Goal: Task Accomplishment & Management: Manage account settings

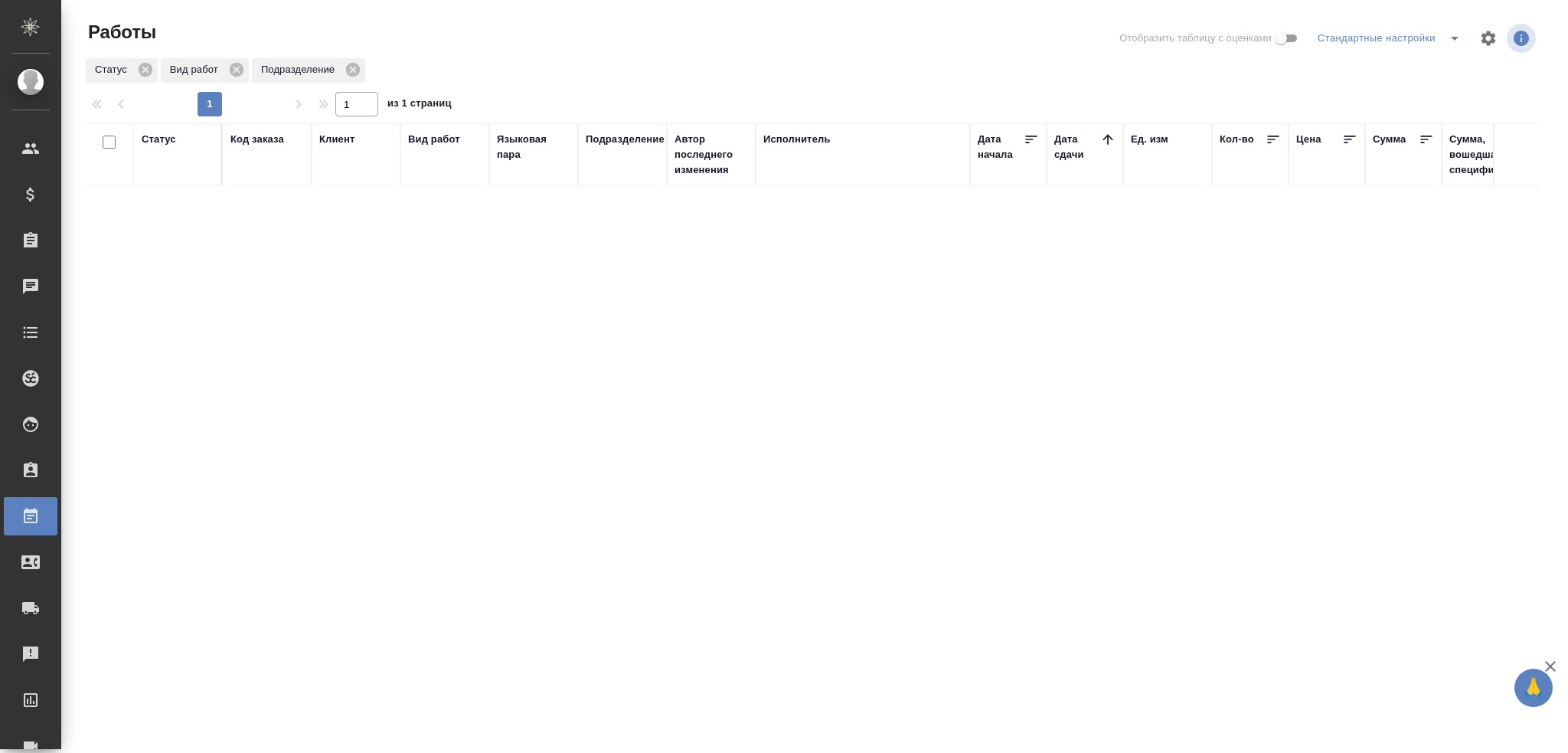
click at [160, 142] on div "Статус" at bounding box center [159, 138] width 35 height 15
click at [160, 219] on div "Подбор" at bounding box center [164, 206] width 44 height 42
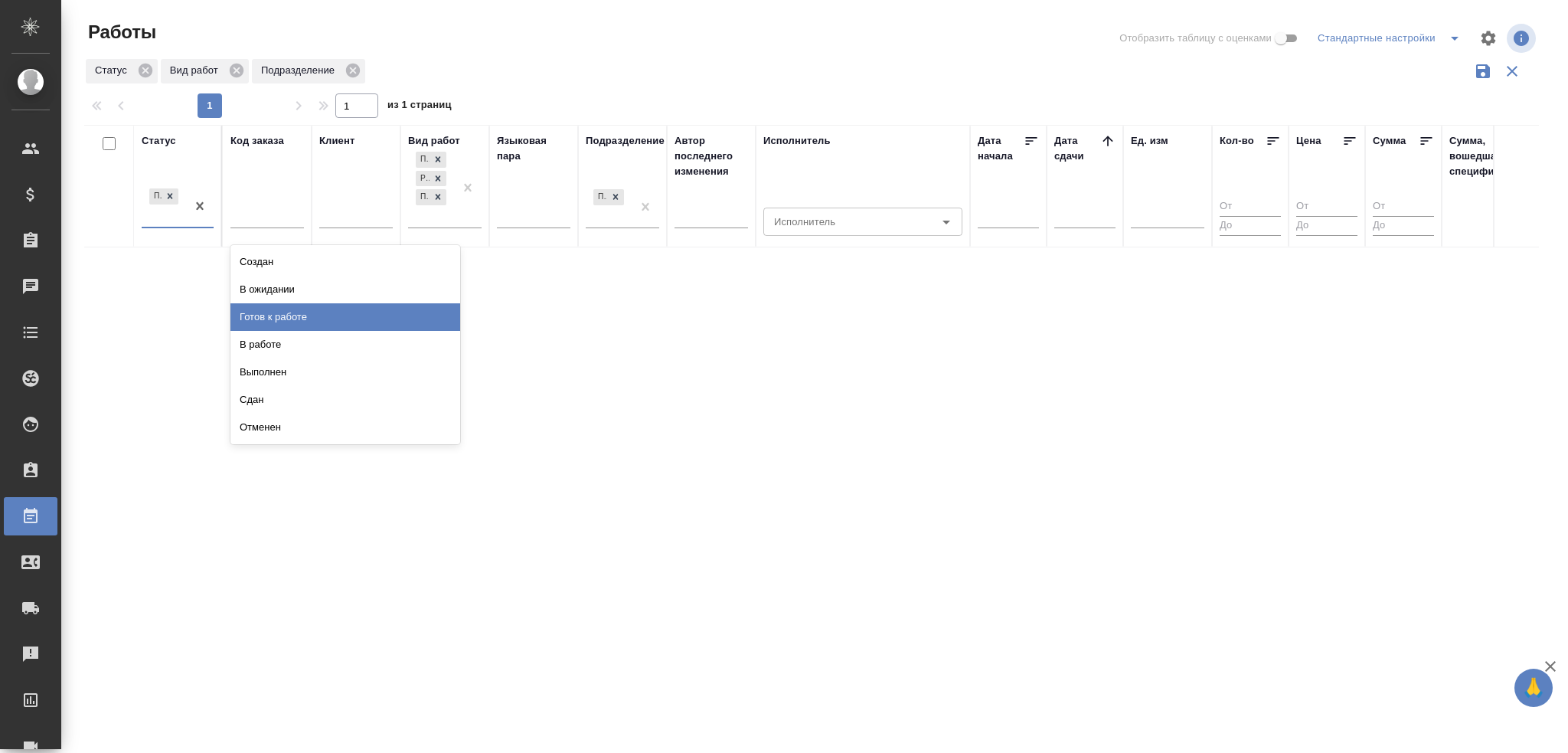
click at [237, 306] on div "Готов к работе" at bounding box center [345, 317] width 230 height 28
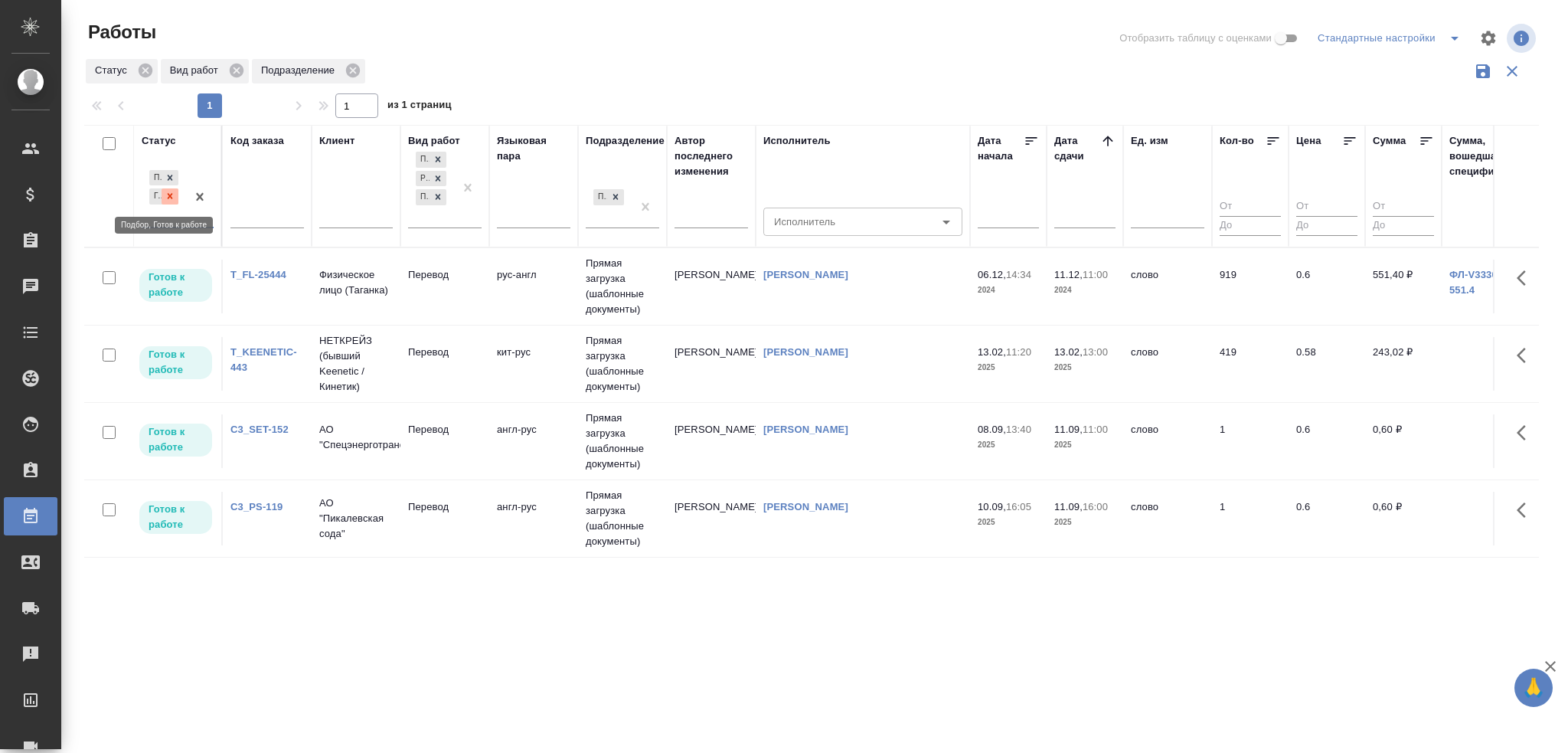
click at [172, 194] on icon at bounding box center [170, 196] width 6 height 6
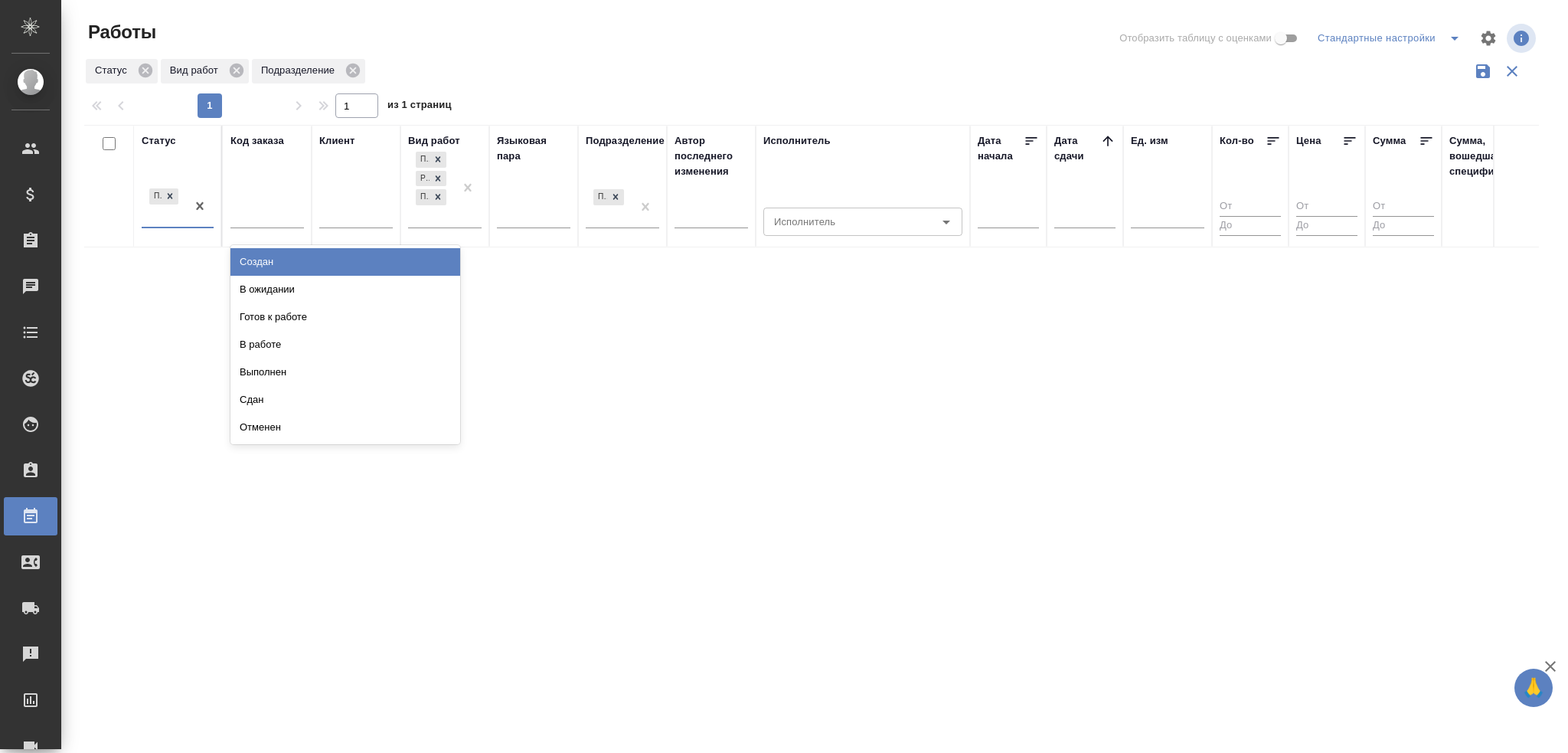
click at [156, 214] on div "Подбор" at bounding box center [164, 206] width 44 height 42
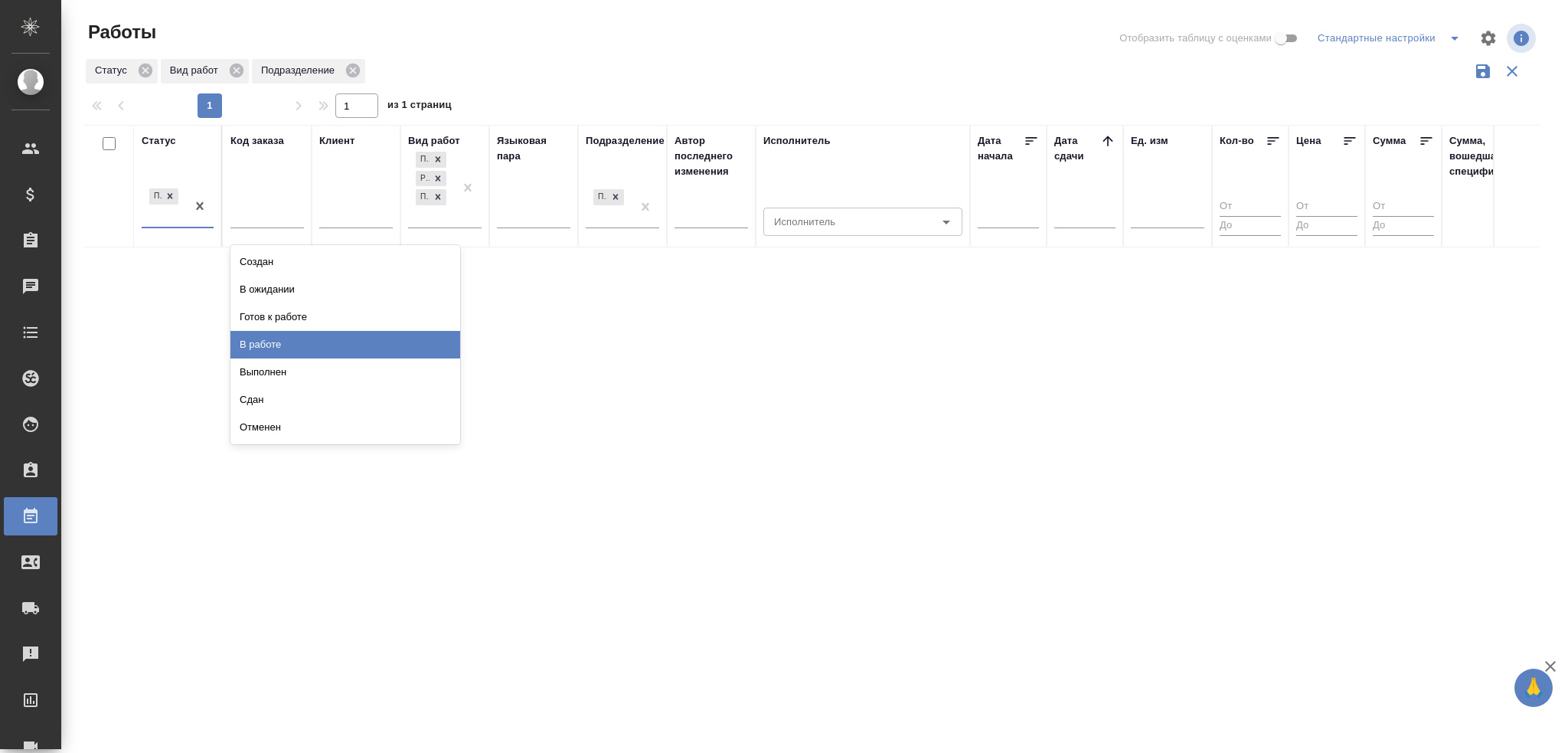
click at [241, 337] on div "В работе" at bounding box center [345, 345] width 230 height 28
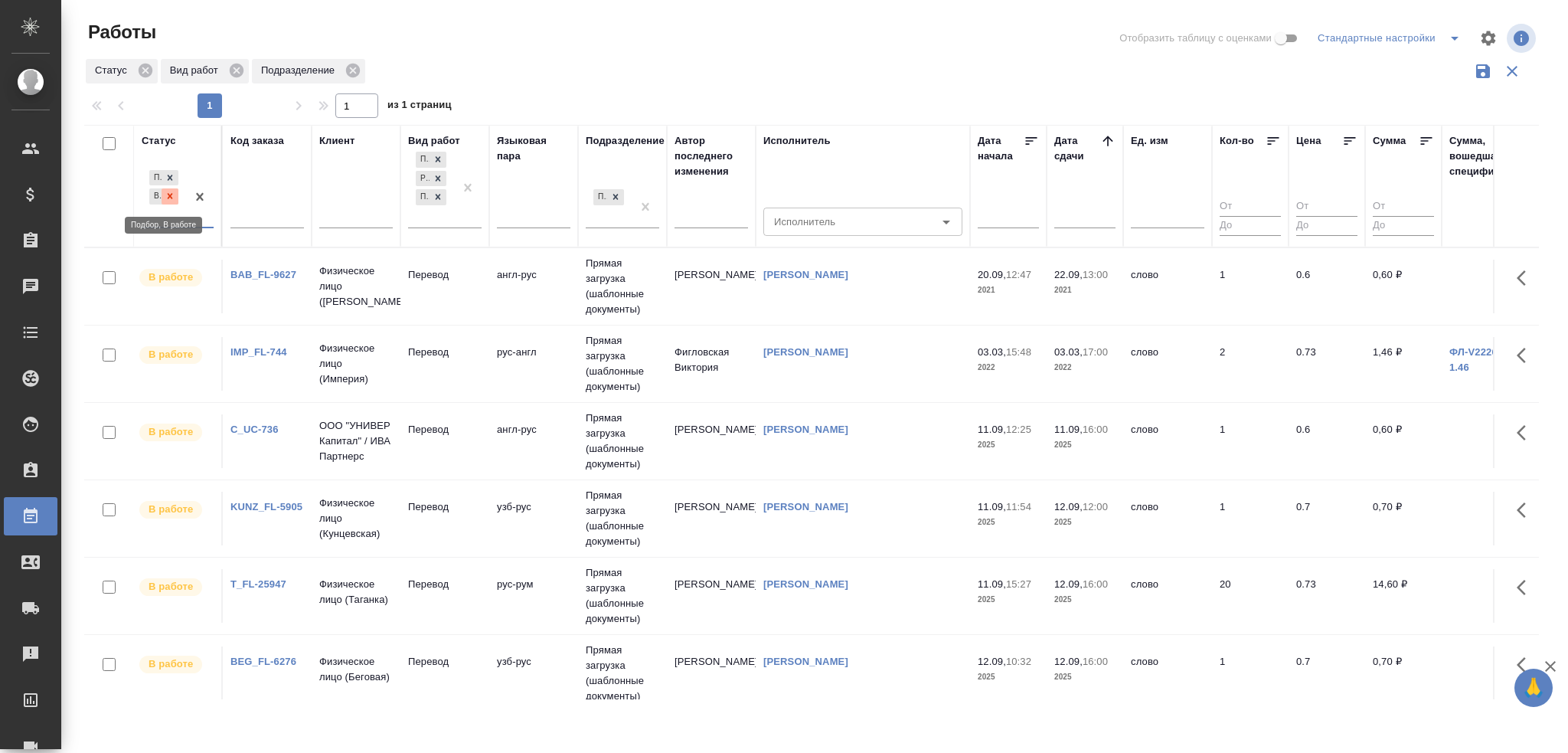
click at [169, 189] on div at bounding box center [169, 196] width 17 height 16
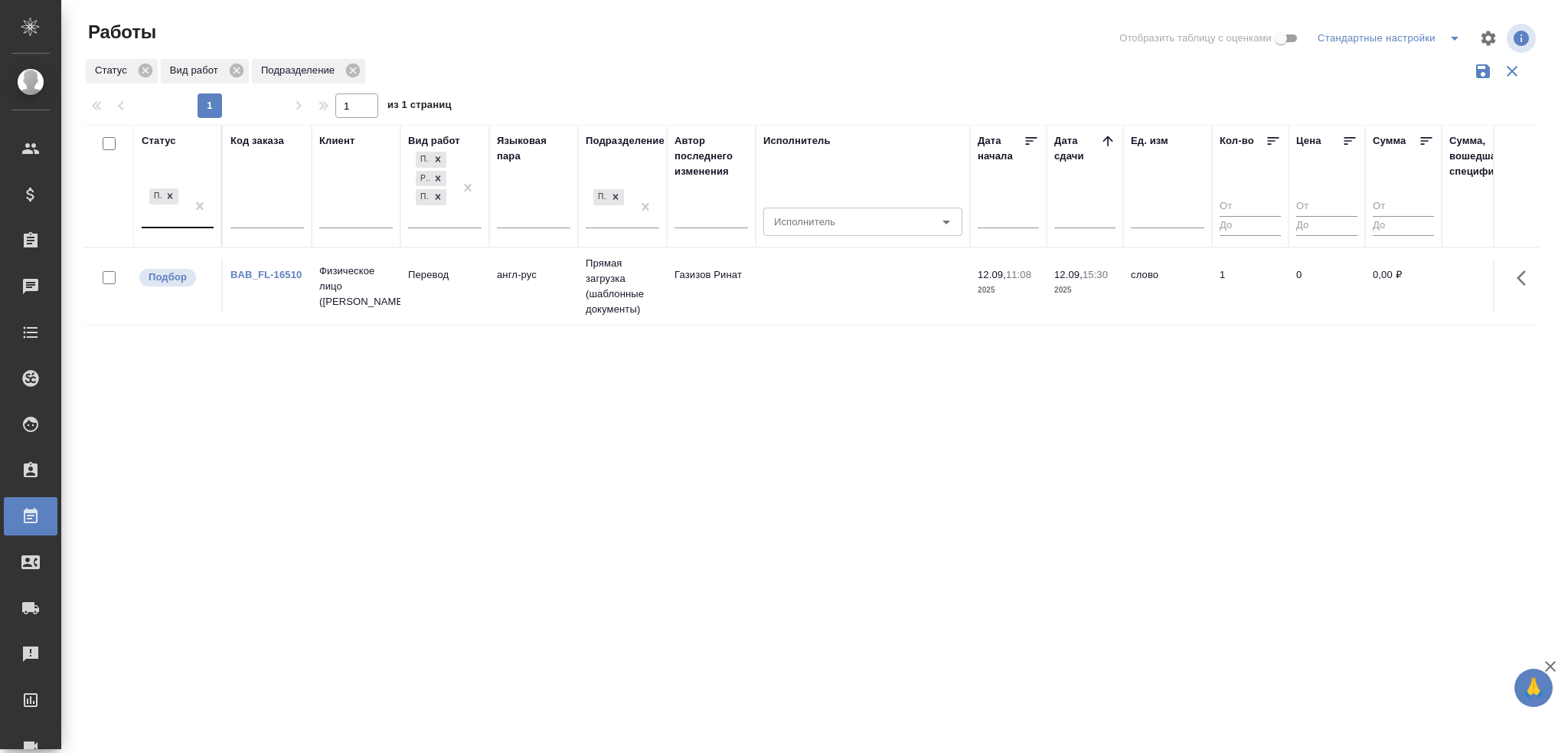
click at [677, 297] on td "Газизов Ринат" at bounding box center [711, 286] width 89 height 54
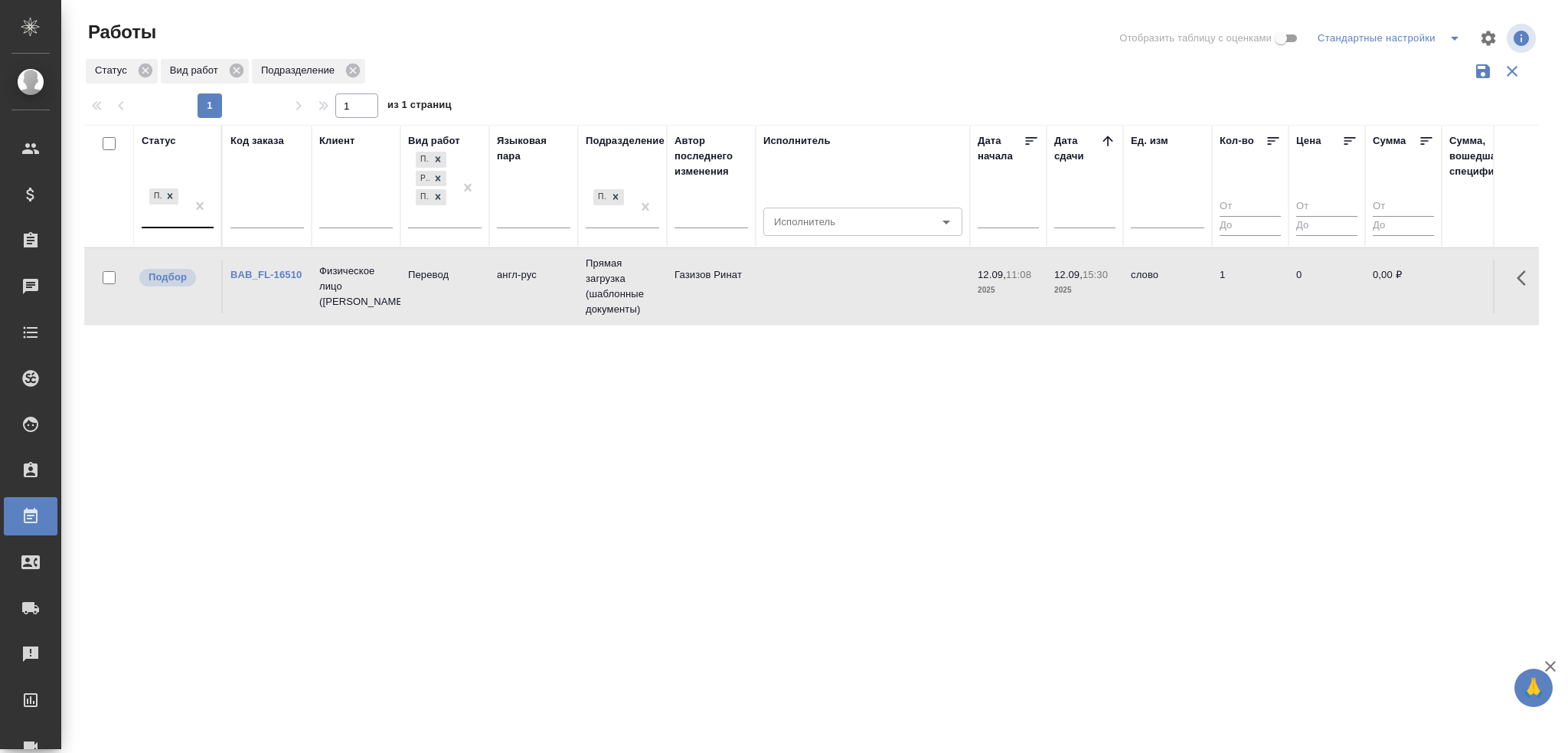
click at [677, 297] on td "Газизов Ринат" at bounding box center [711, 286] width 89 height 54
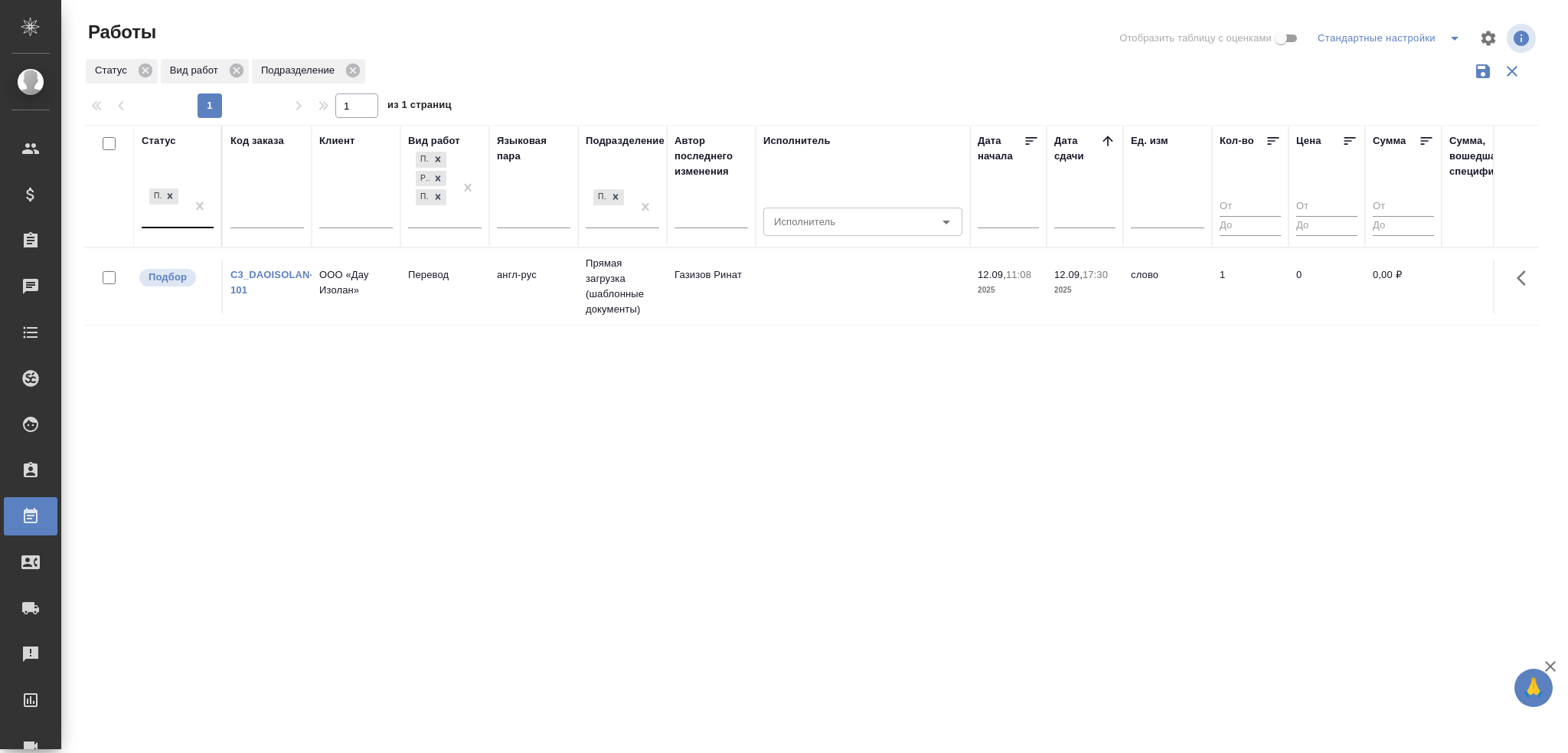
click at [619, 287] on td "Прямая загрузка (шаблонные документы)" at bounding box center [622, 286] width 89 height 76
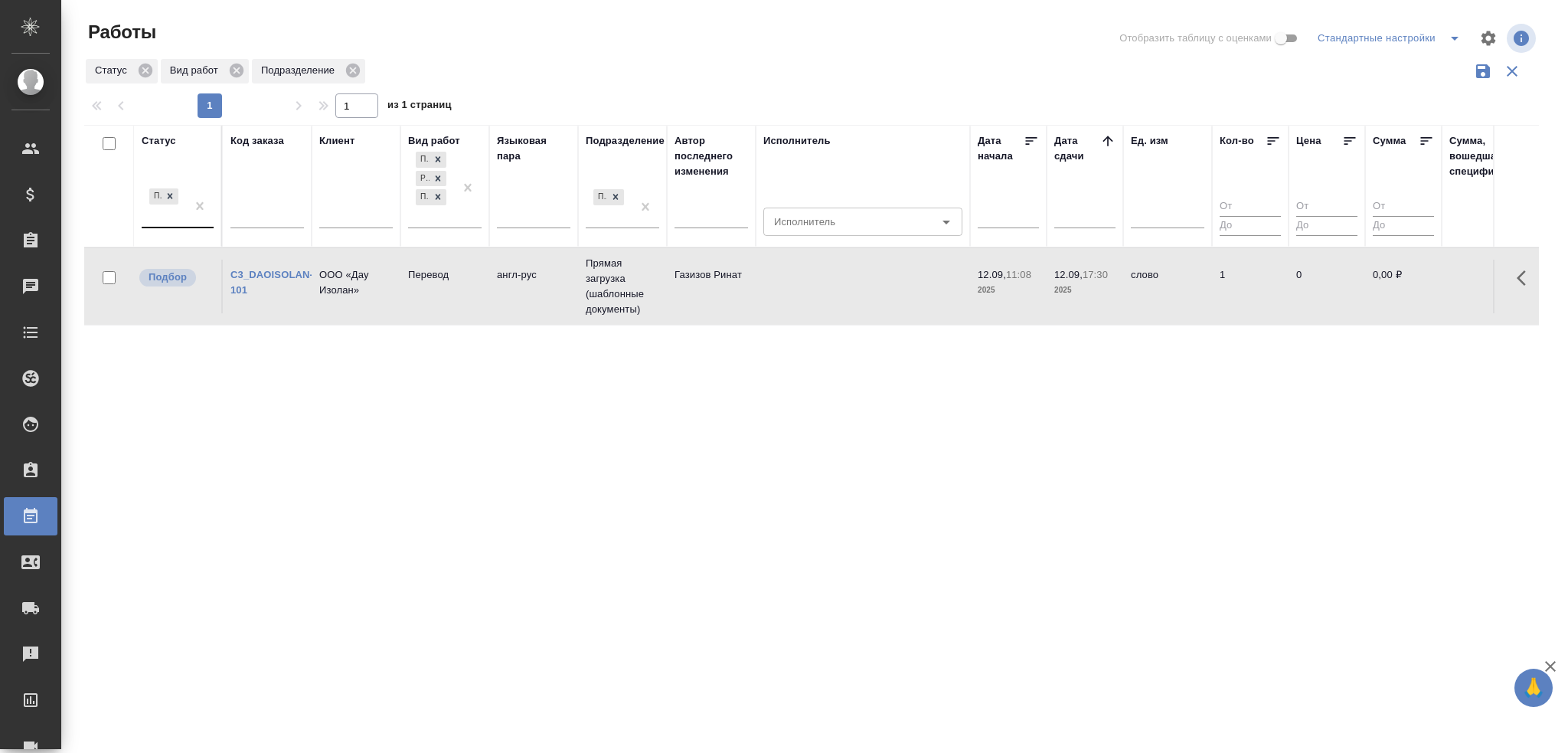
click at [619, 287] on td "Прямая загрузка (шаблонные документы)" at bounding box center [622, 286] width 89 height 76
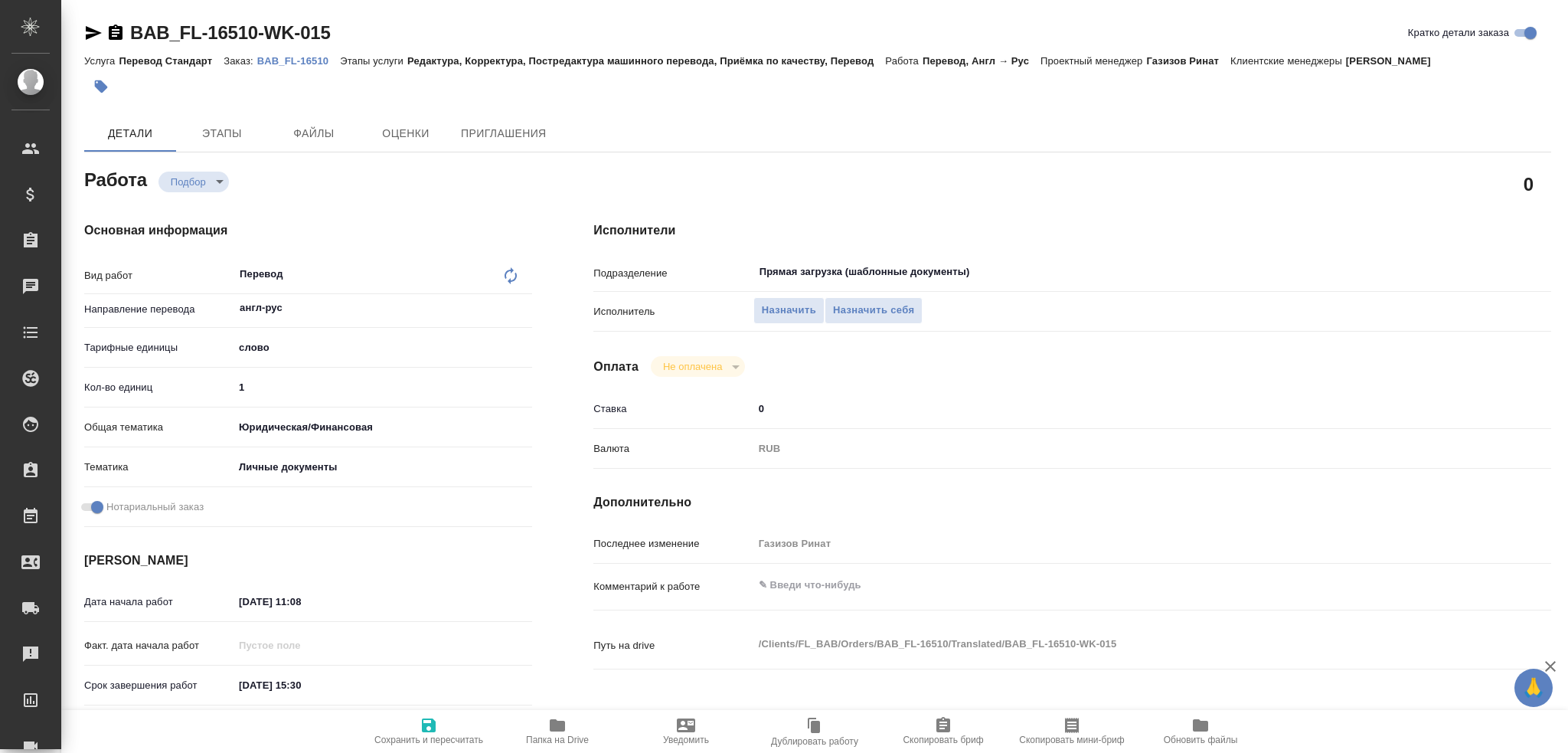
type textarea "x"
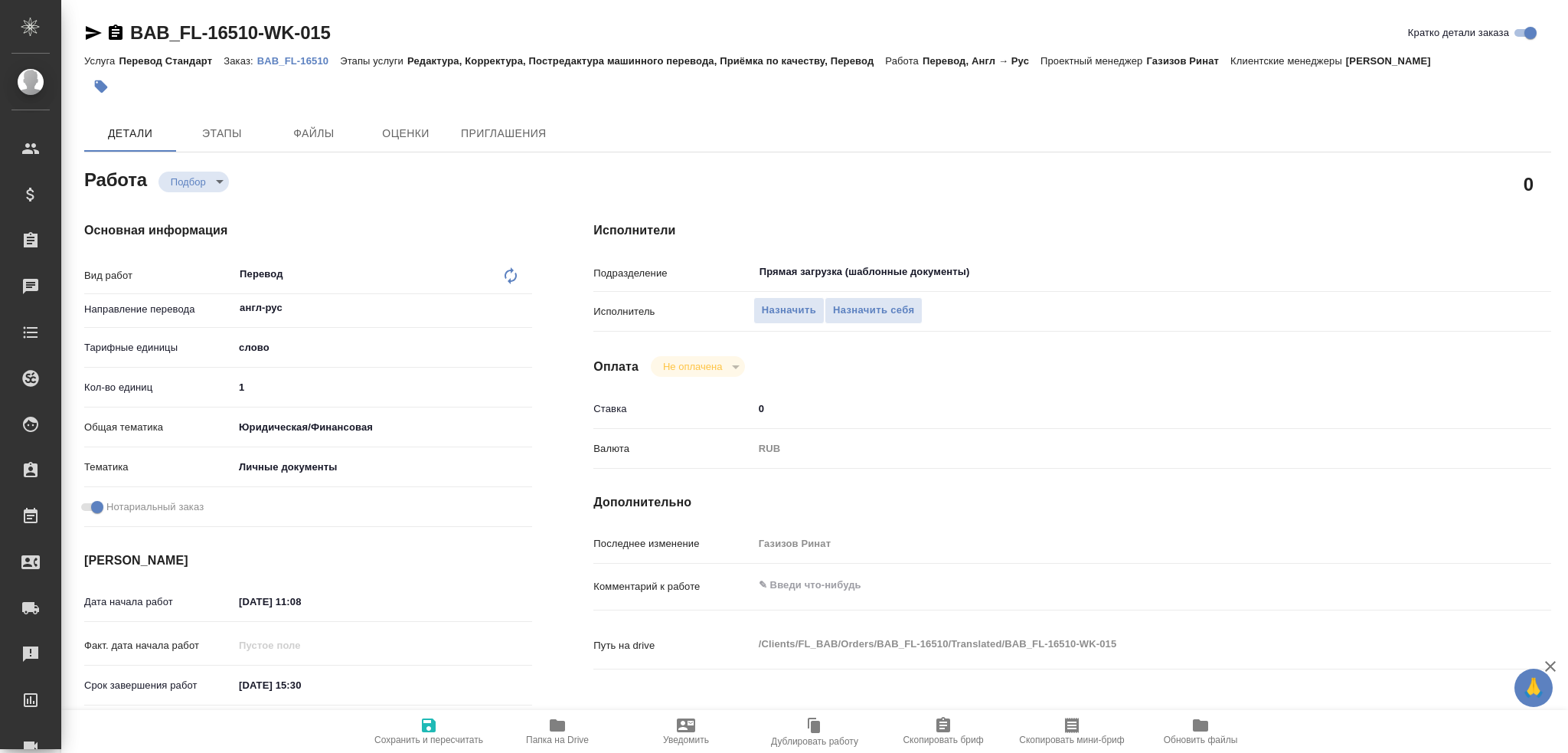
type textarea "x"
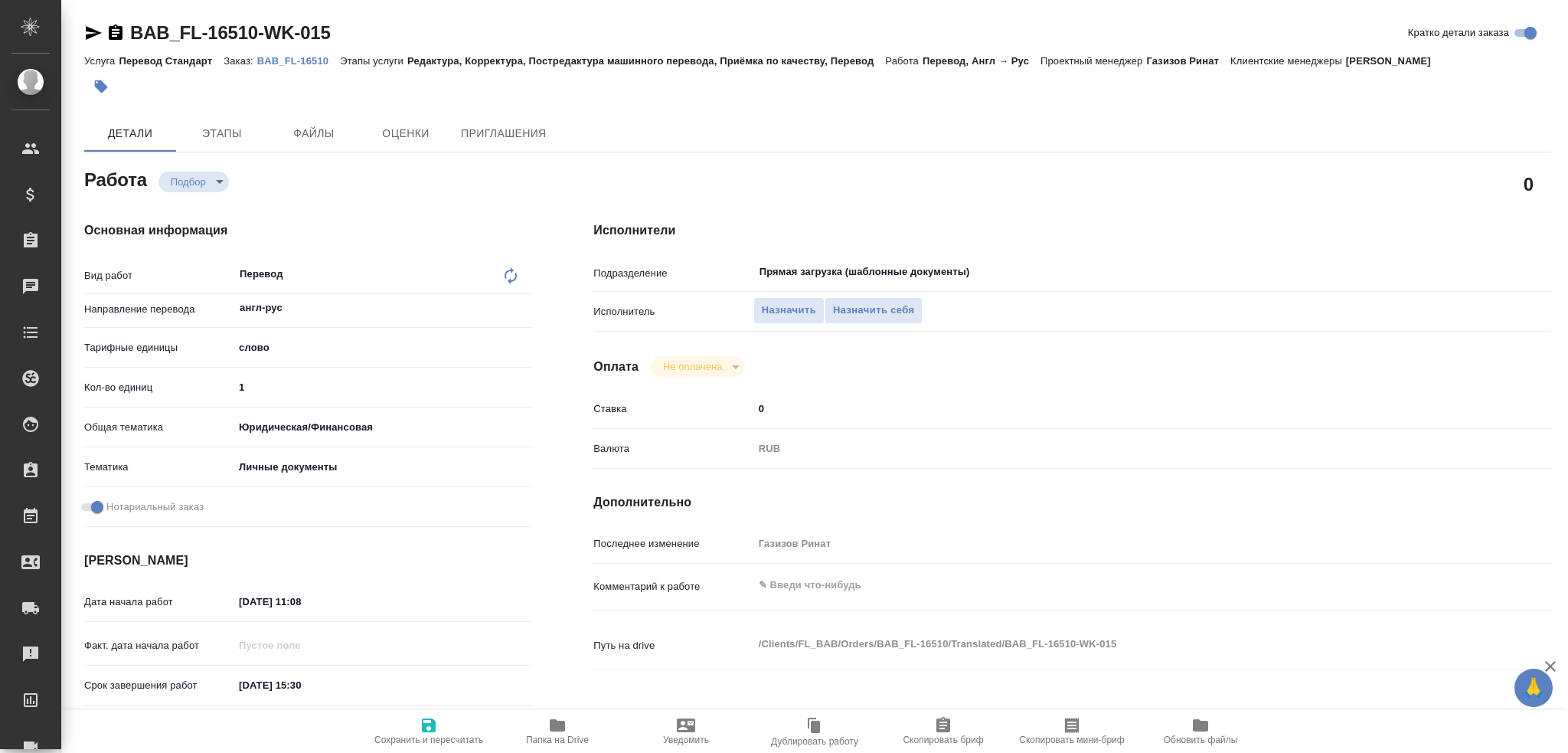
type textarea "x"
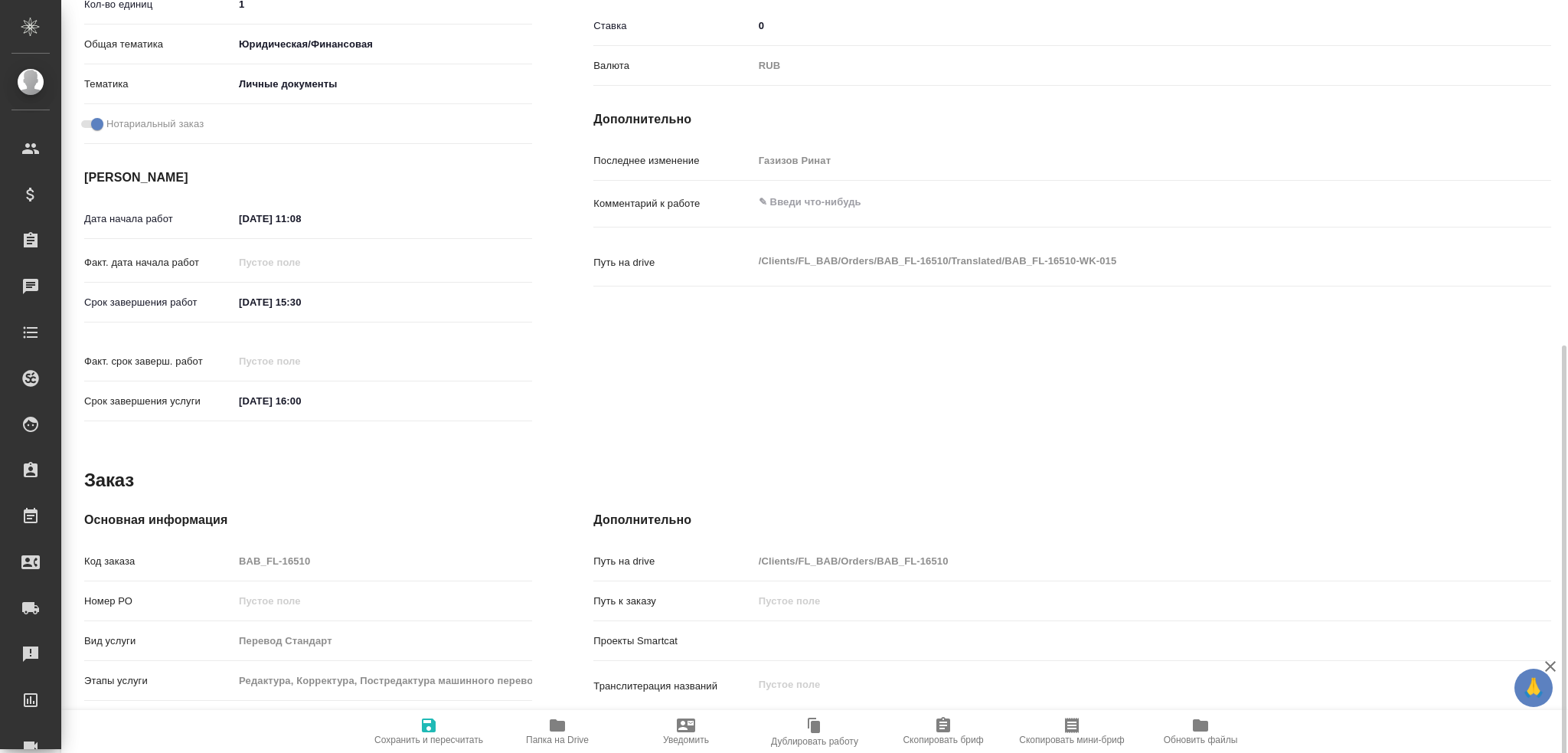
scroll to position [536, 0]
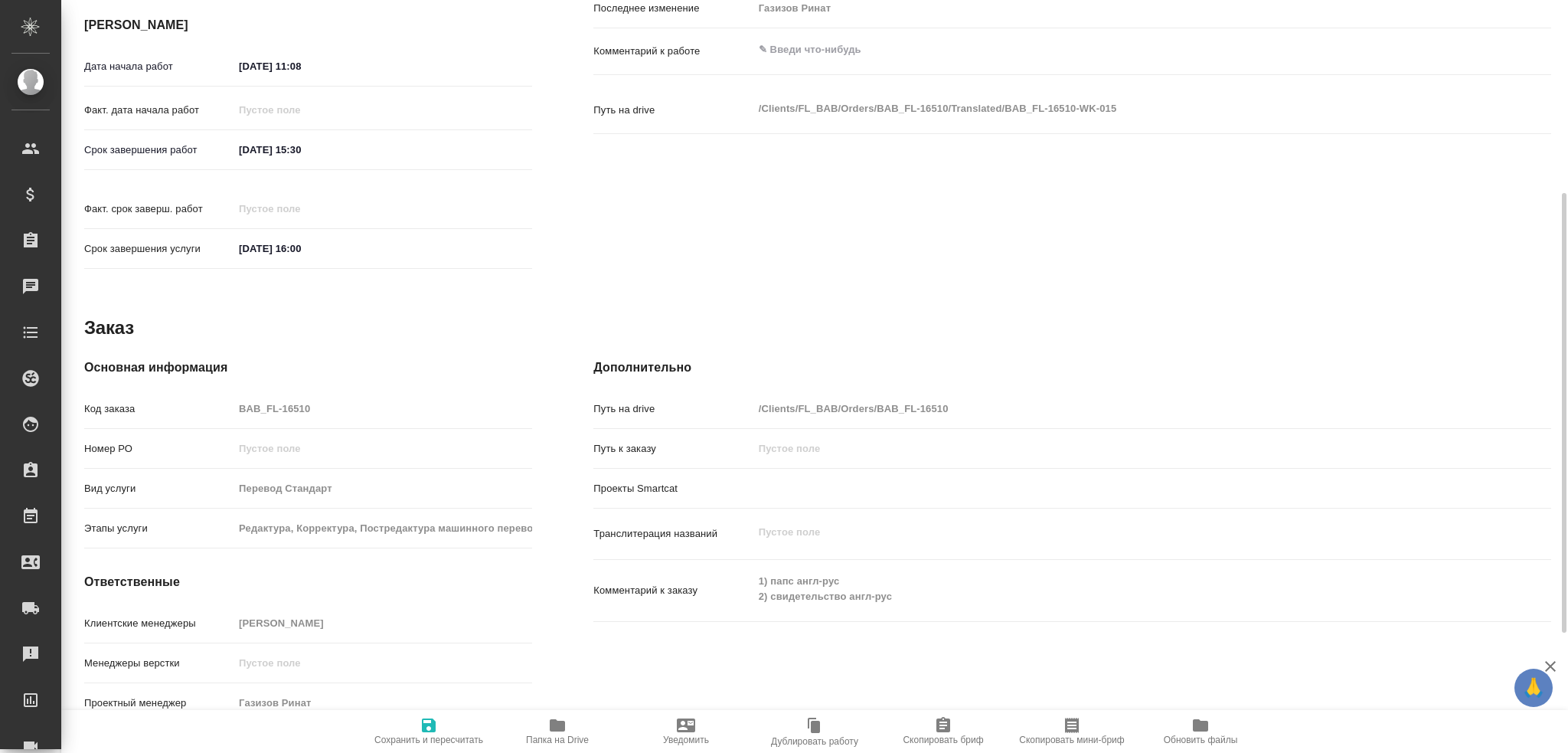
type textarea "x"
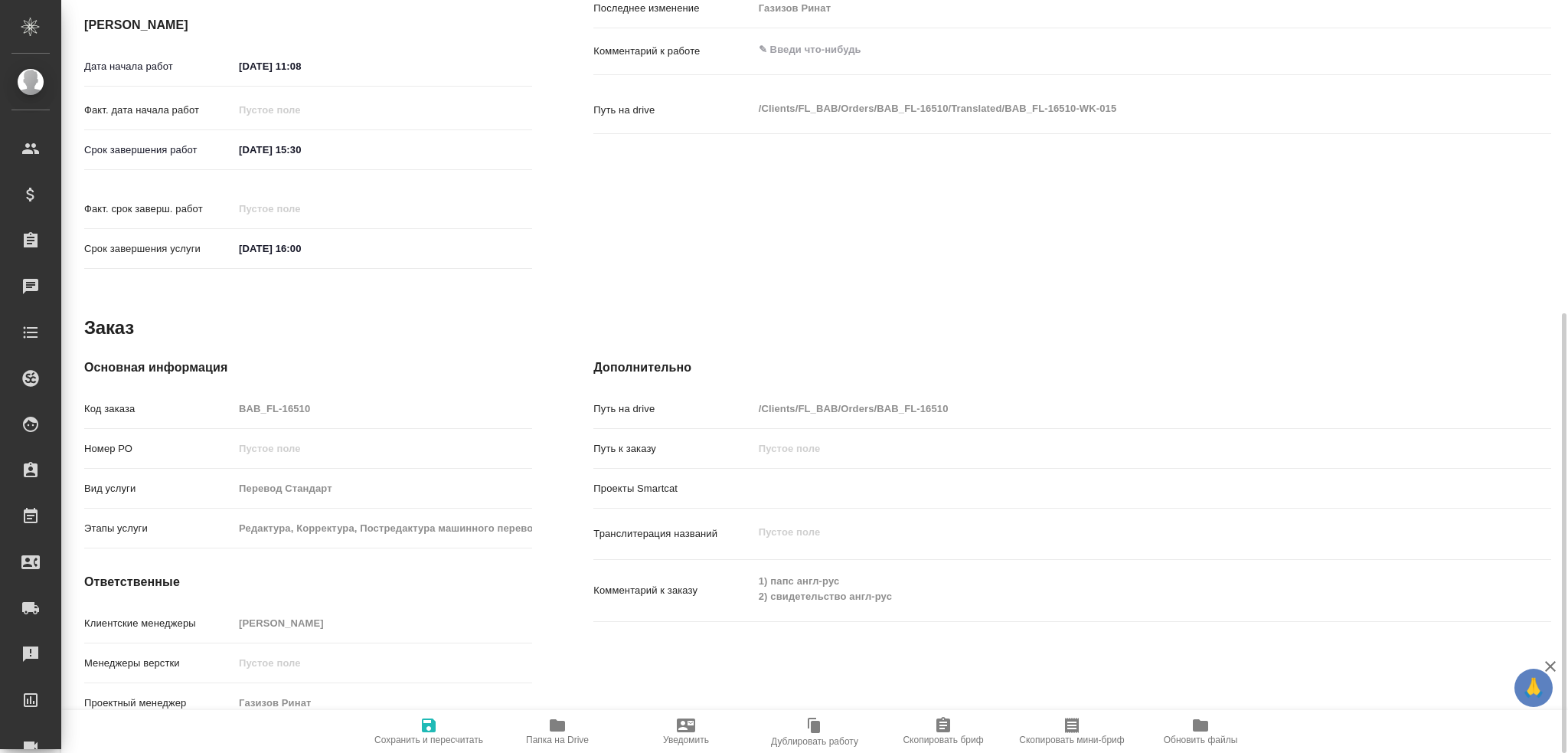
type textarea "x"
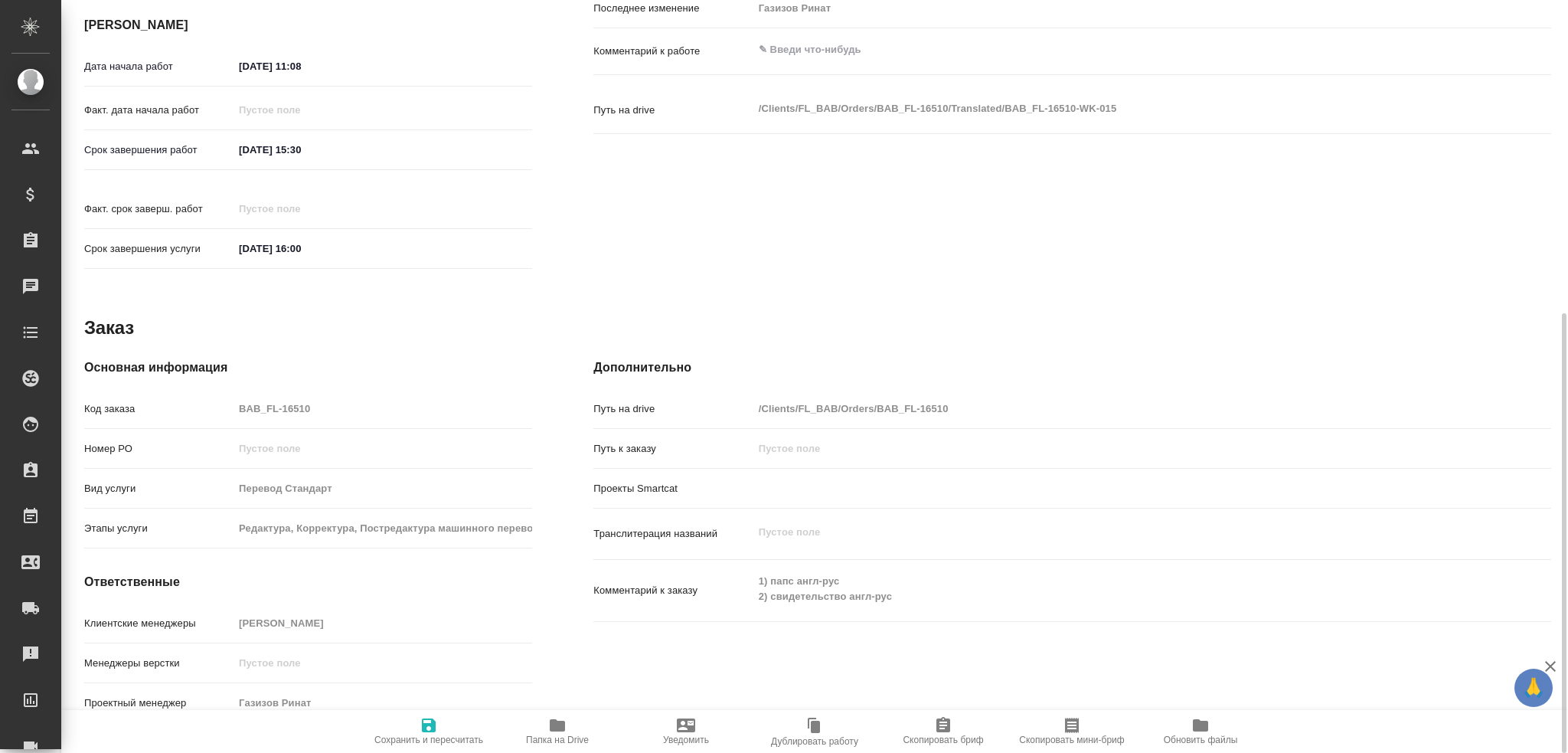
type textarea "x"
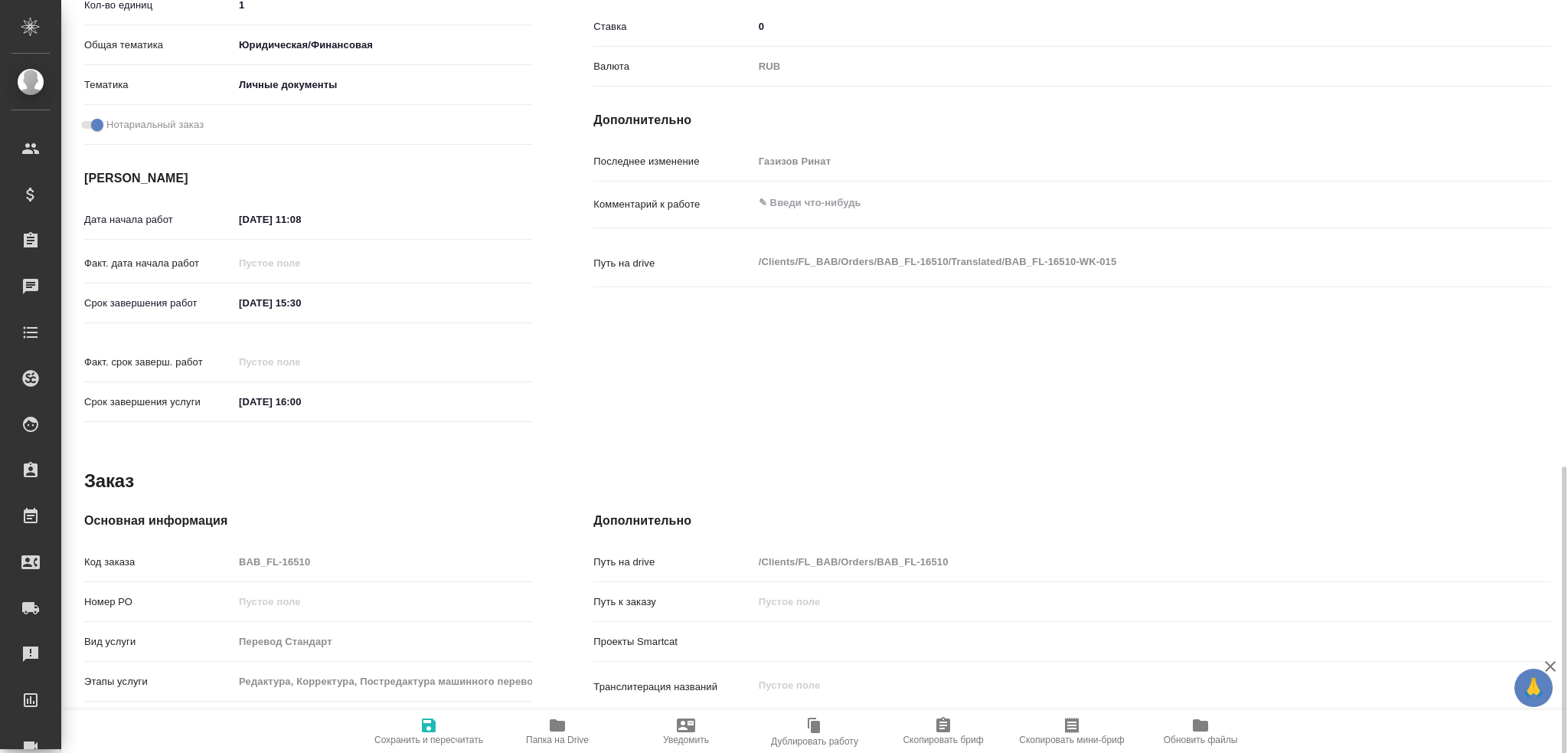
scroll to position [305, 0]
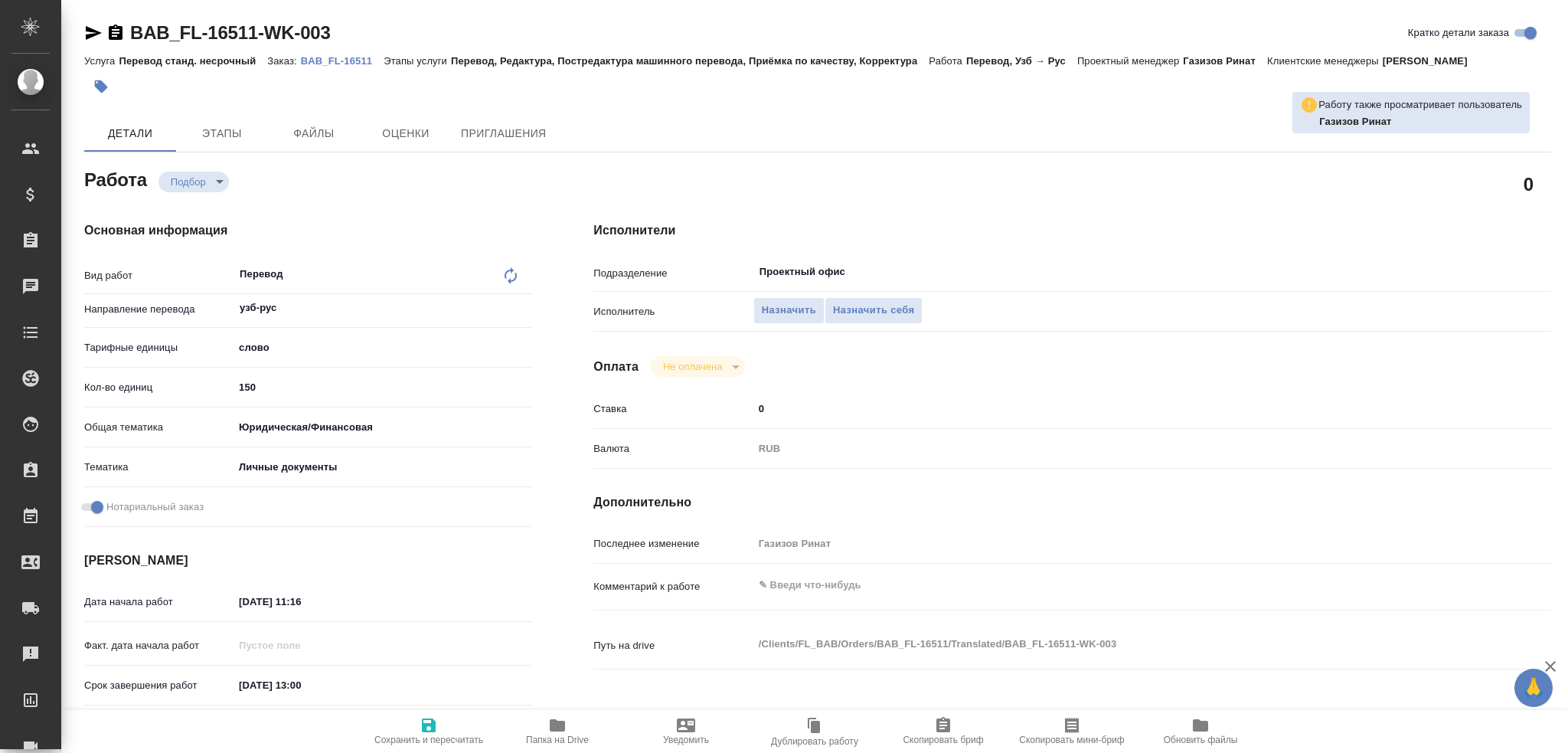
type textarea "x"
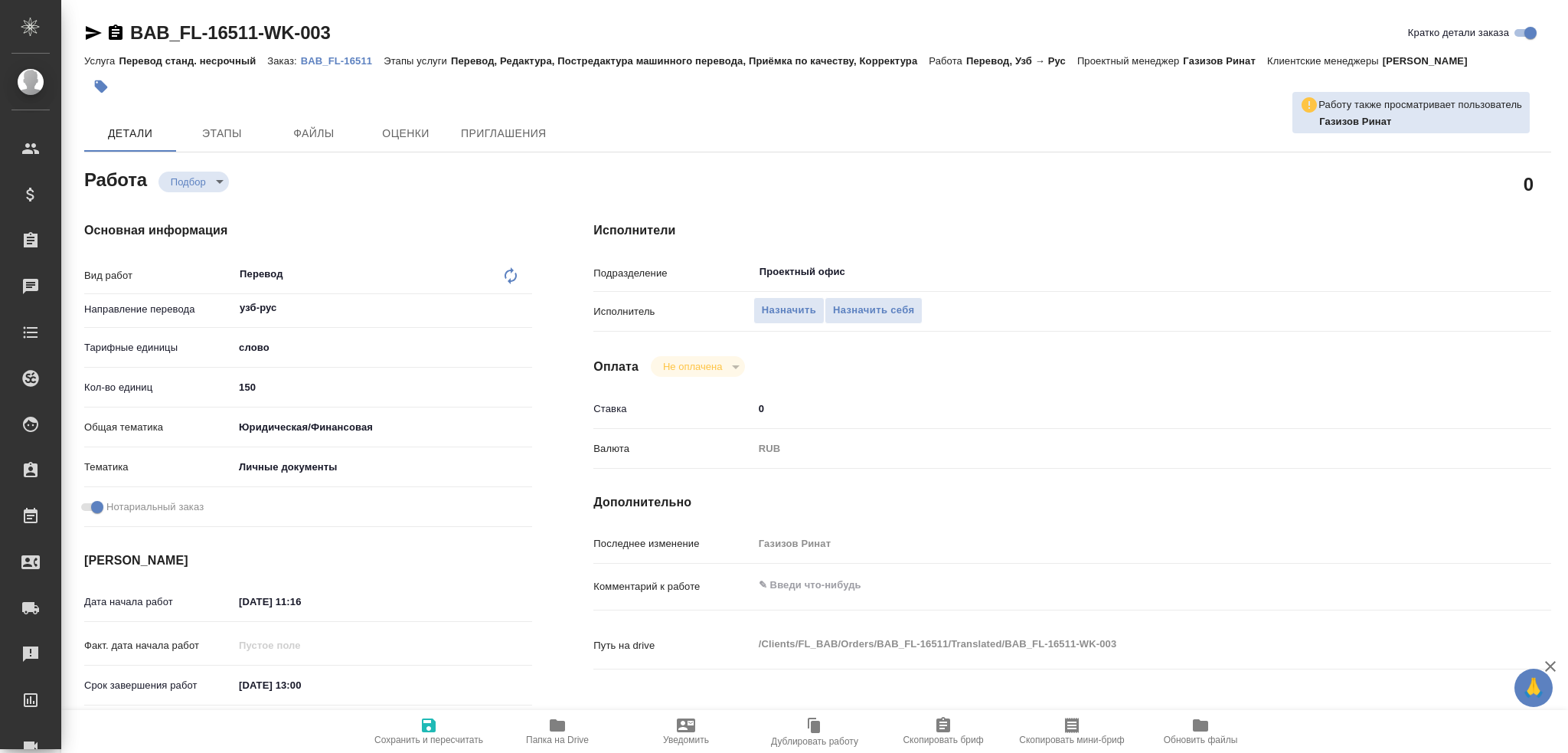
type textarea "x"
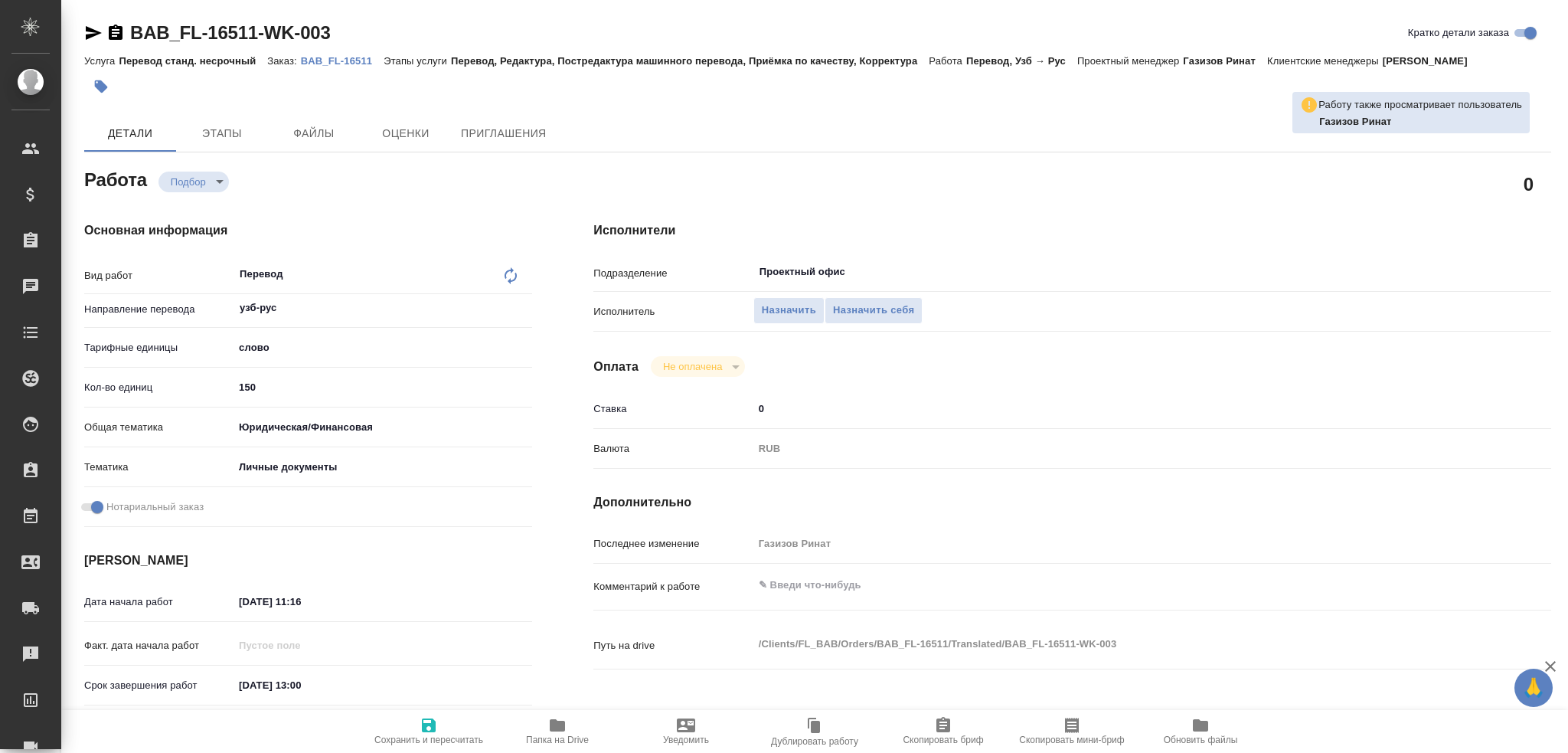
type textarea "x"
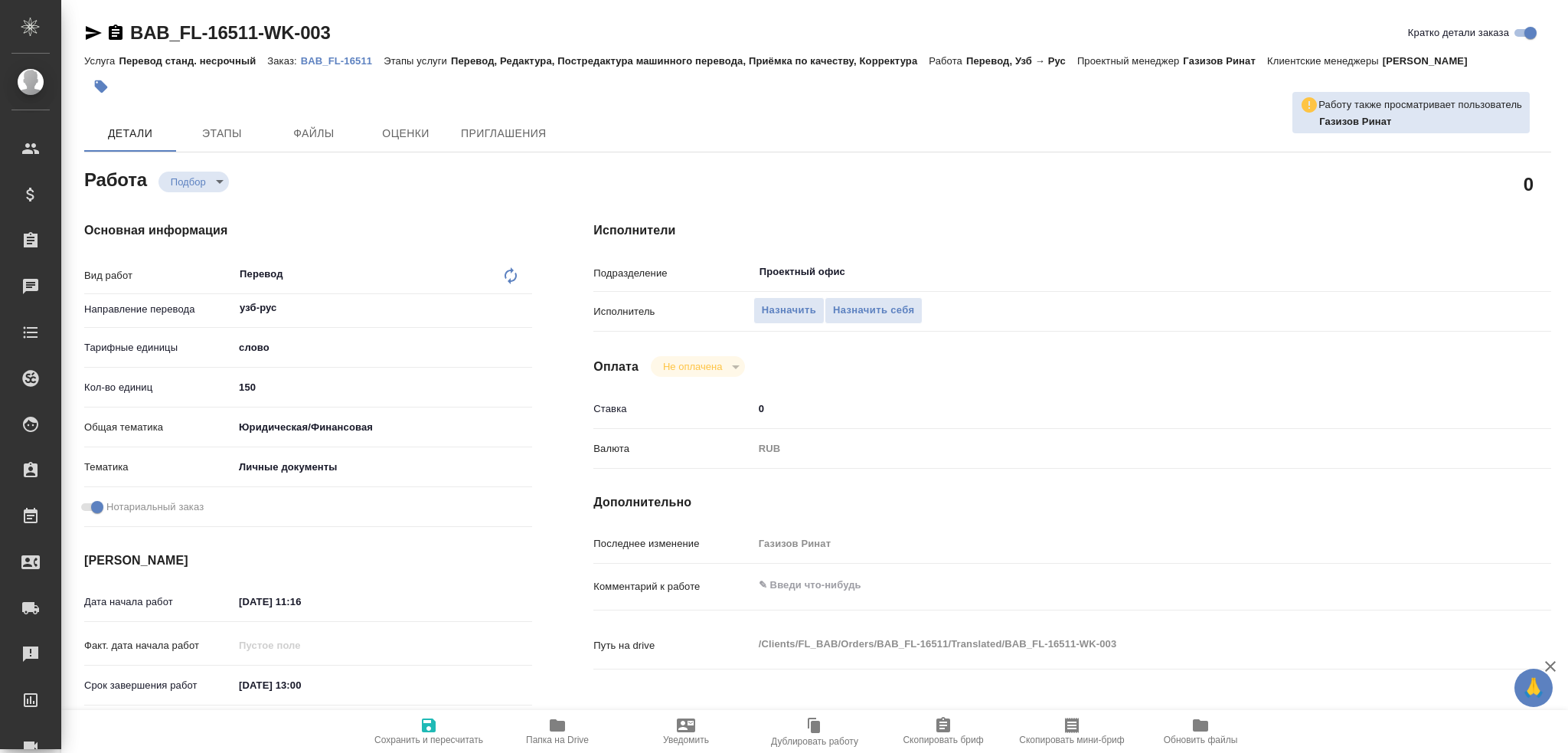
type textarea "x"
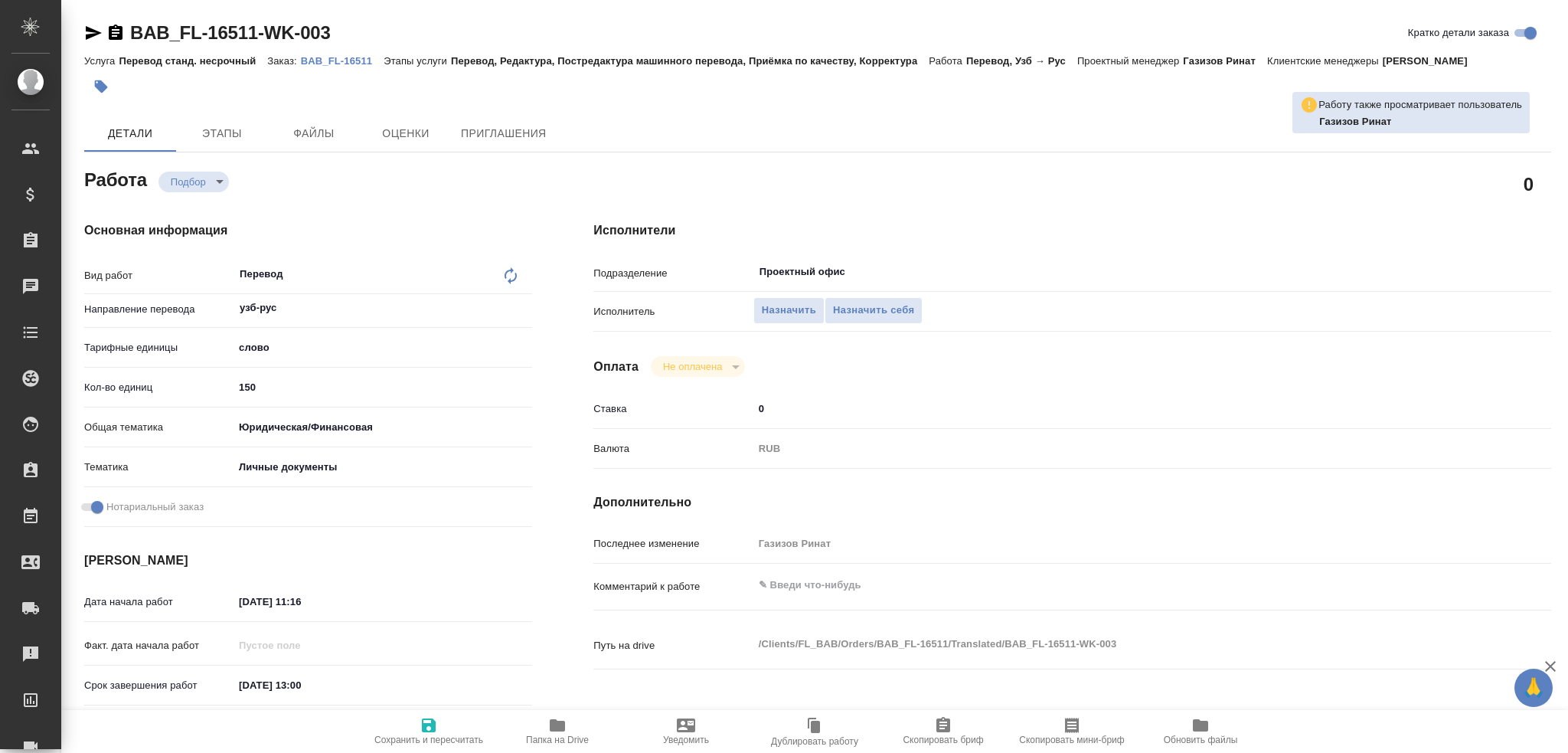
type textarea "x"
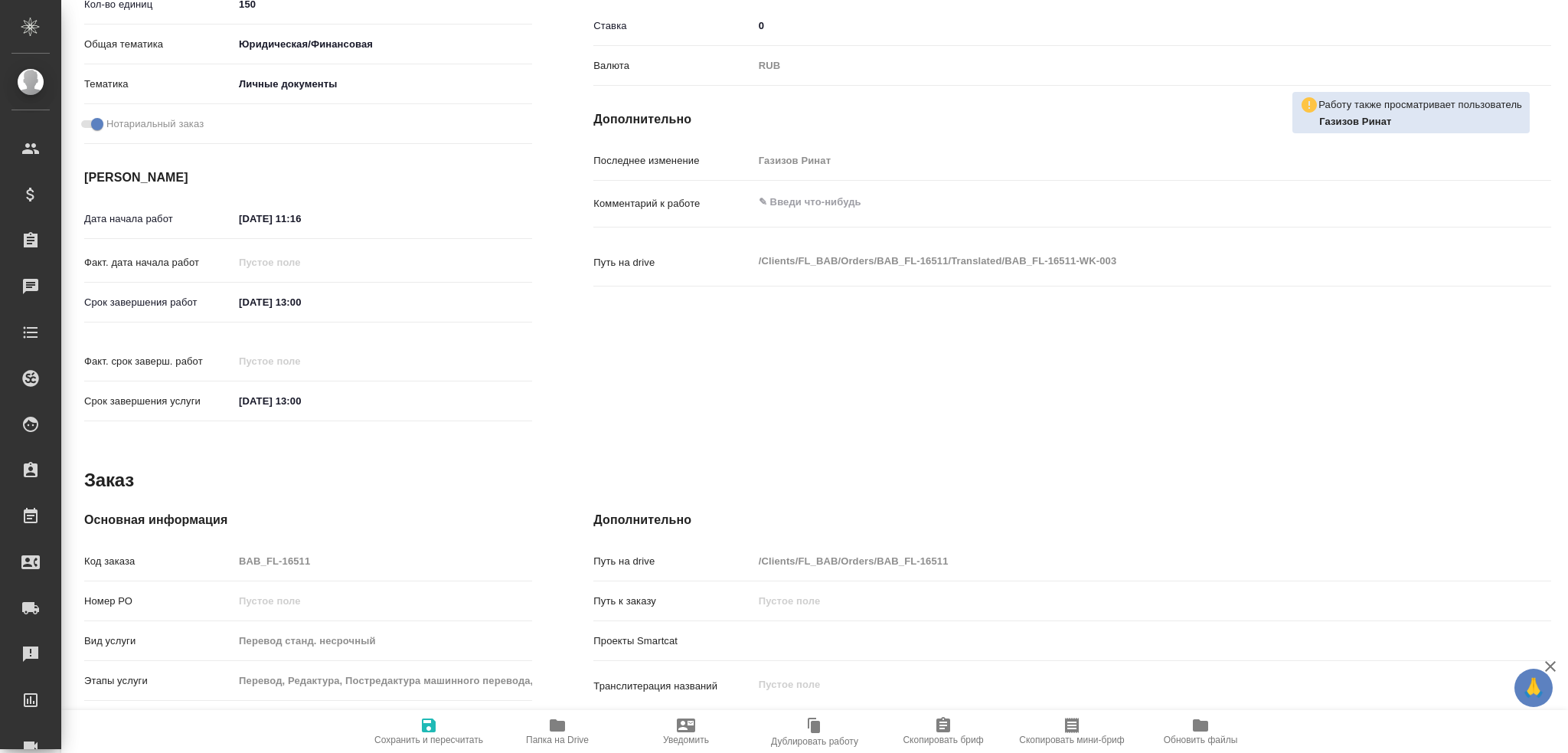
scroll to position [536, 0]
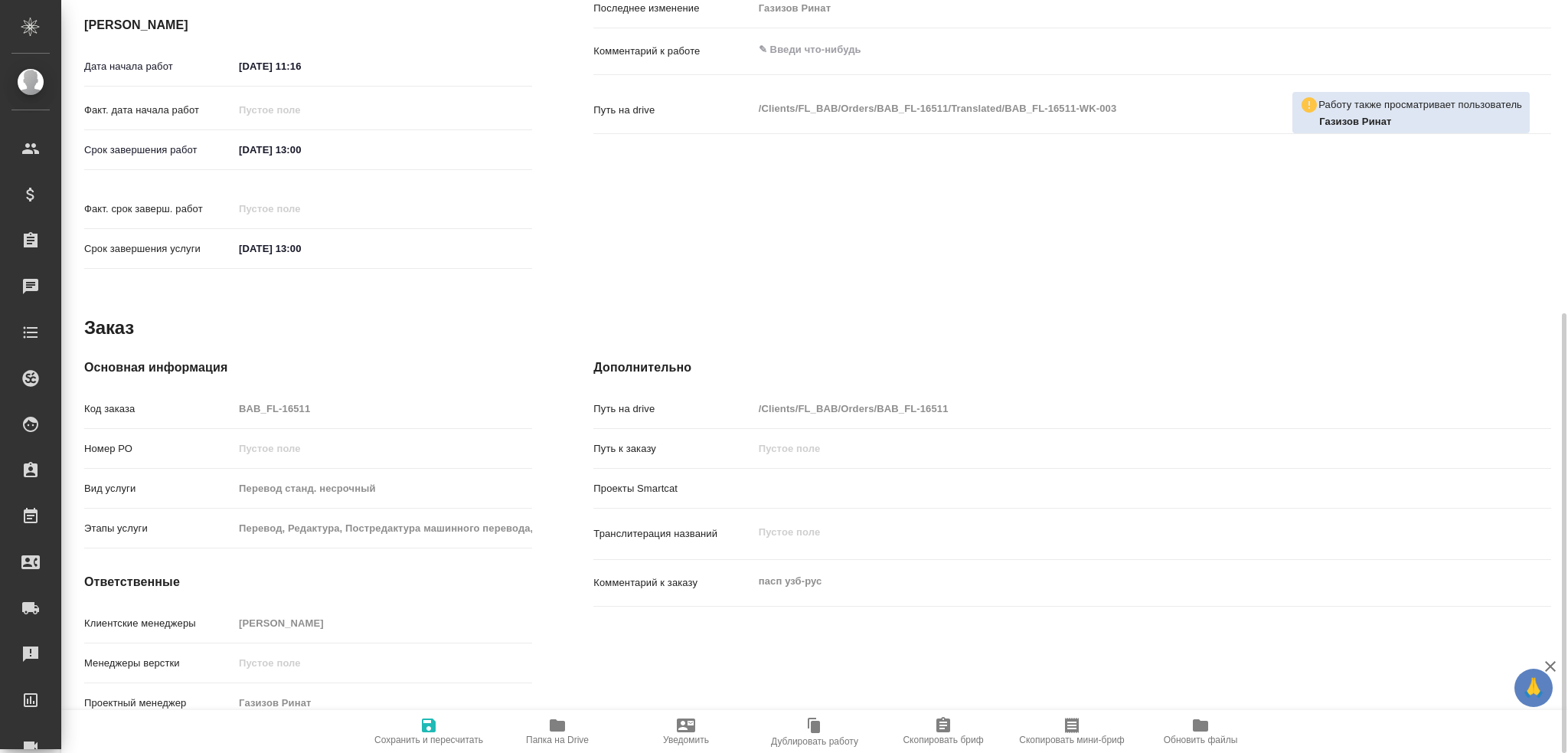
type textarea "x"
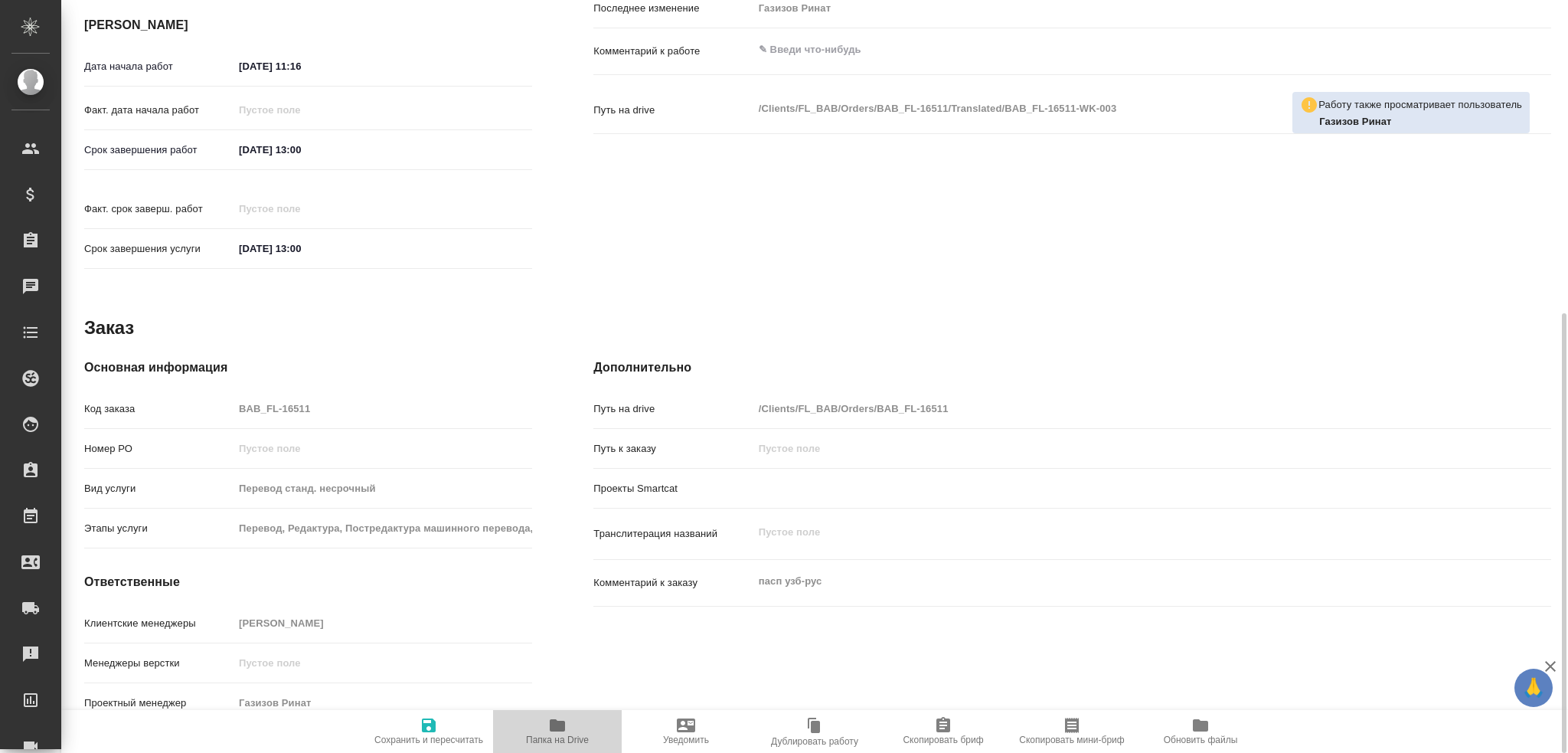
click at [562, 730] on icon "button" at bounding box center [557, 725] width 15 height 13
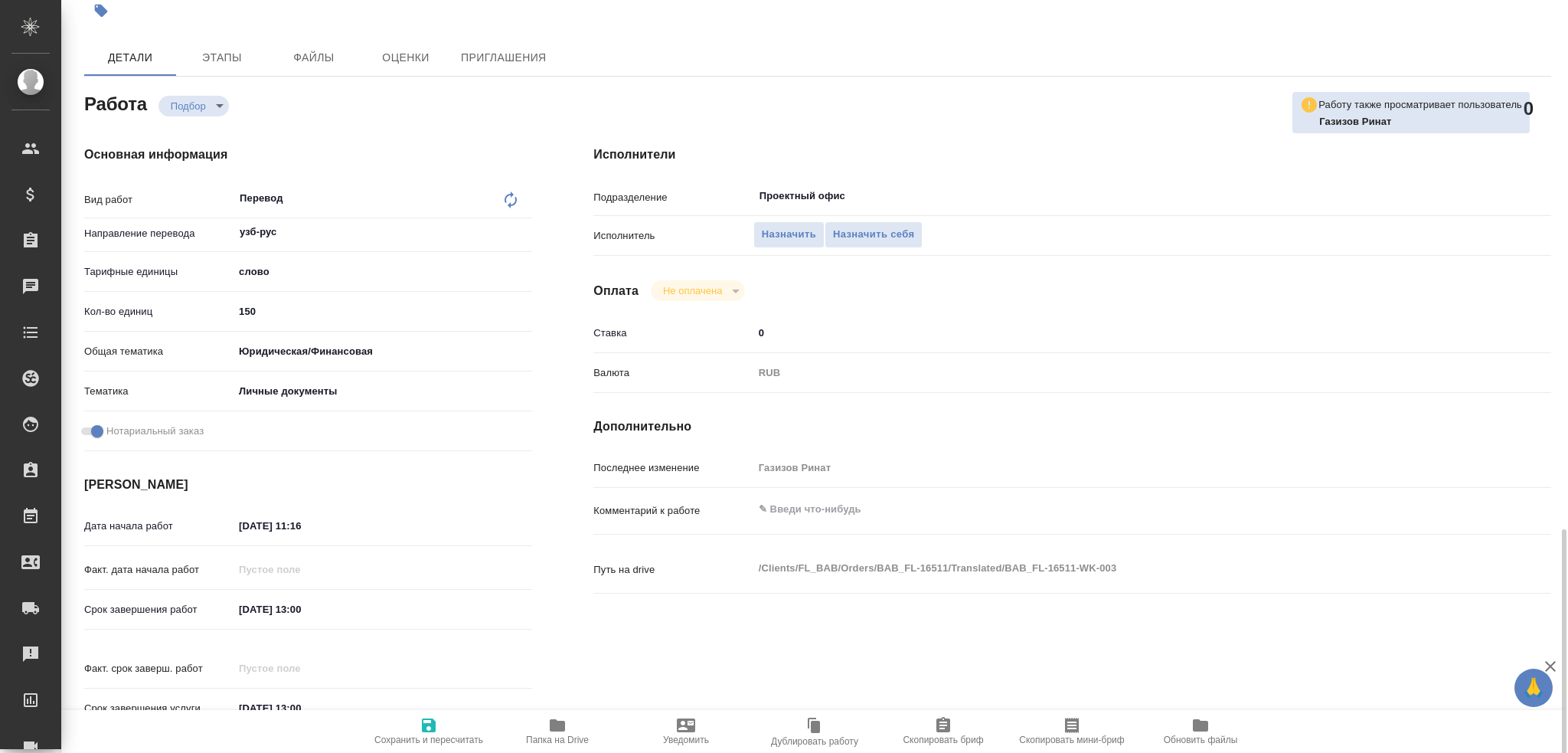
scroll to position [0, 0]
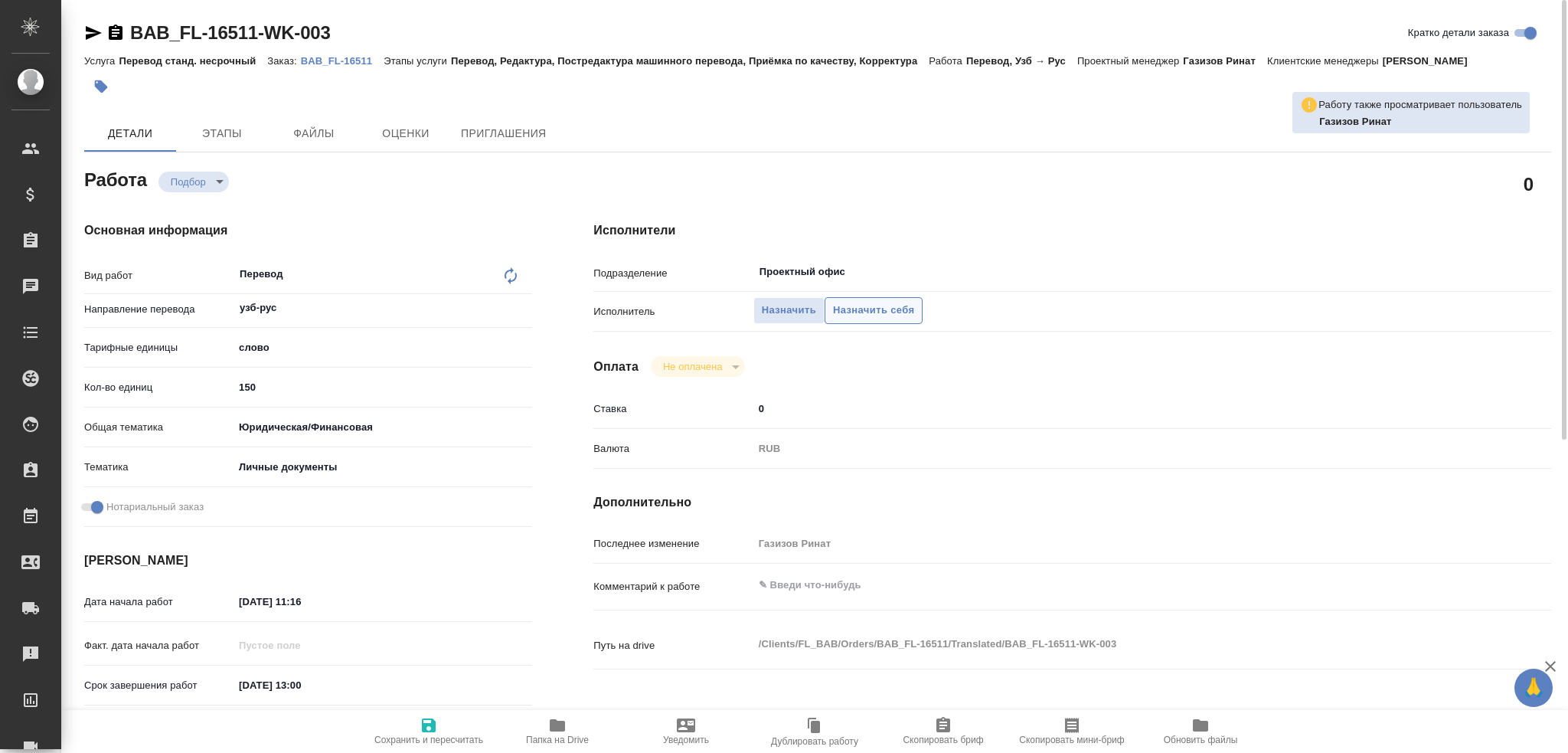
click at [856, 303] on span "Назначить себя" at bounding box center [873, 311] width 81 height 17
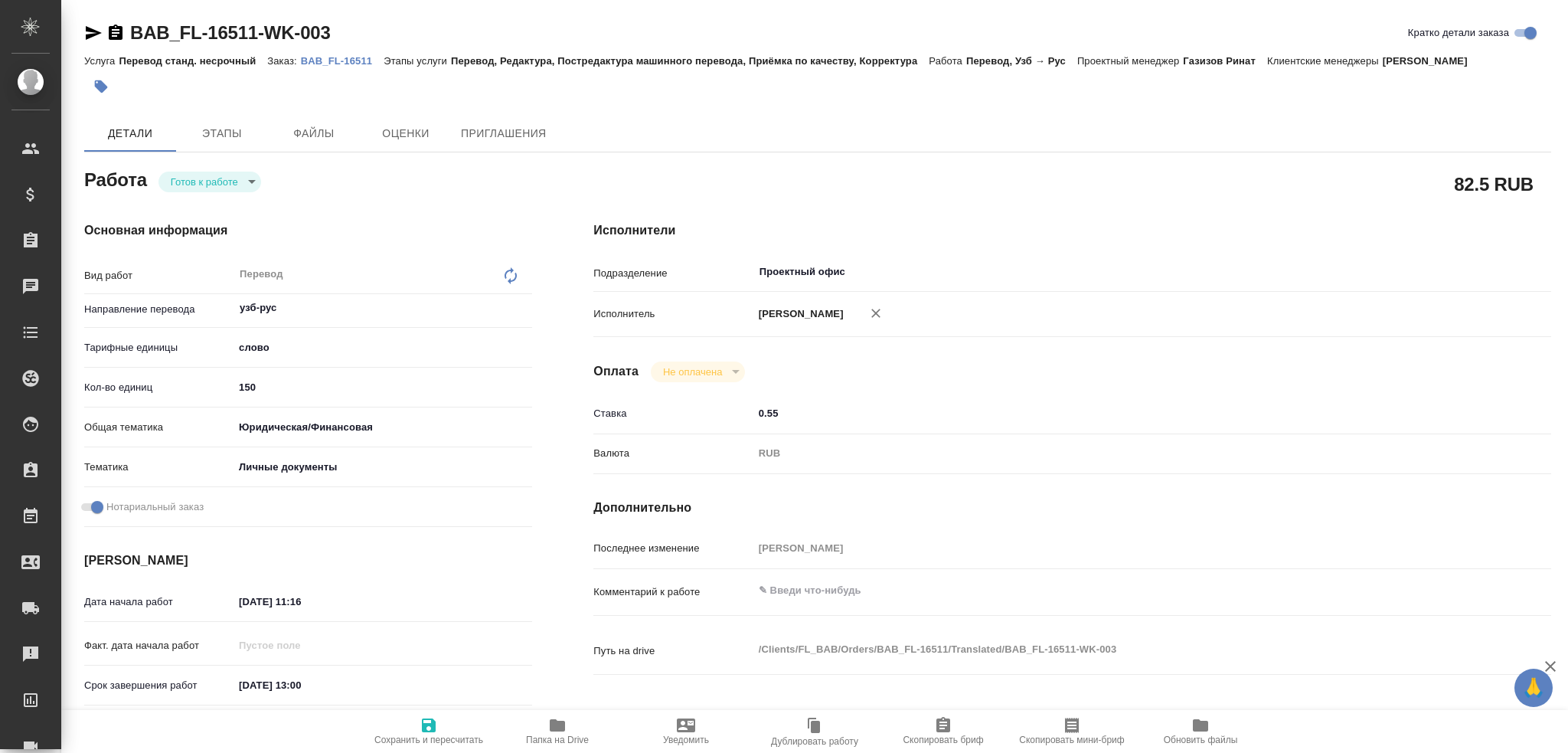
type textarea "x"
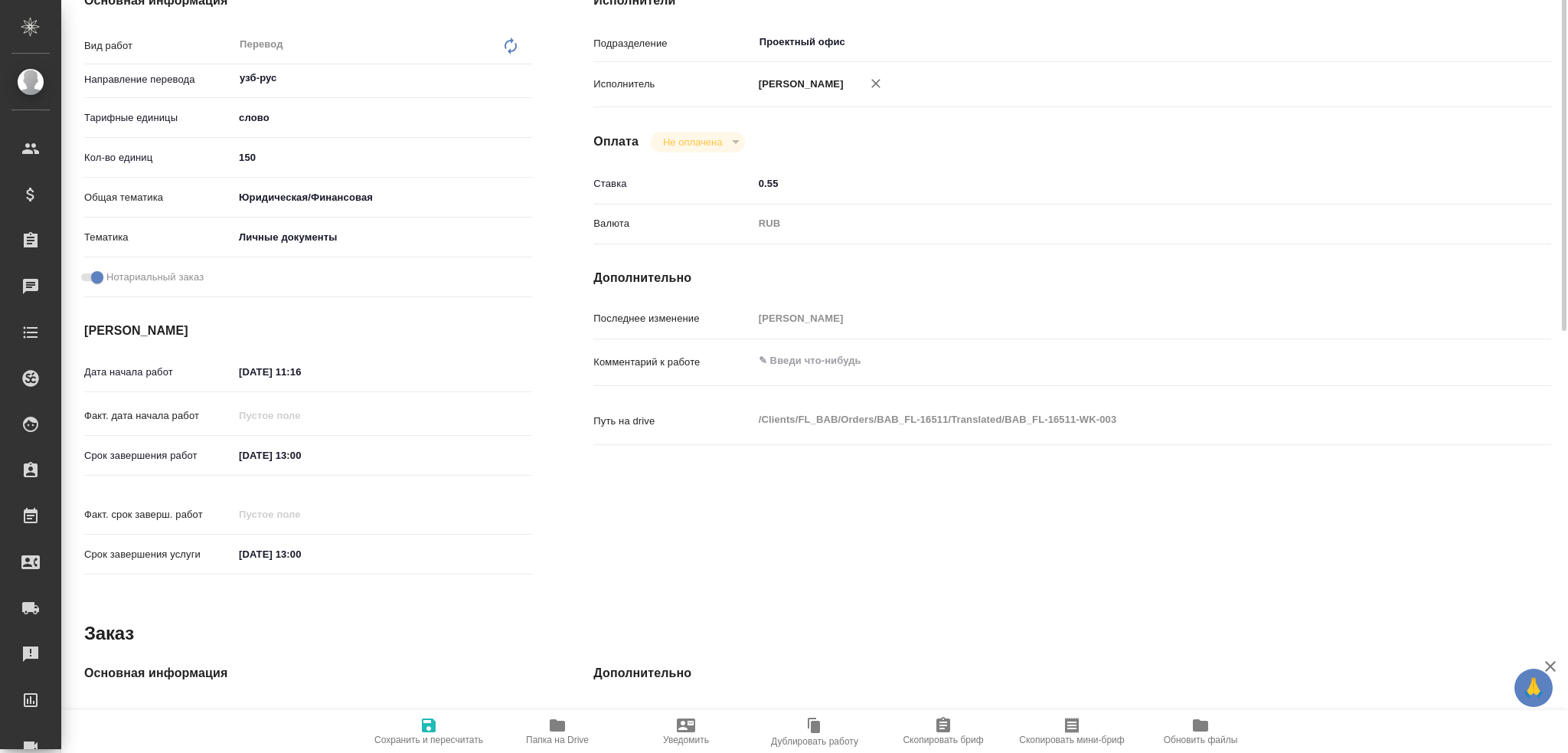
type textarea "x"
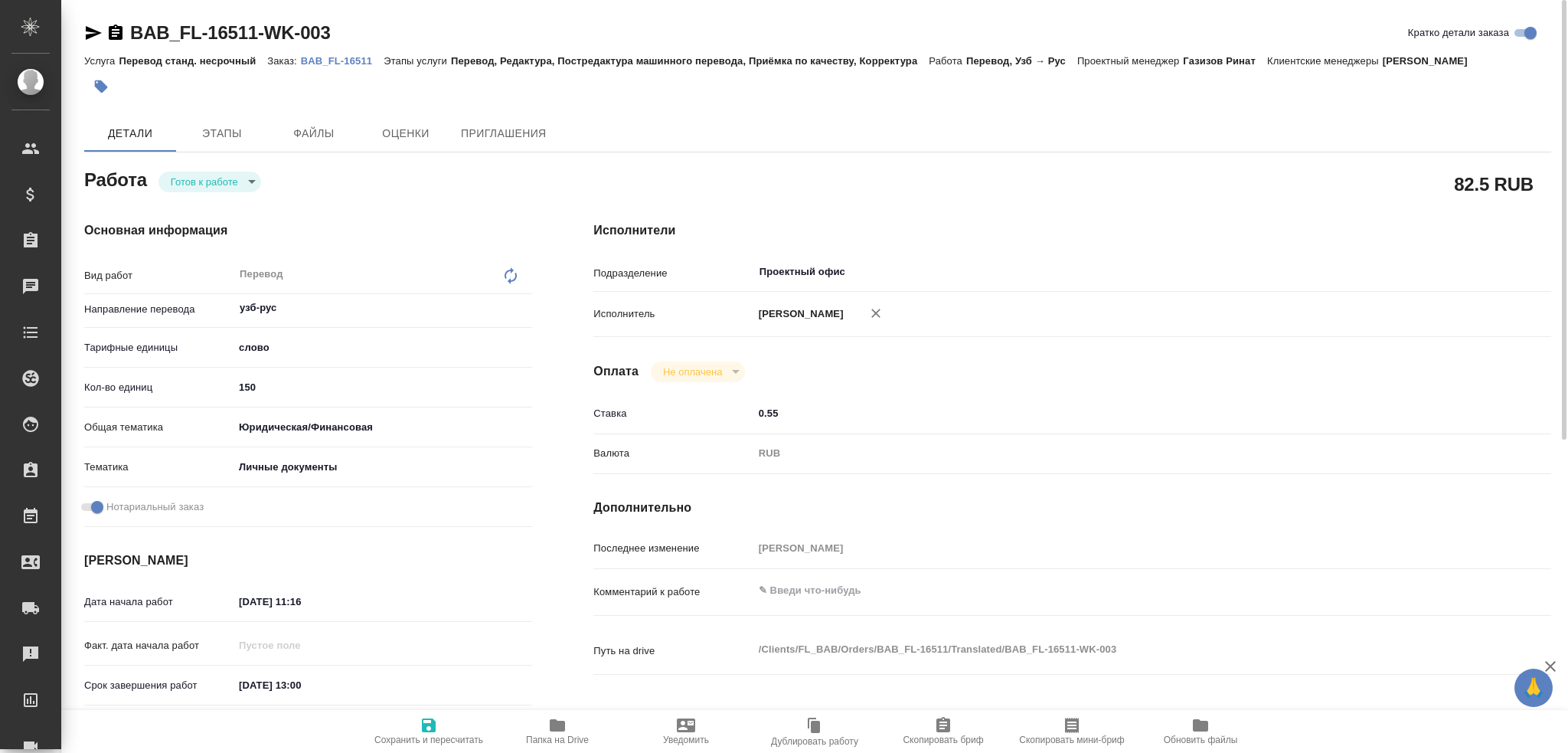
type textarea "x"
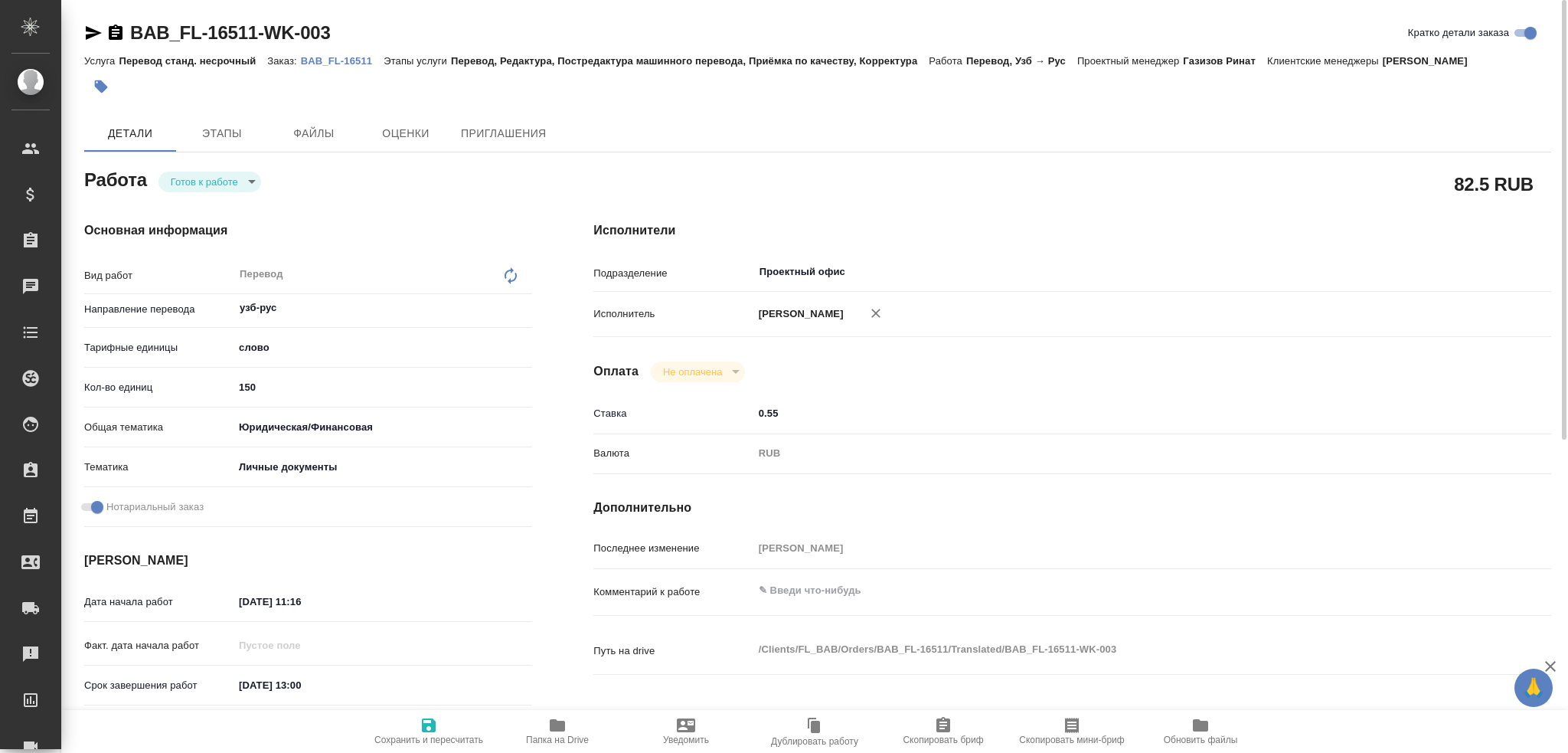
type textarea "x"
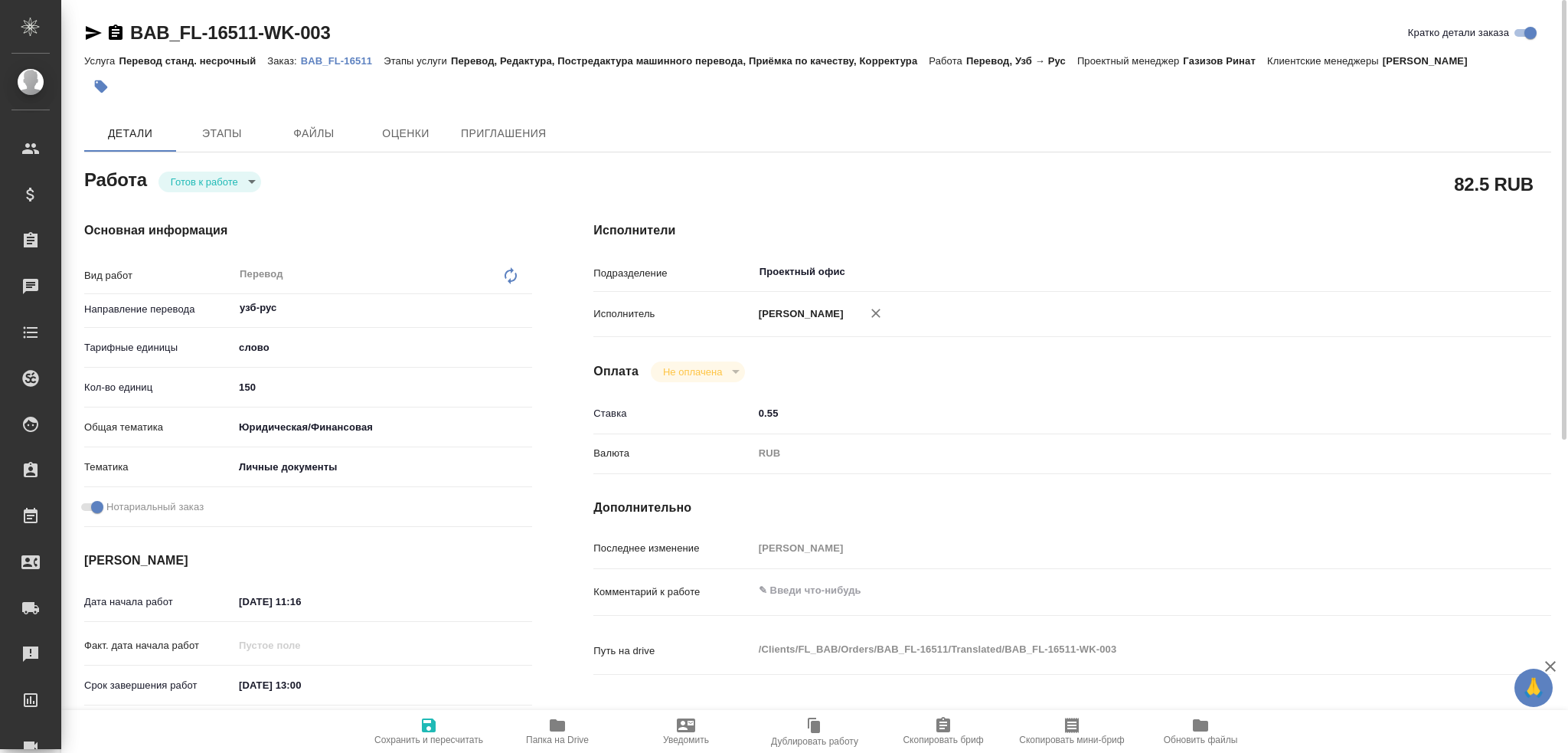
click at [345, 61] on p "BAB_FL-16511" at bounding box center [342, 61] width 83 height 12
click at [205, 175] on body "🙏 .cls-1 fill:#fff; AWATERA Gusev Alexandr Клиенты Спецификации Заказы 0 Чаты T…" at bounding box center [784, 376] width 1568 height 753
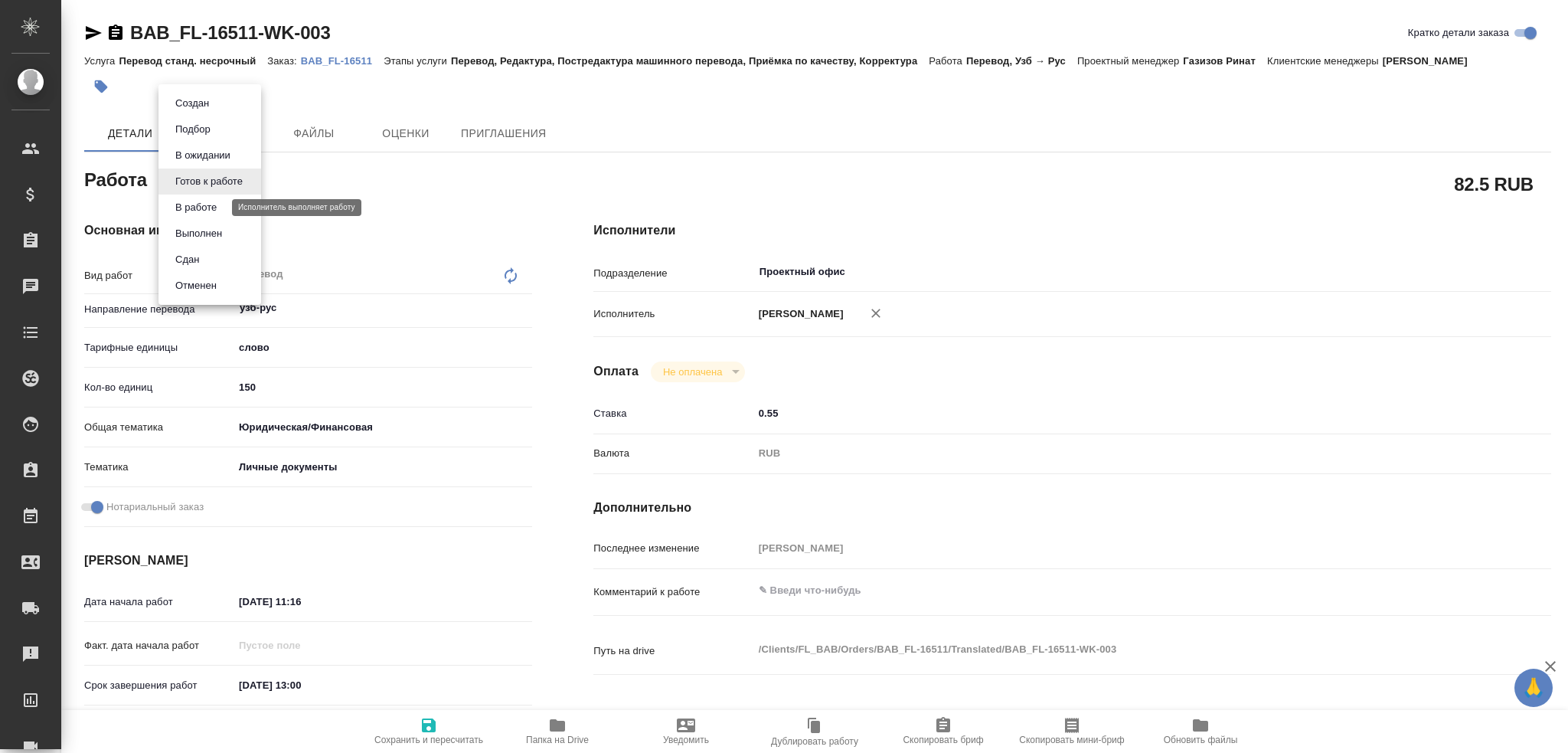
click at [193, 208] on button "В работе" at bounding box center [196, 207] width 50 height 17
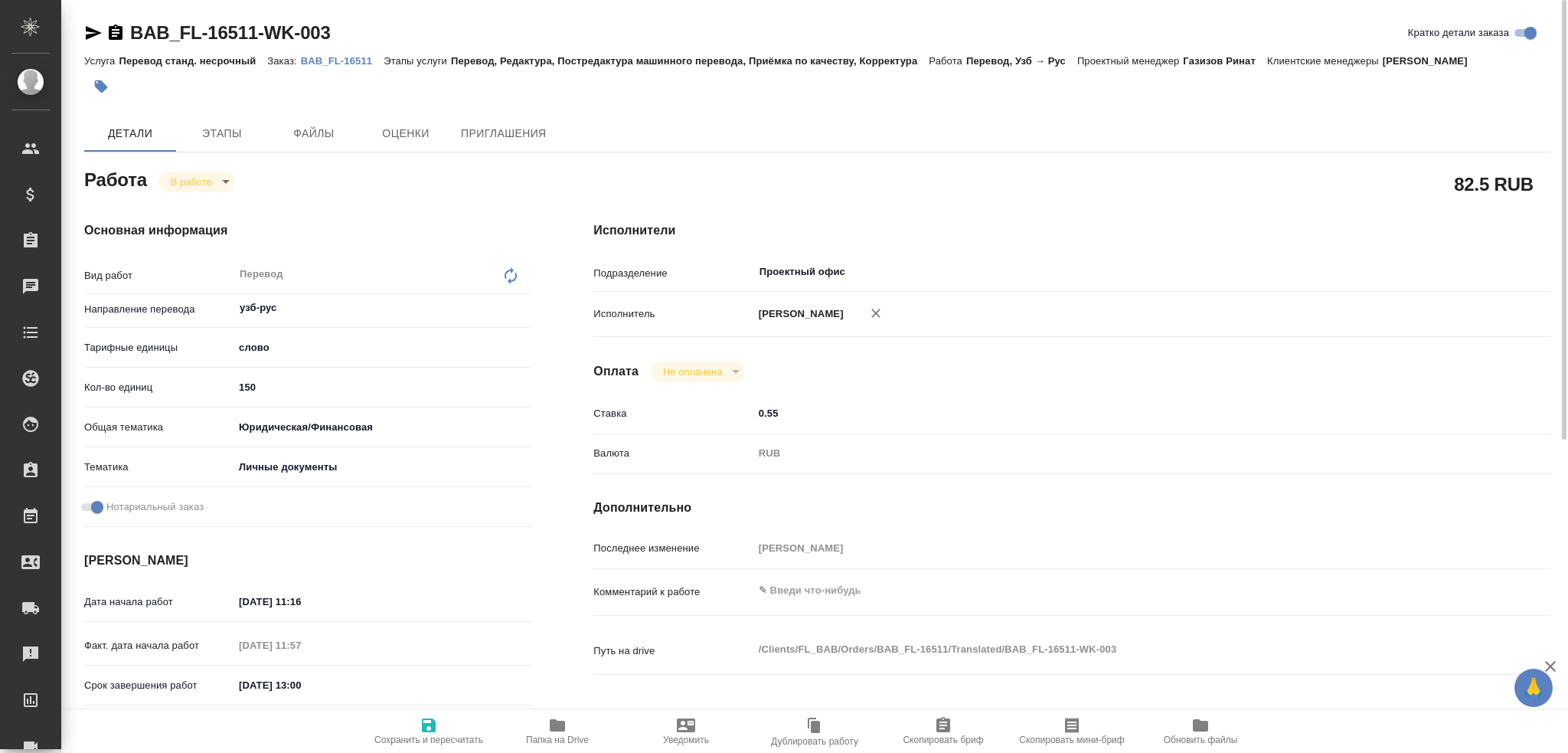
type textarea "x"
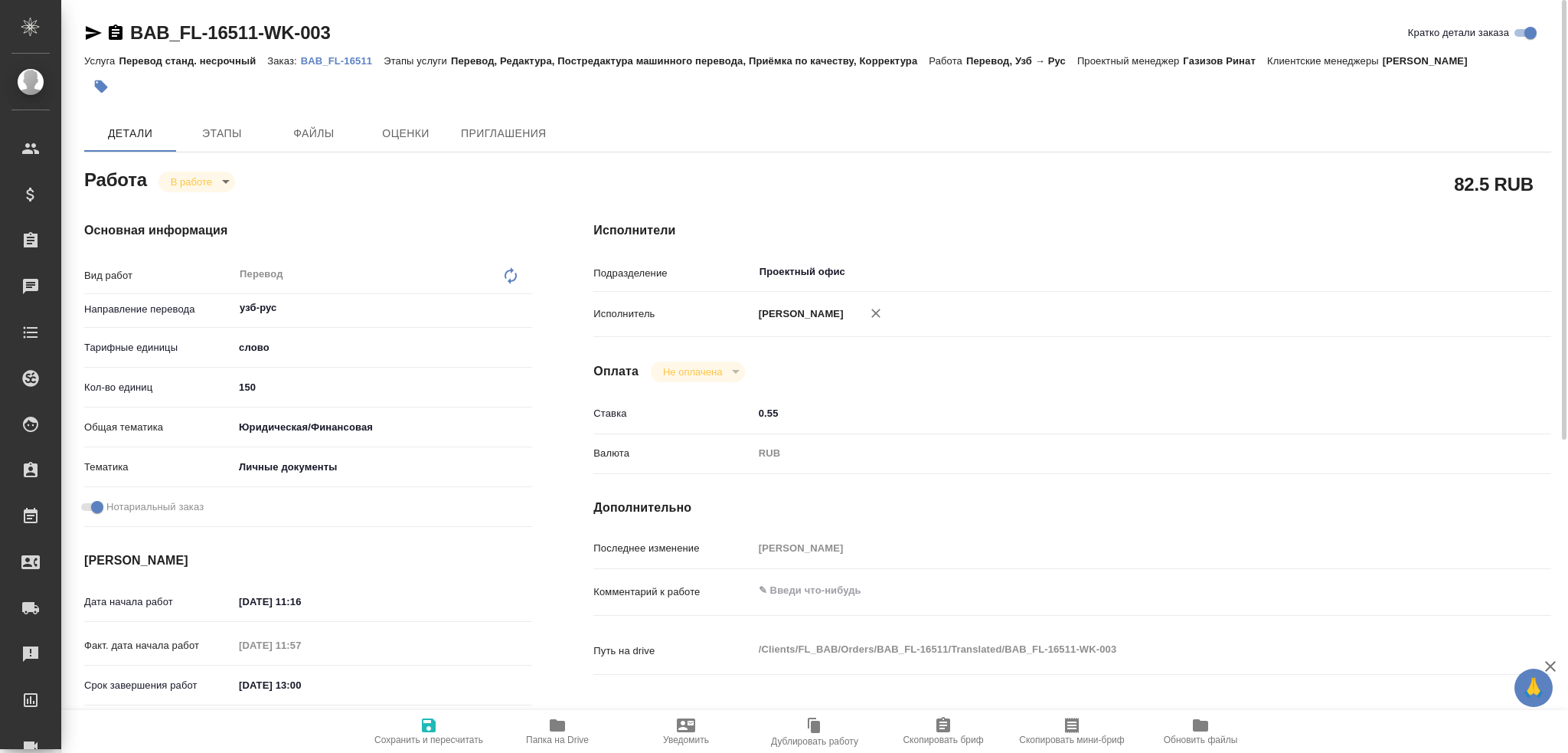
type textarea "x"
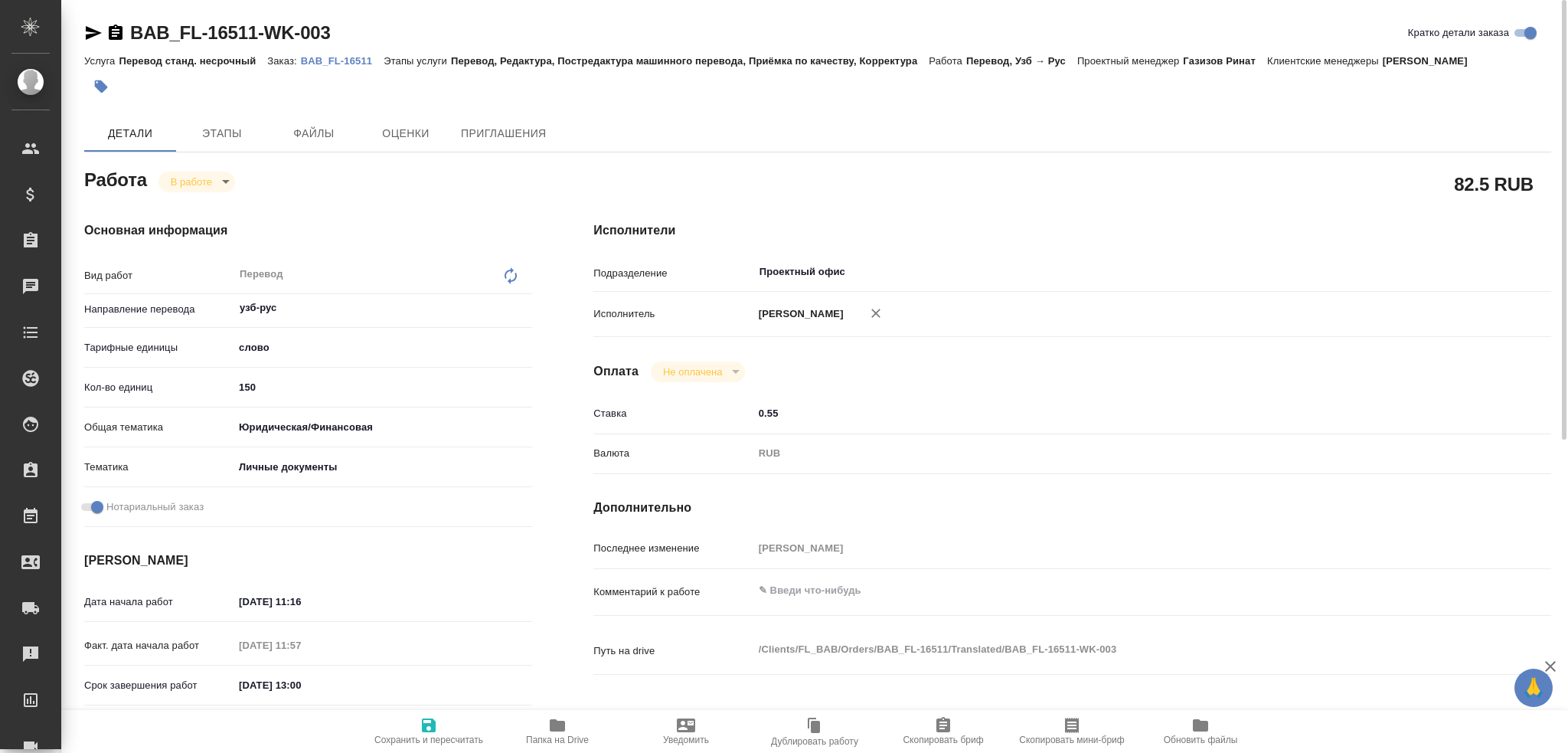
type textarea "x"
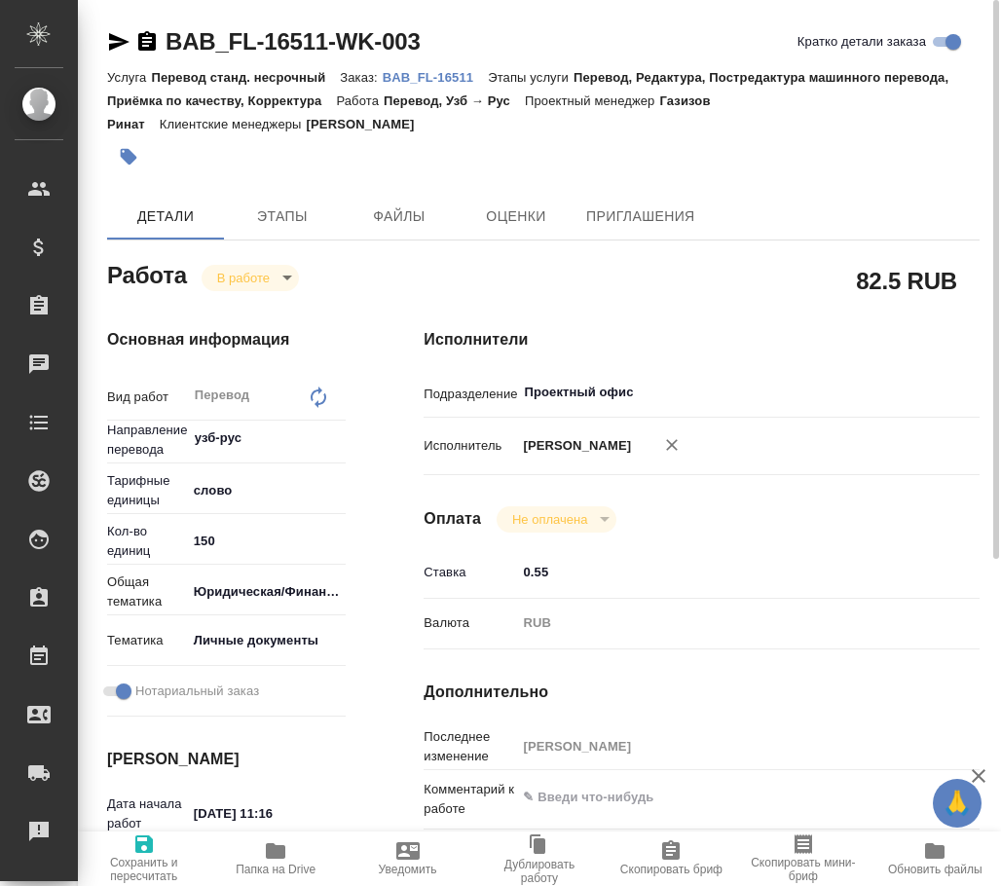
type textarea "x"
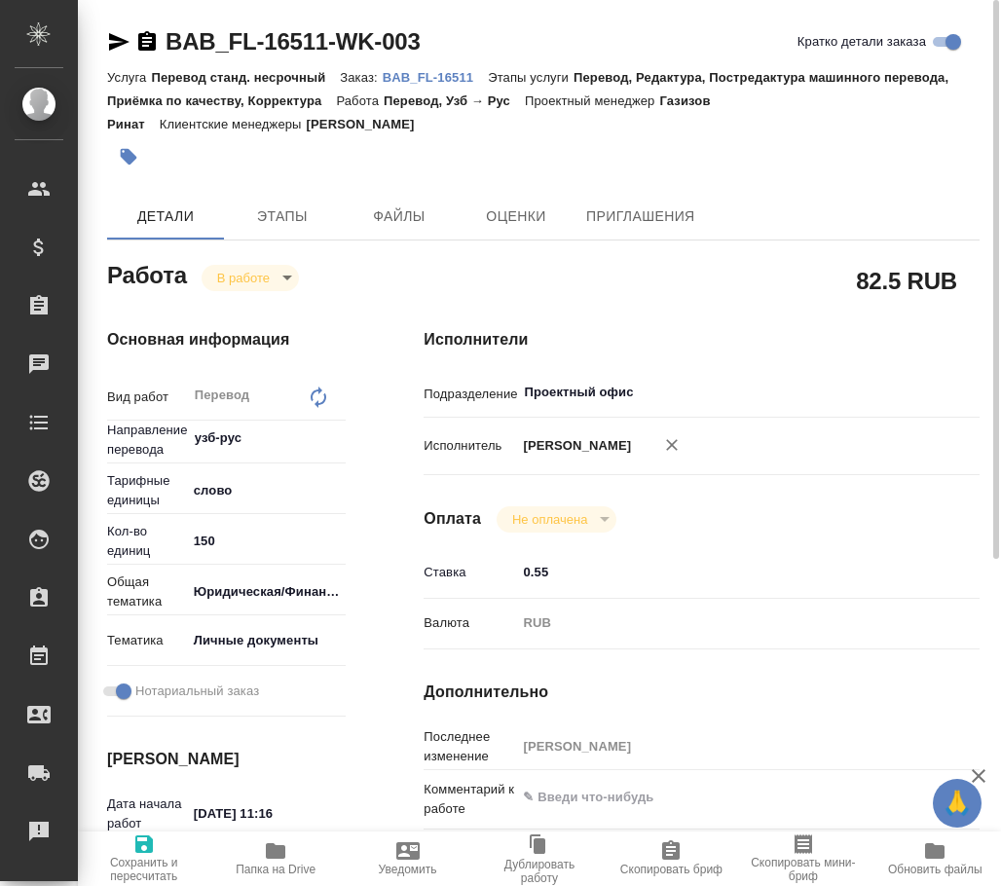
type textarea "x"
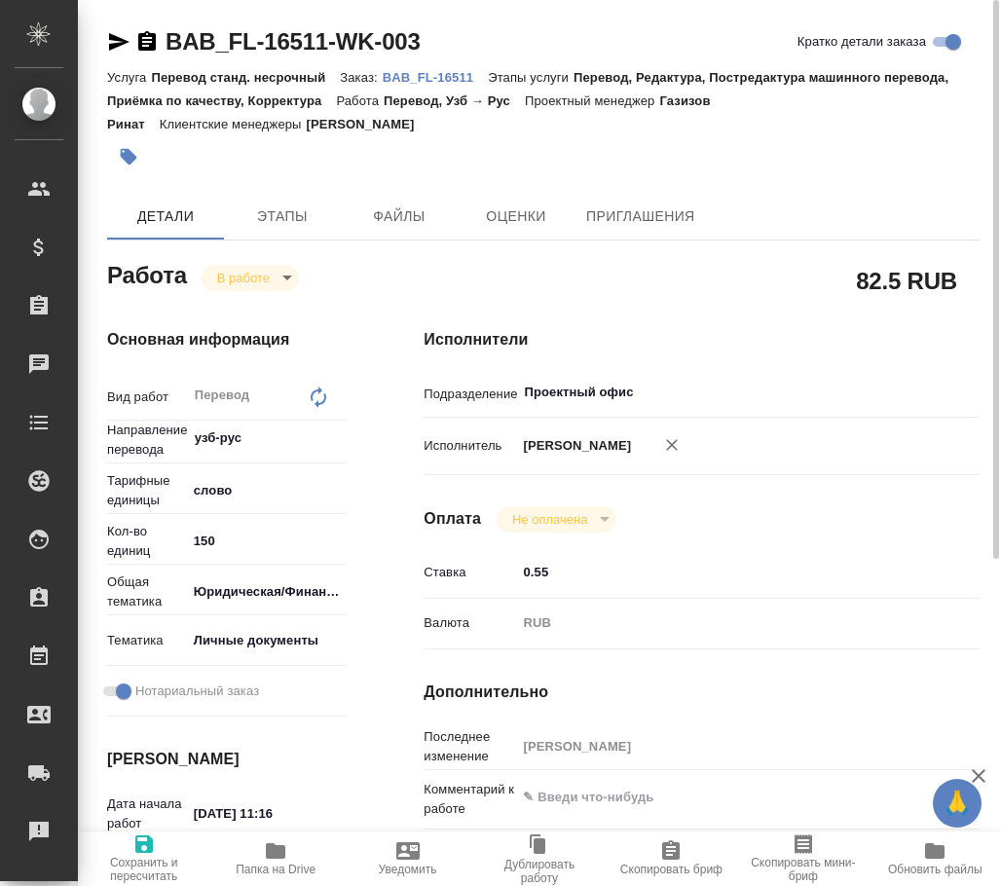
type textarea "x"
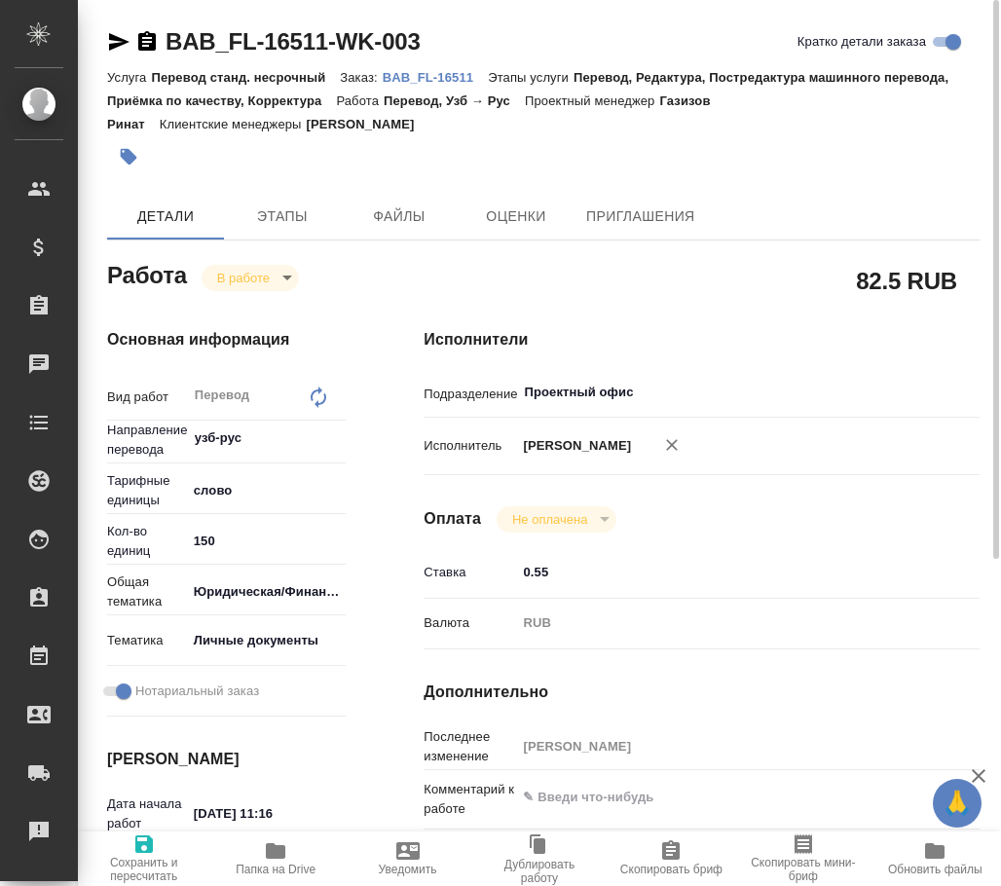
type textarea "x"
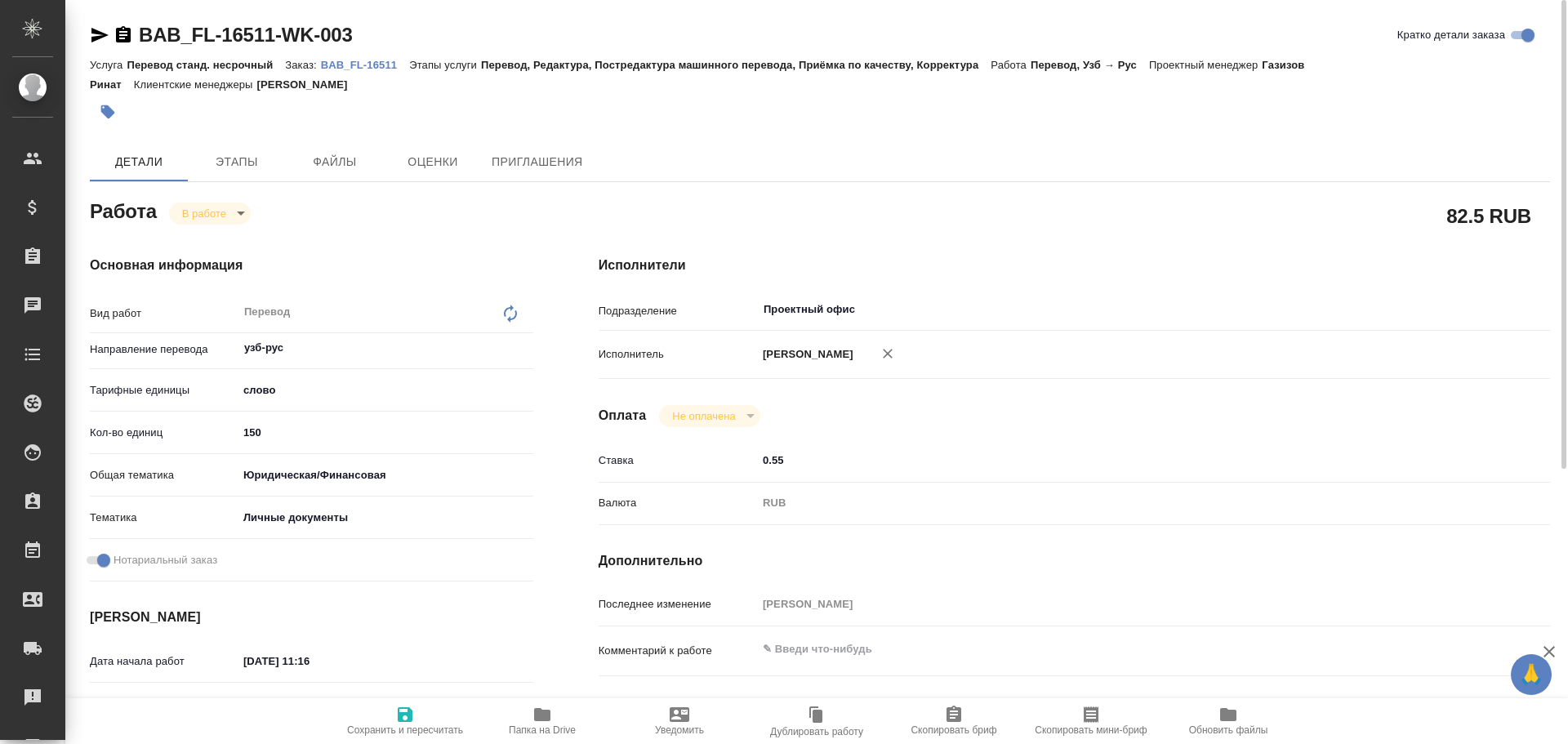
type textarea "x"
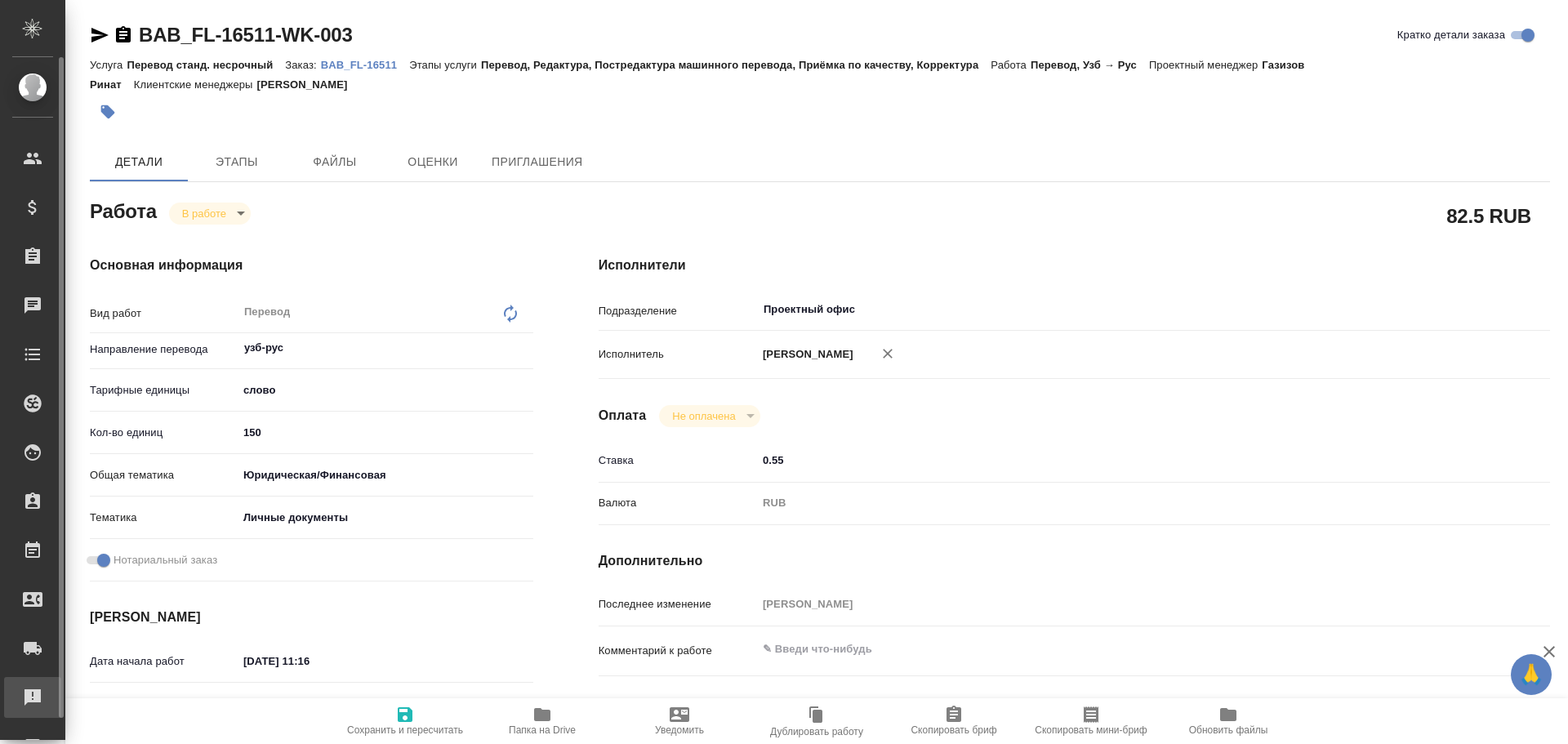
type textarea "x"
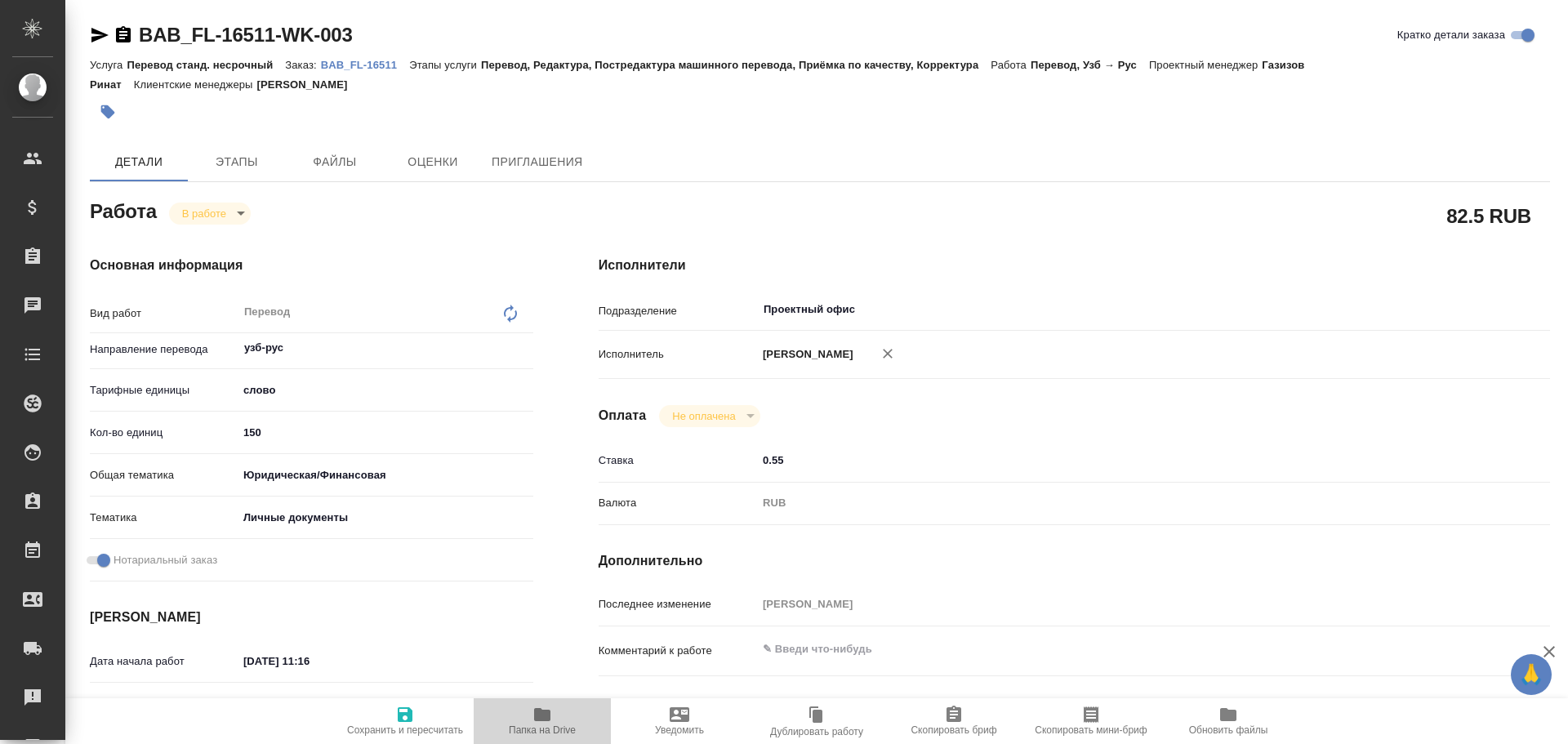
click at [544, 723] on icon "button" at bounding box center [542, 714] width 19 height 19
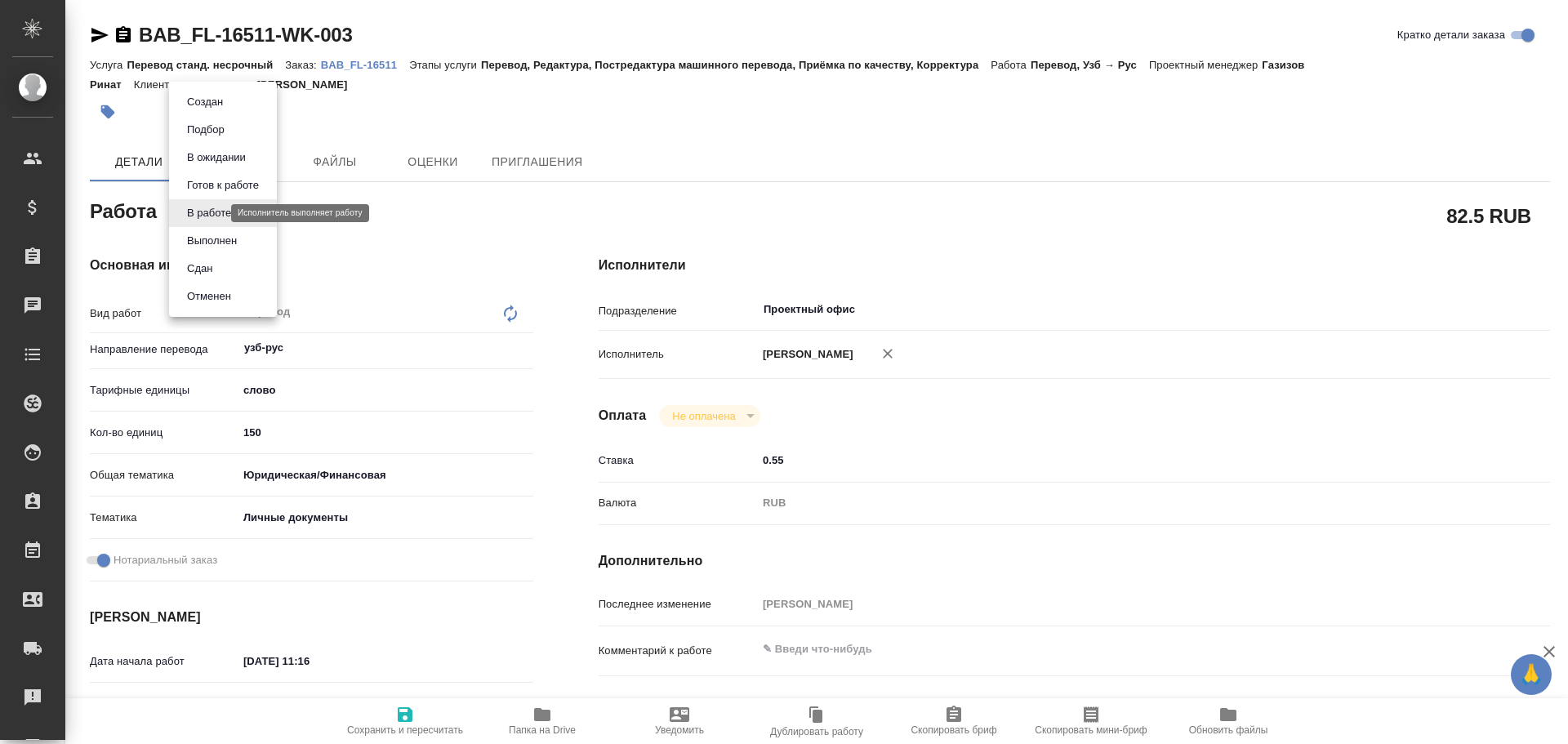
click at [216, 218] on body "🙏 .cls-1 fill:#fff; AWATERA Gusev Alexandr Клиенты Спецификации Заказы 0 Чаты T…" at bounding box center [784, 372] width 1568 height 744
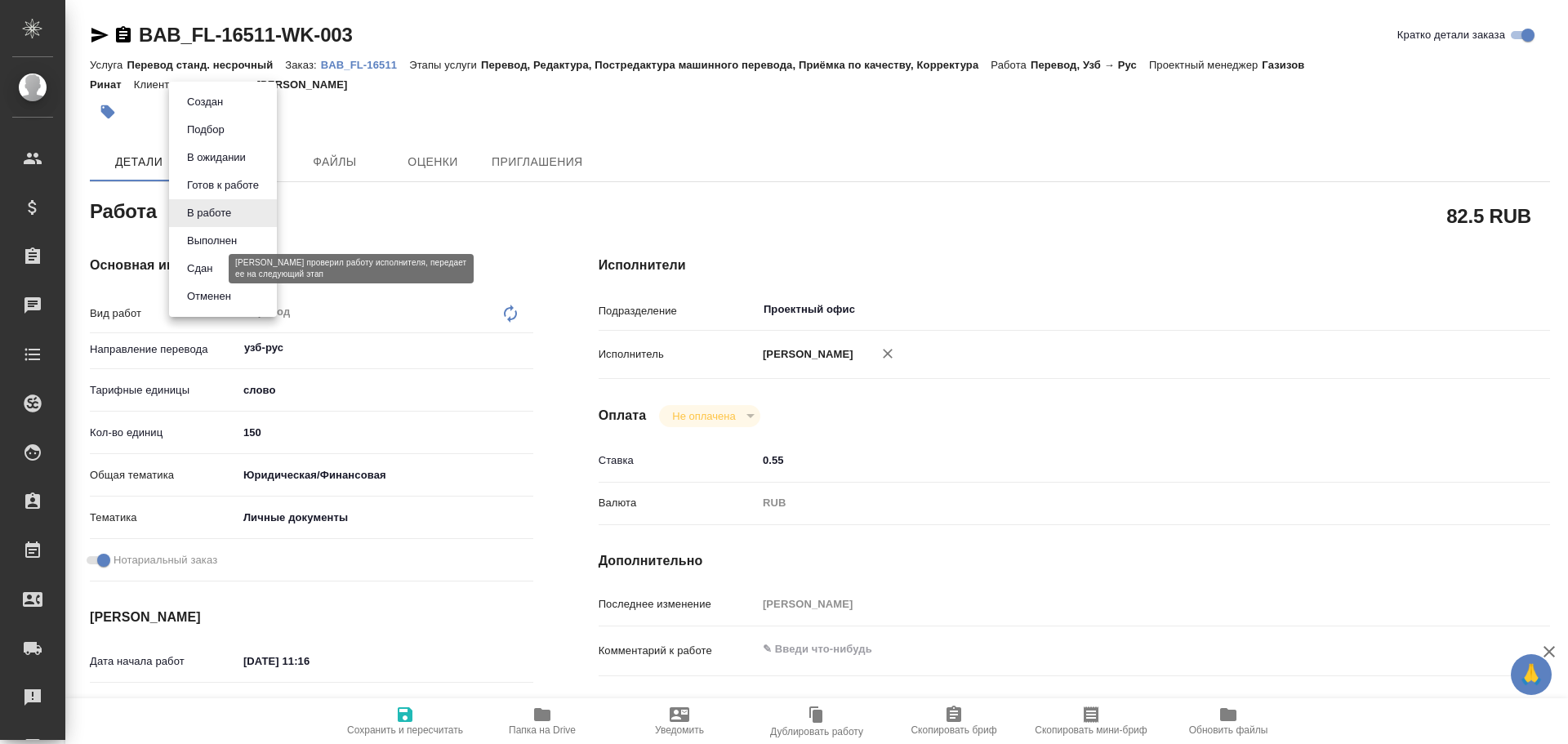
click at [197, 266] on button "Сдан" at bounding box center [200, 268] width 35 height 18
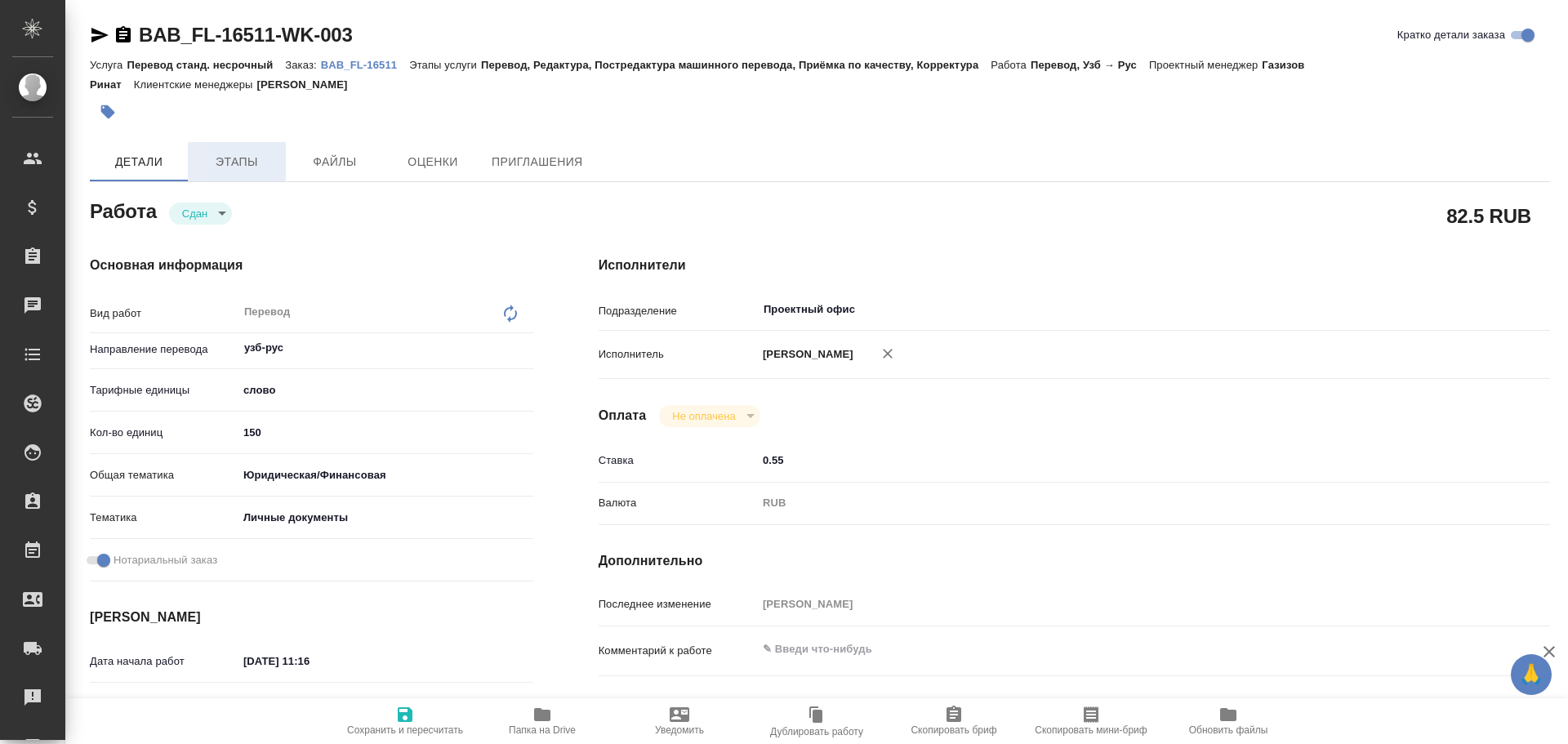
type textarea "x"
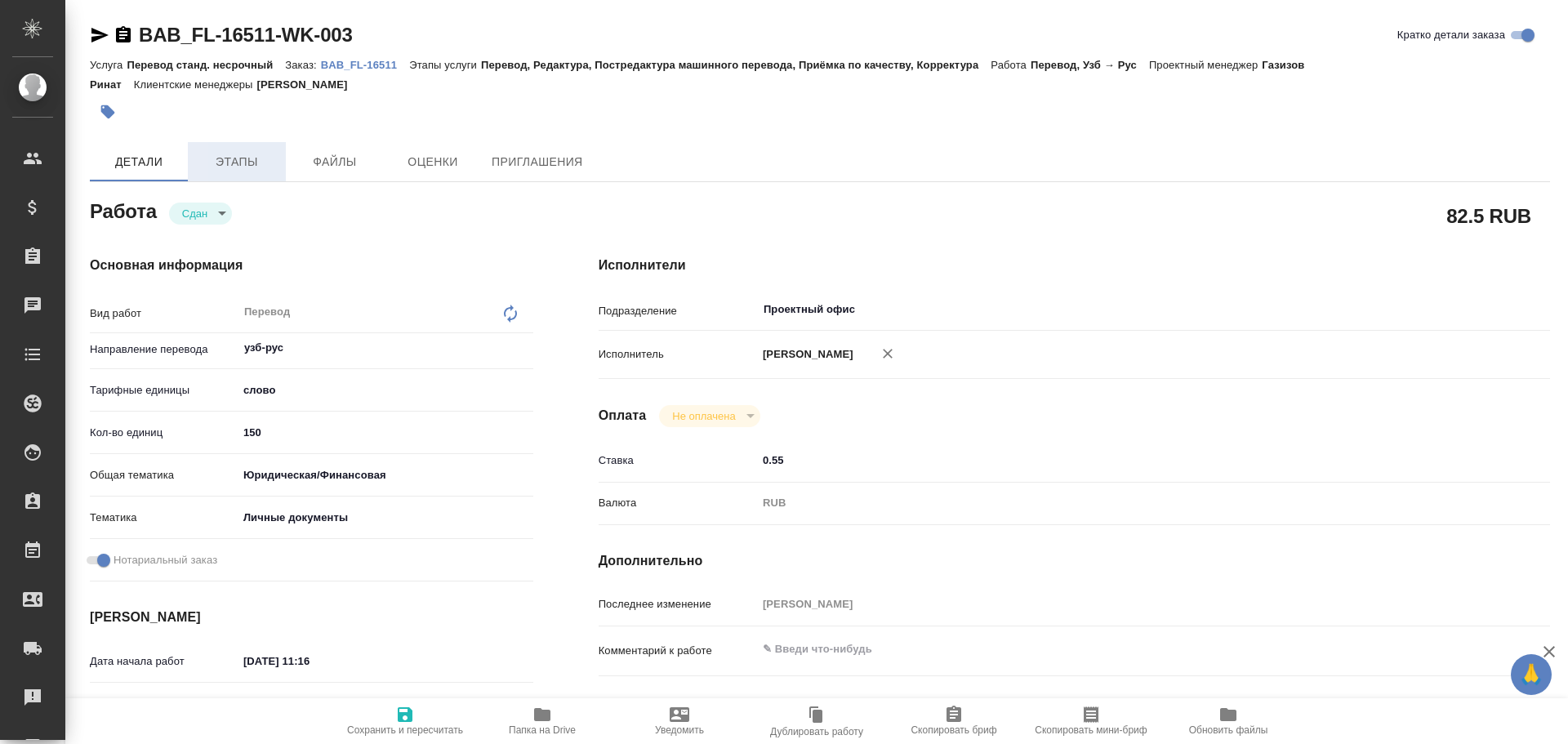
type textarea "x"
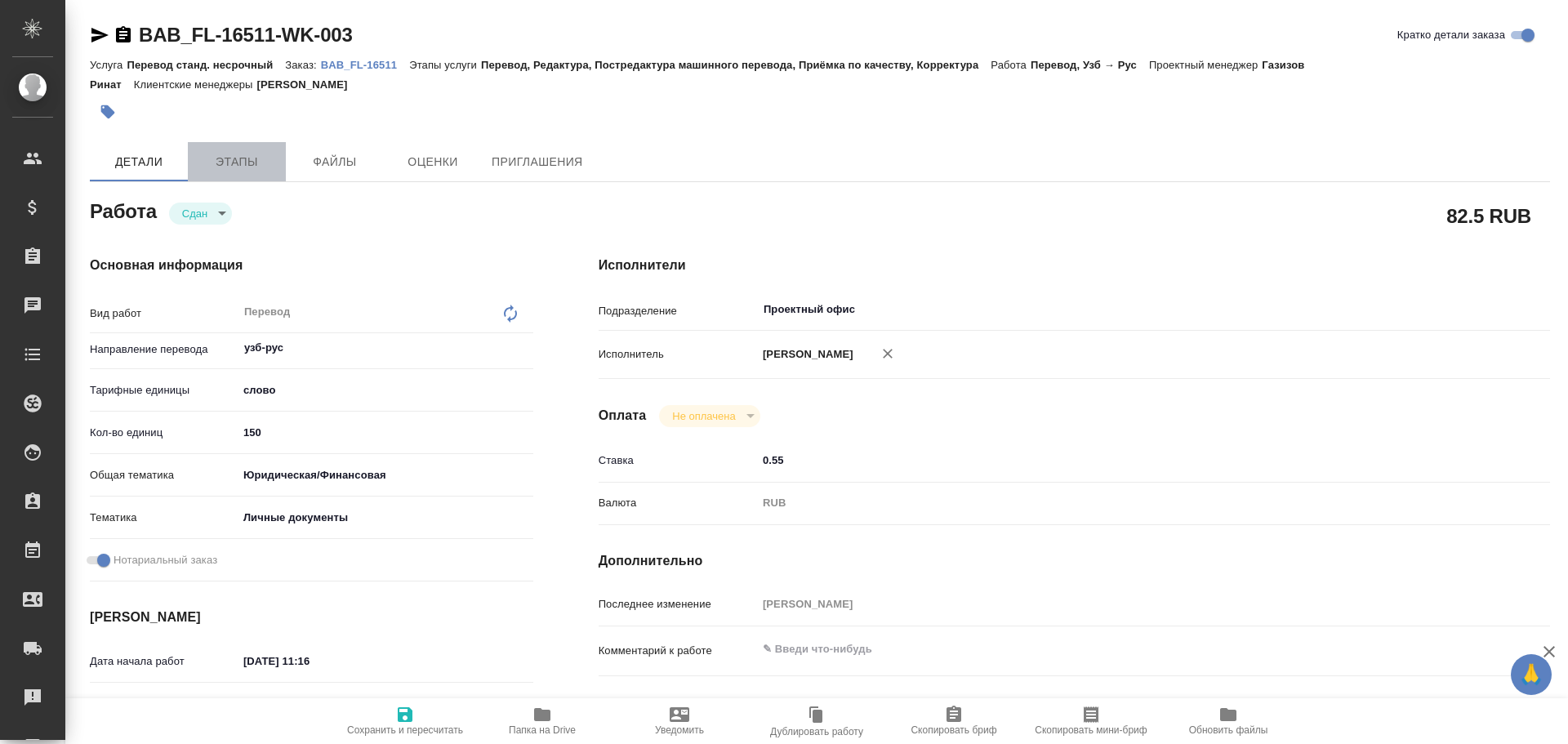
click at [232, 161] on span "Этапы" at bounding box center [237, 162] width 78 height 20
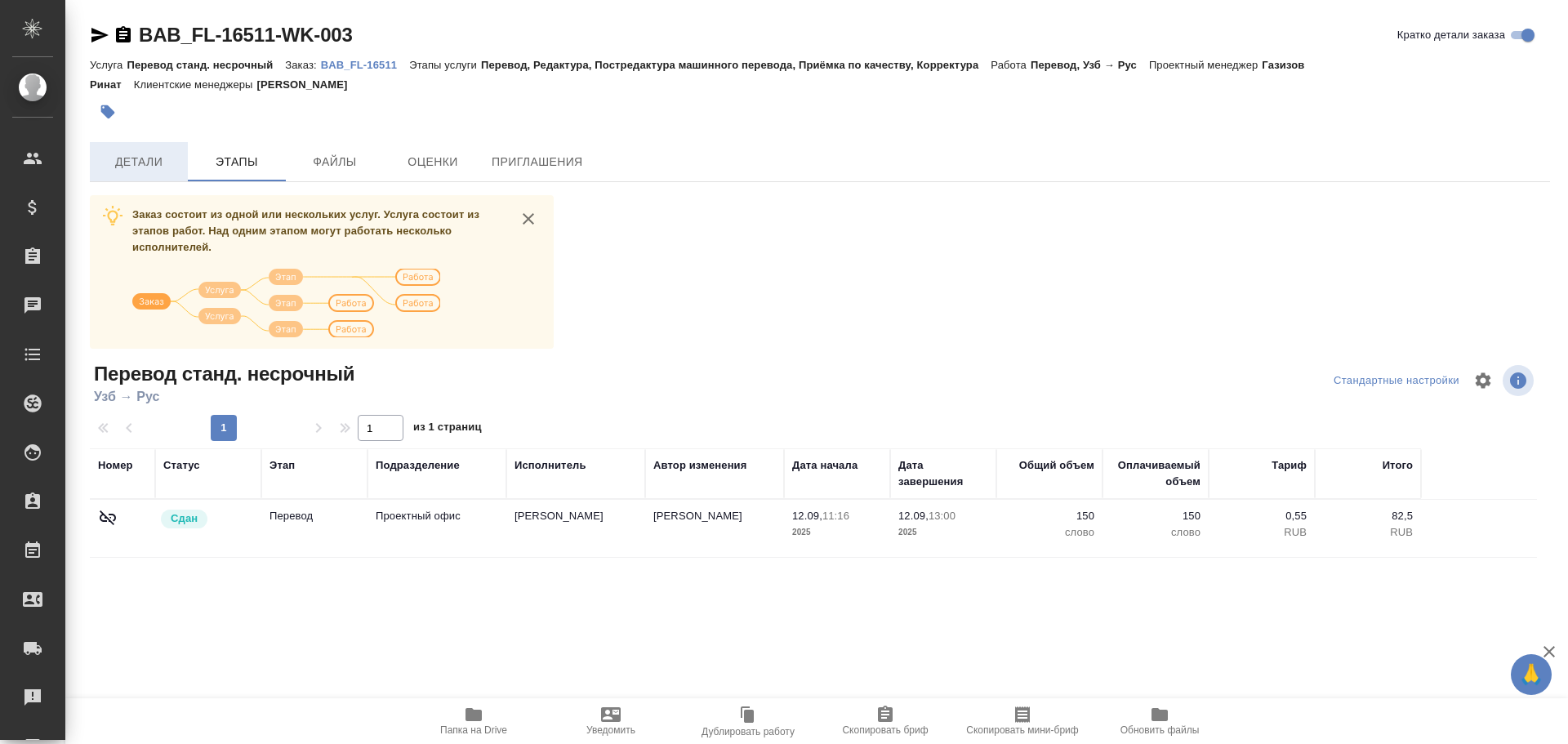
click at [175, 161] on span "Детали" at bounding box center [138, 162] width 78 height 20
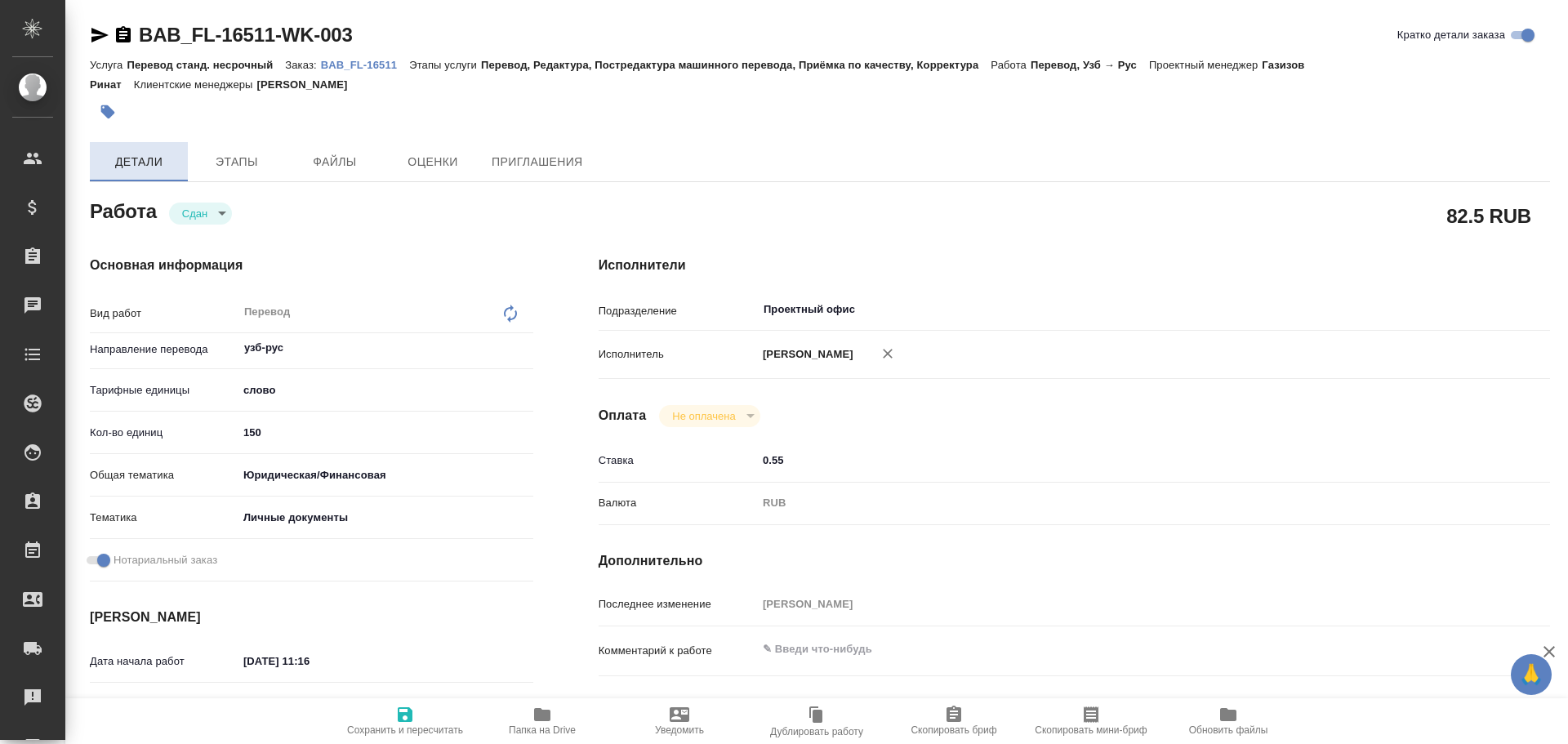
type textarea "x"
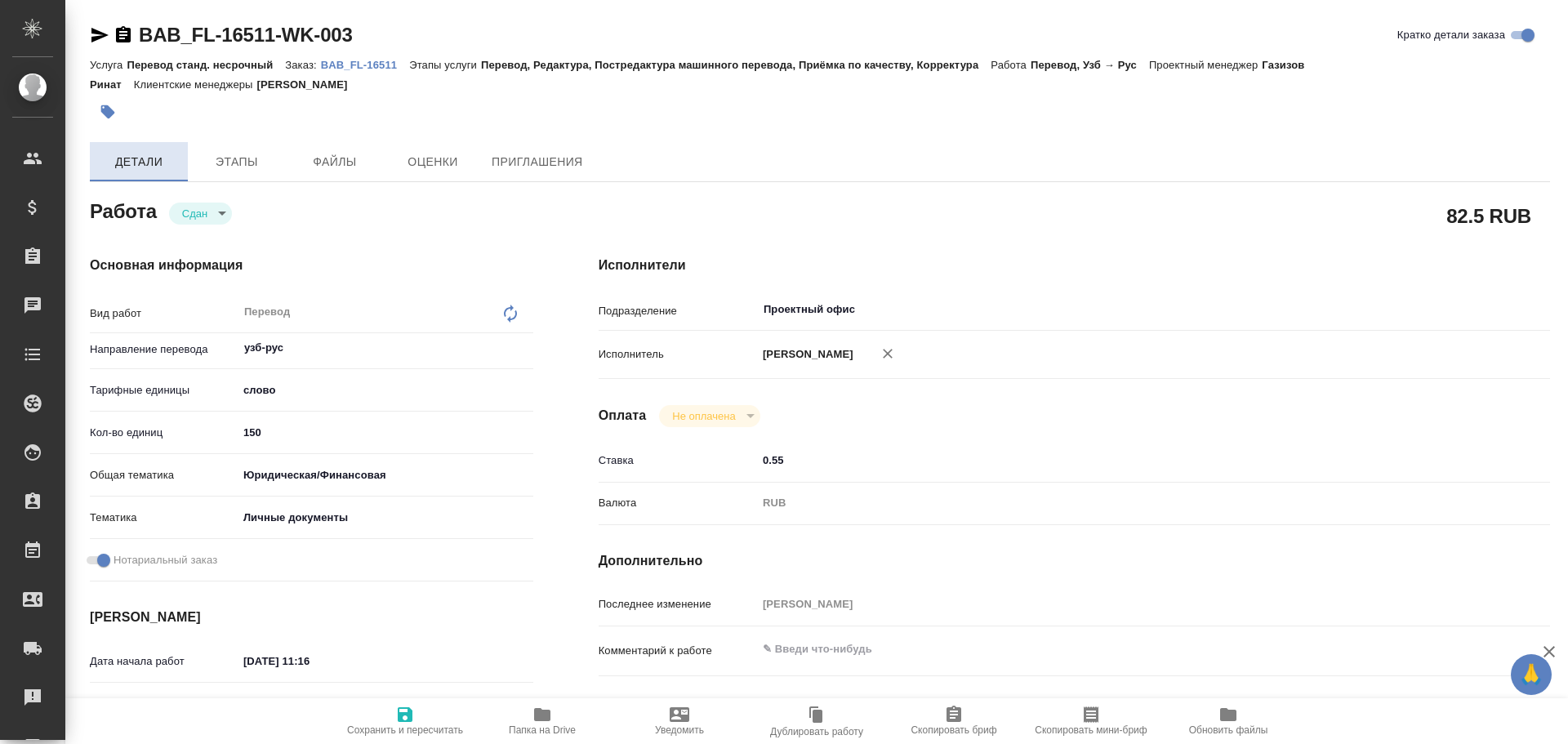
type textarea "x"
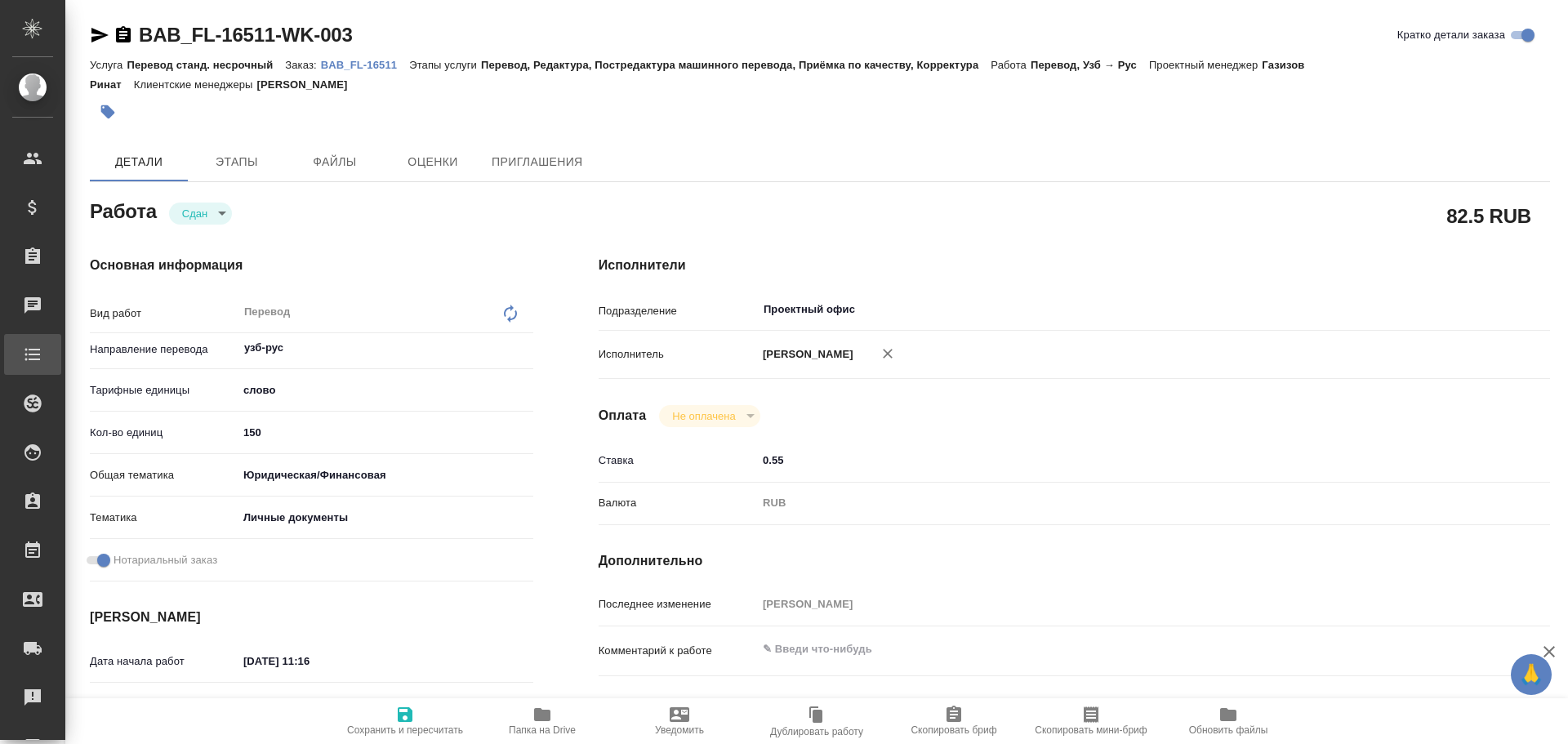
type textarea "x"
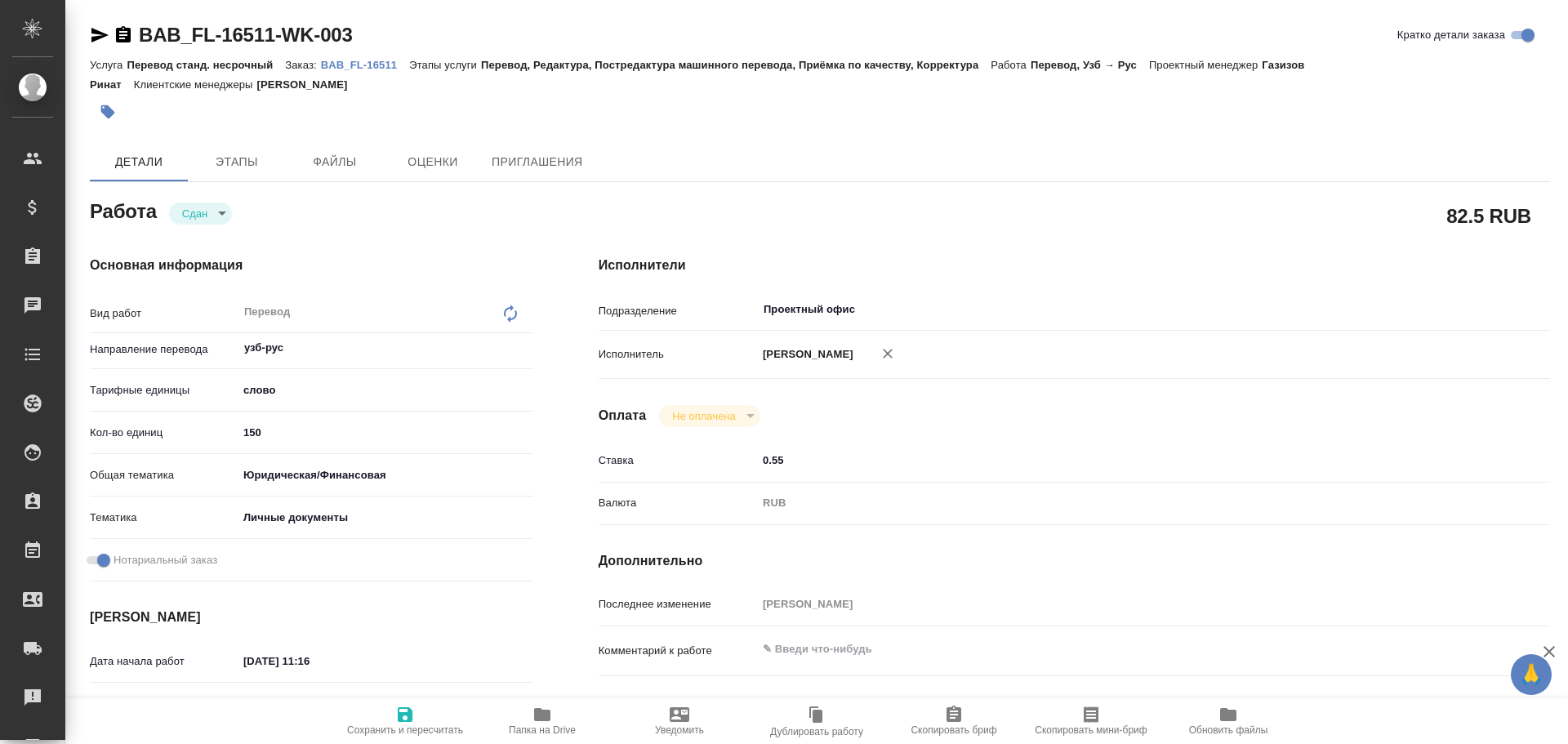
type textarea "x"
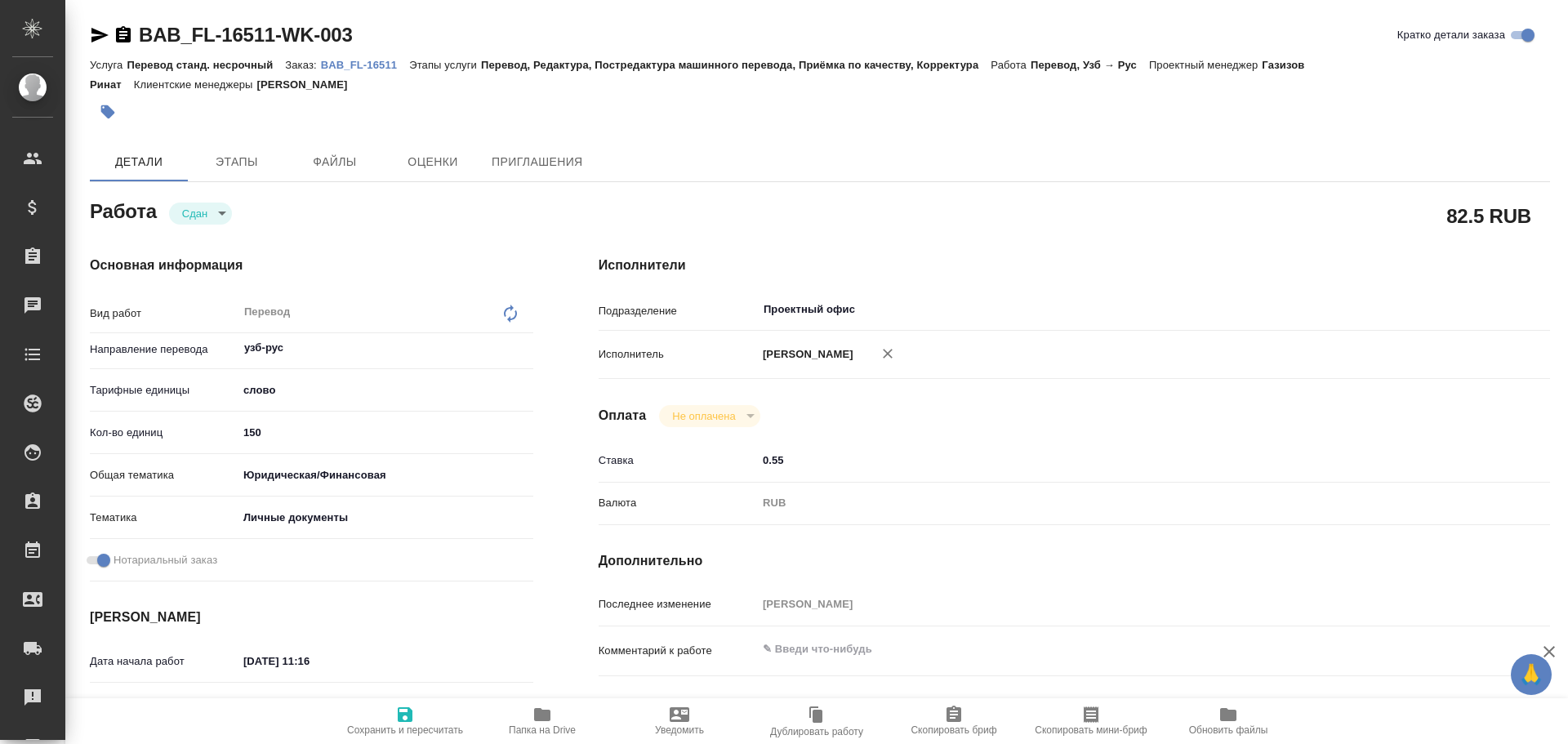
type textarea "x"
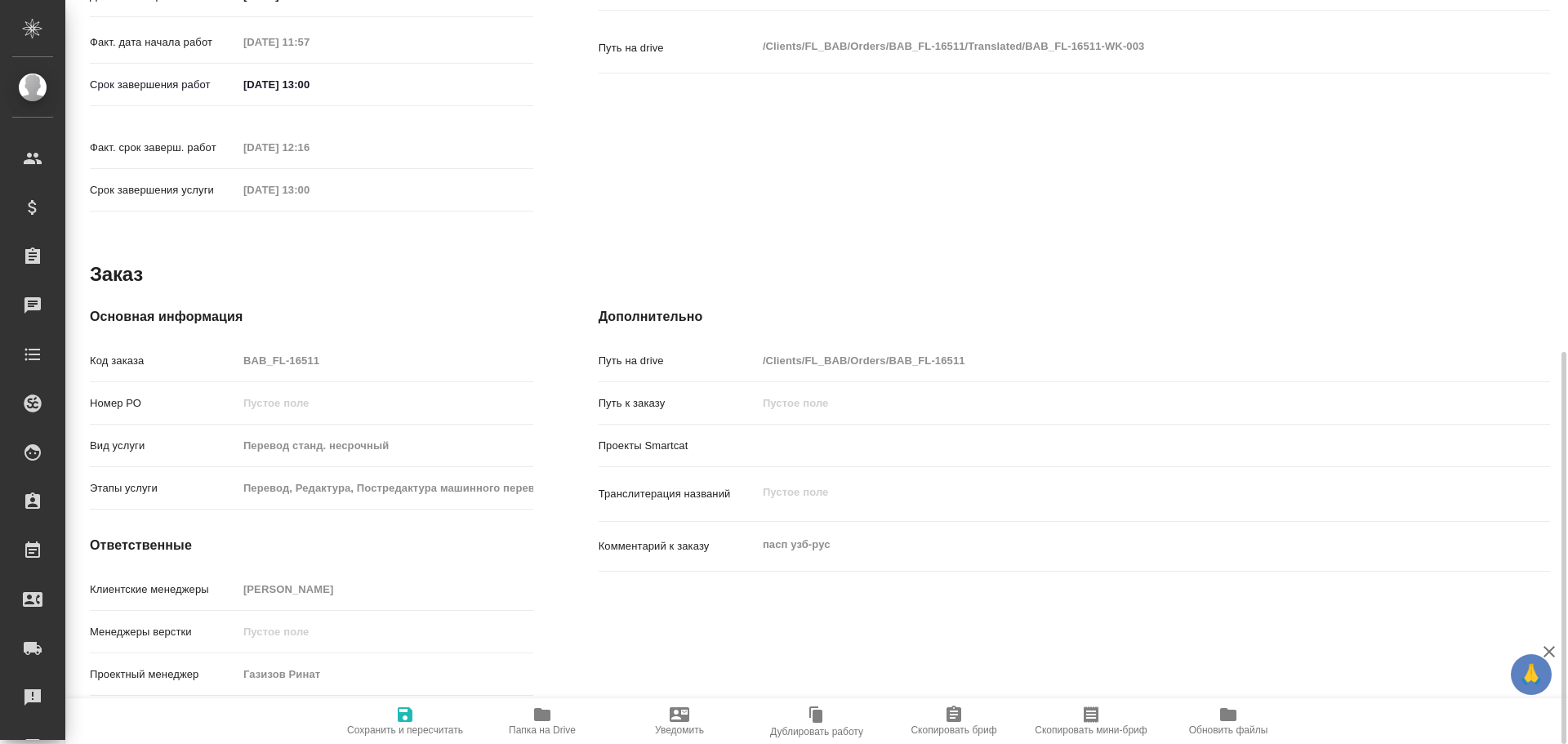
scroll to position [678, 0]
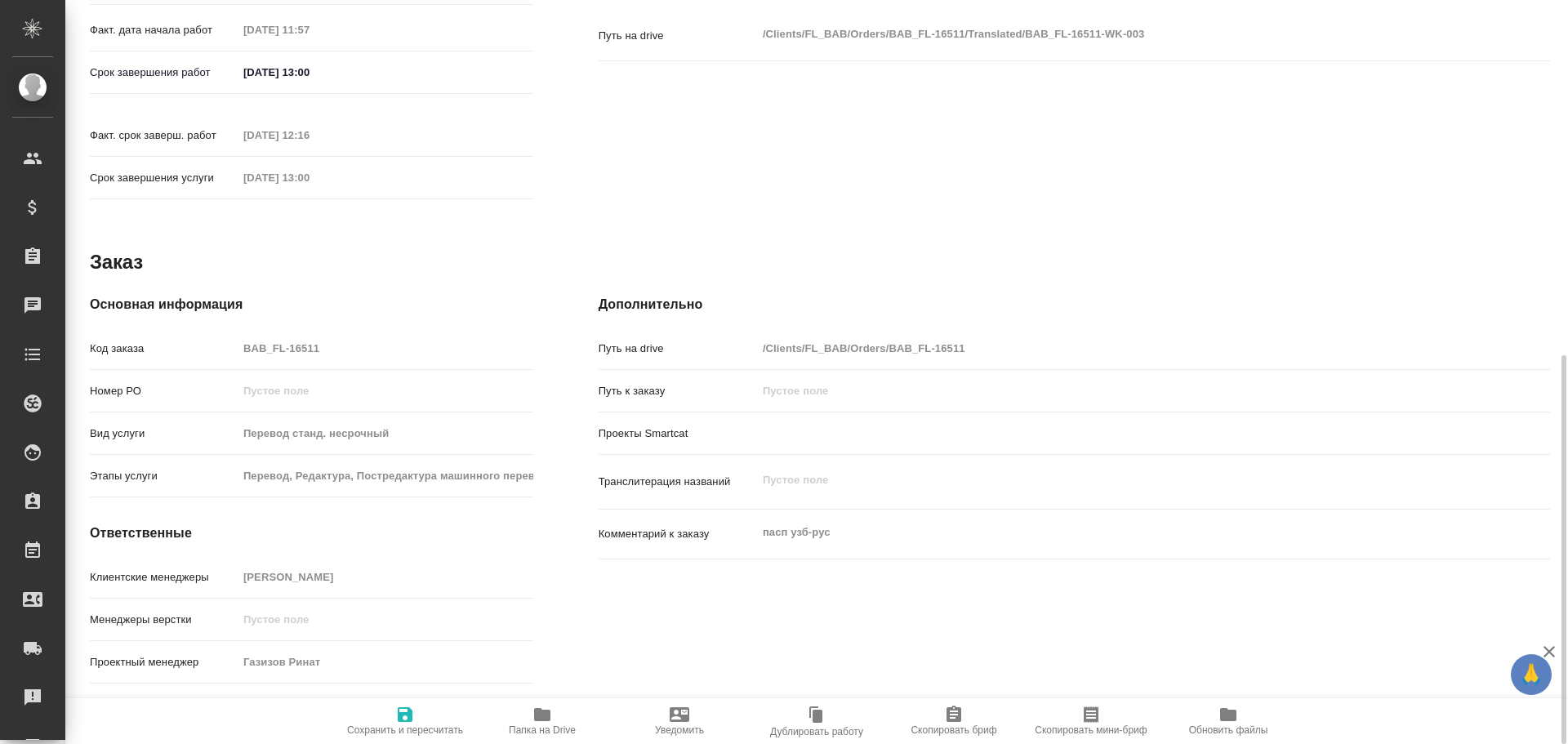
type textarea "x"
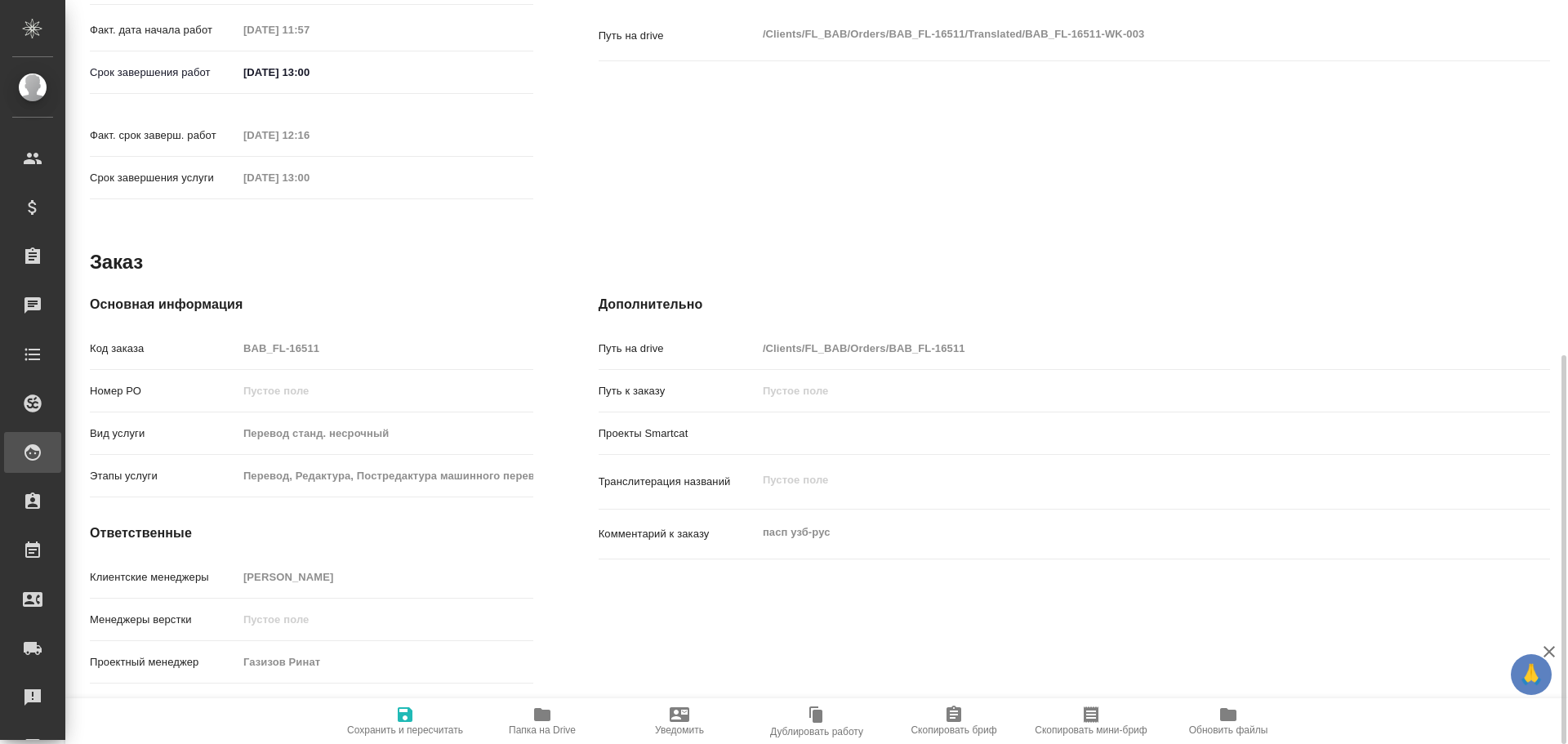
type textarea "x"
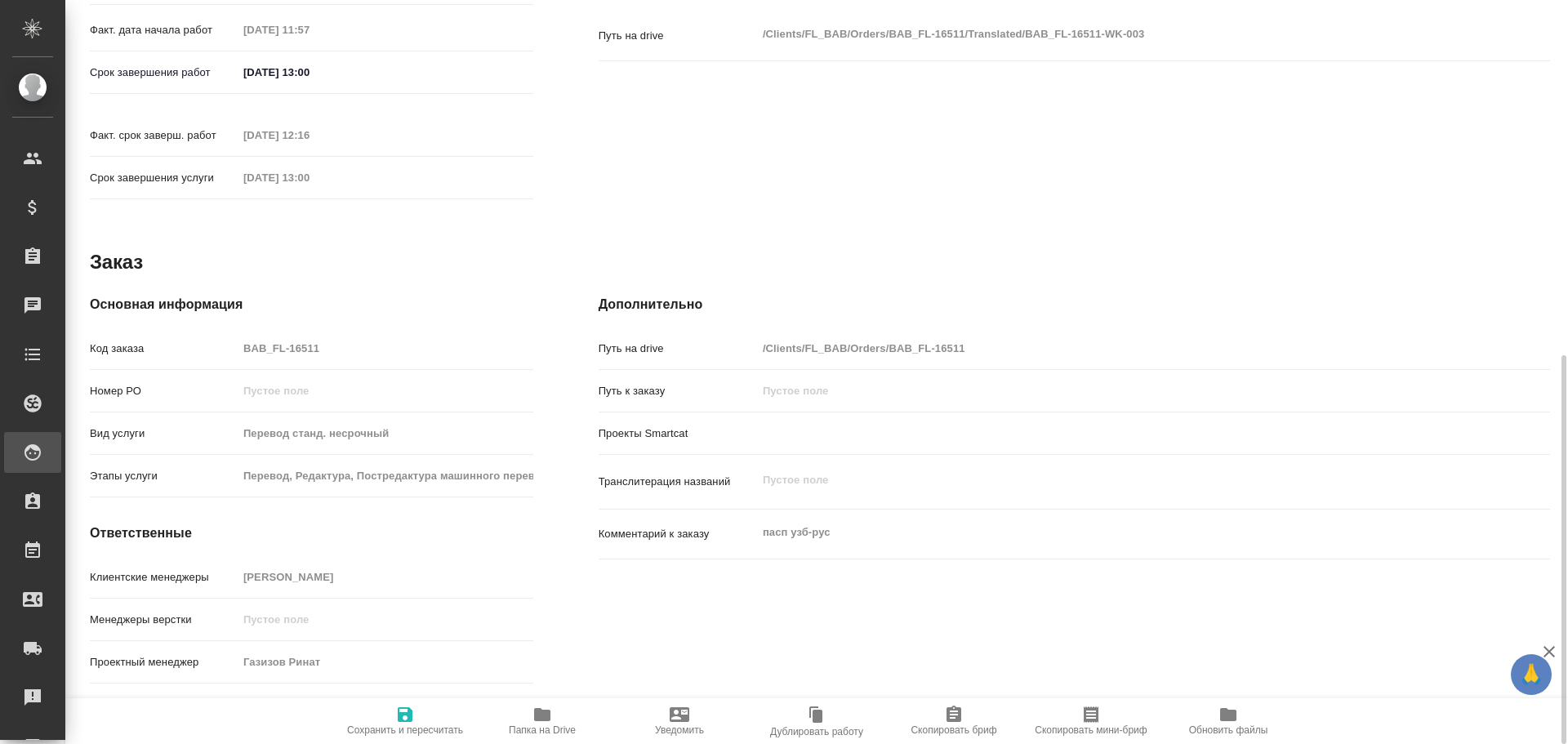
scroll to position [674, 0]
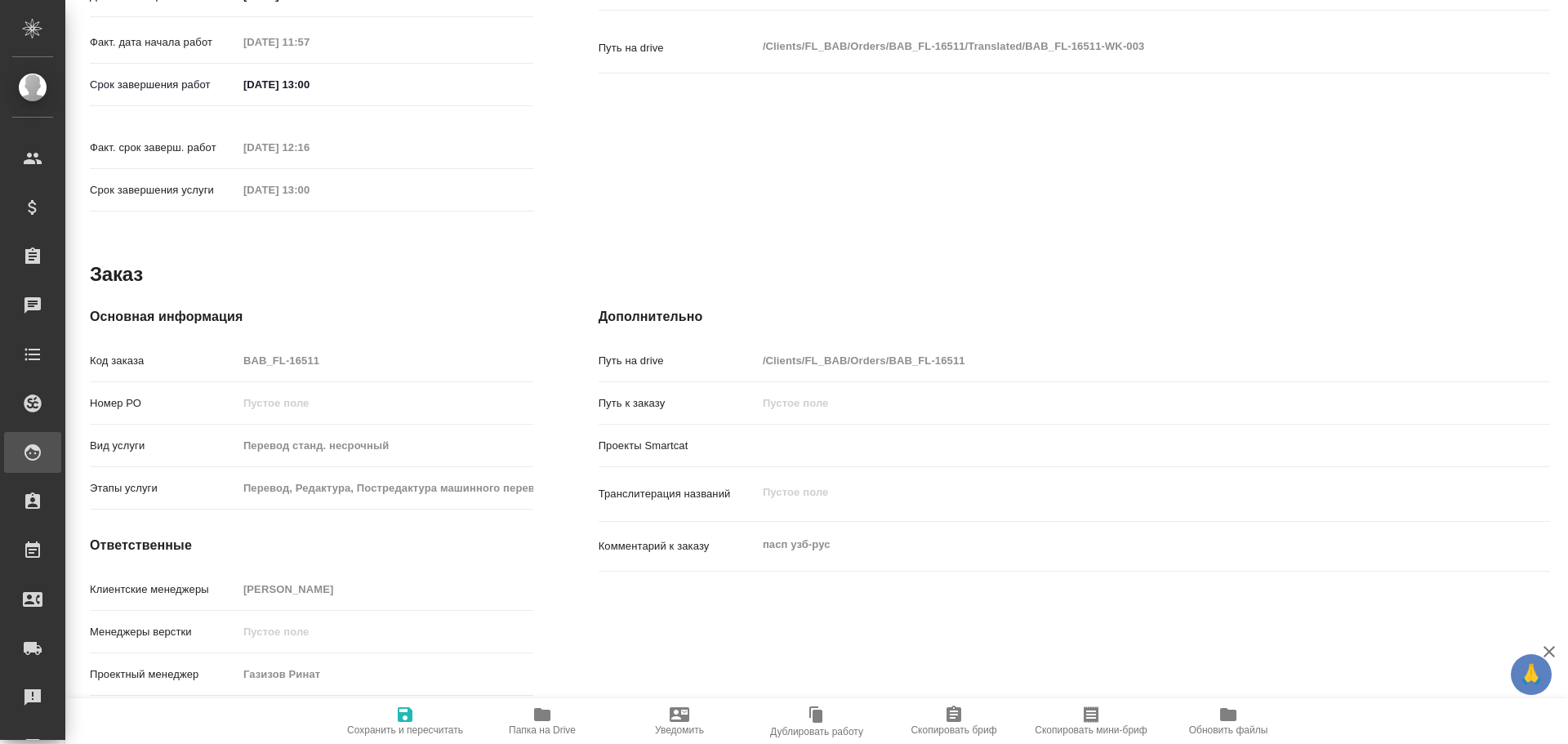
type textarea "x"
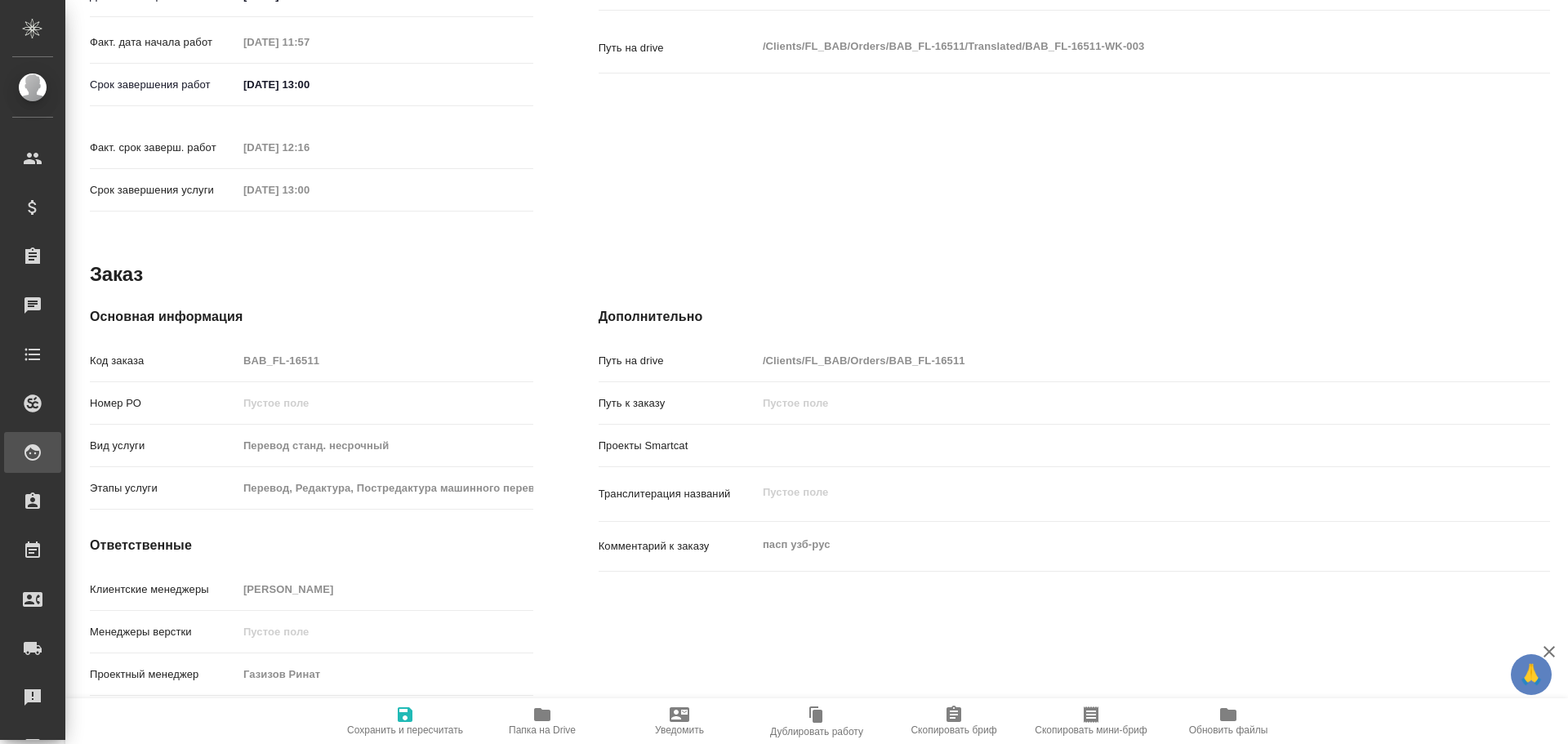
type textarea "x"
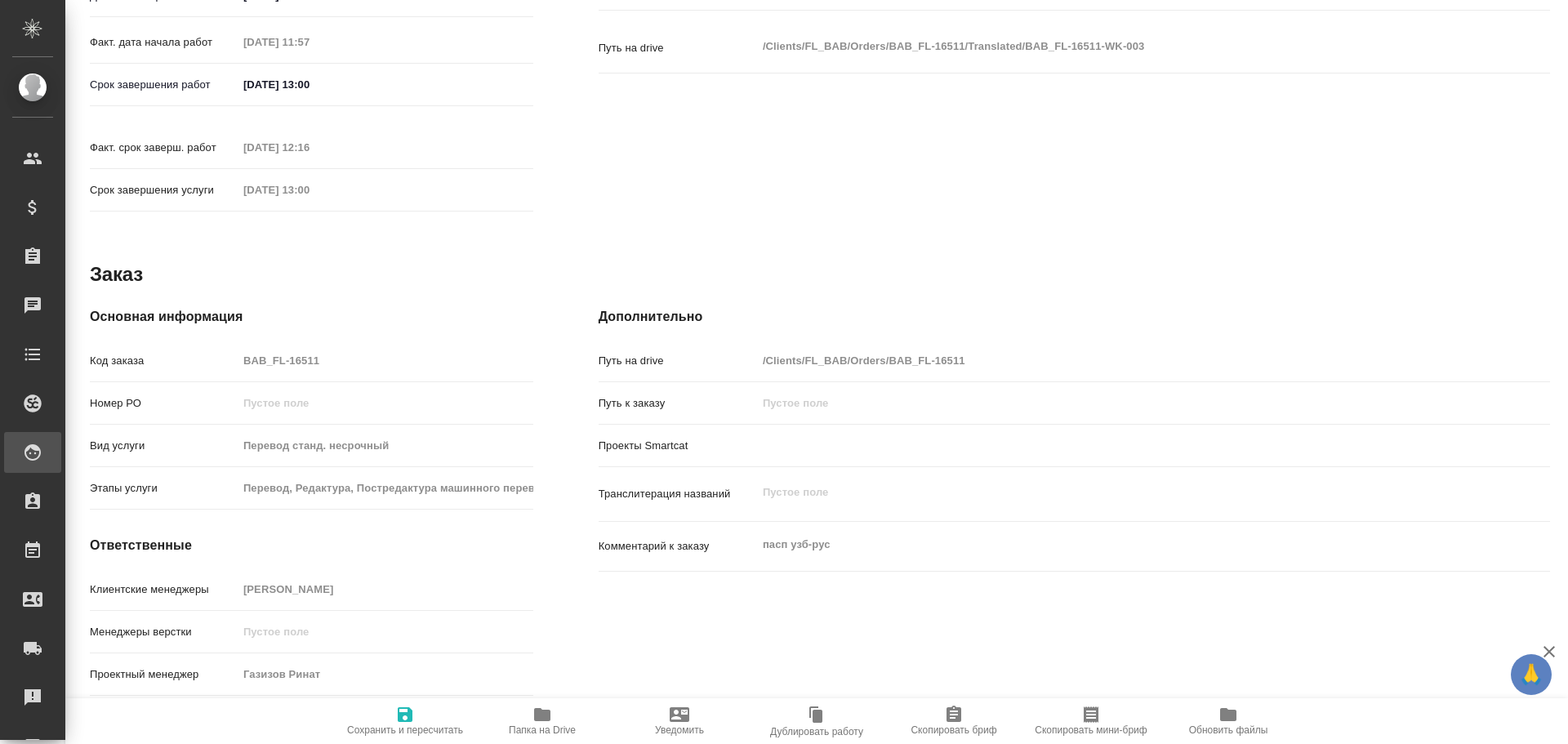
type textarea "x"
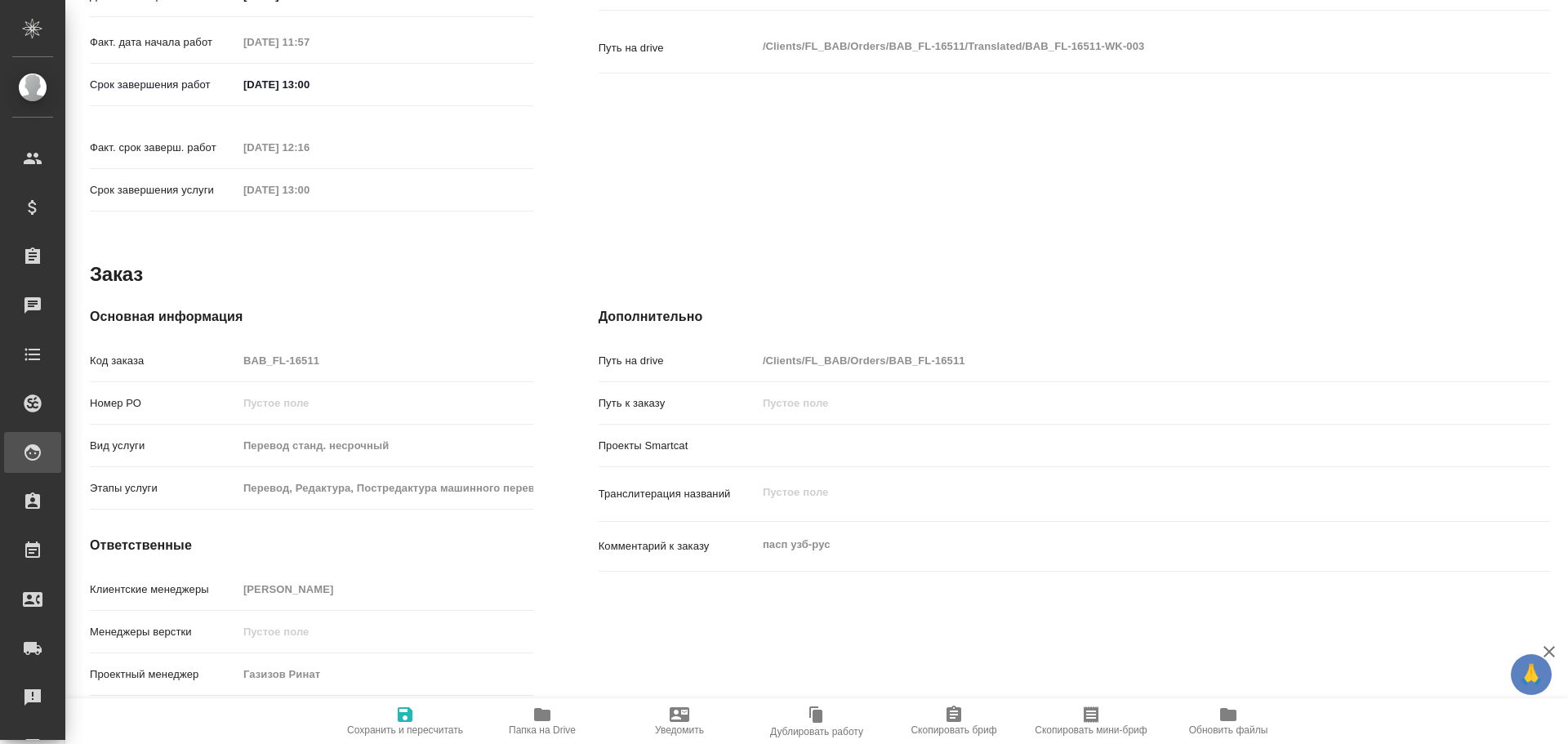
type textarea "x"
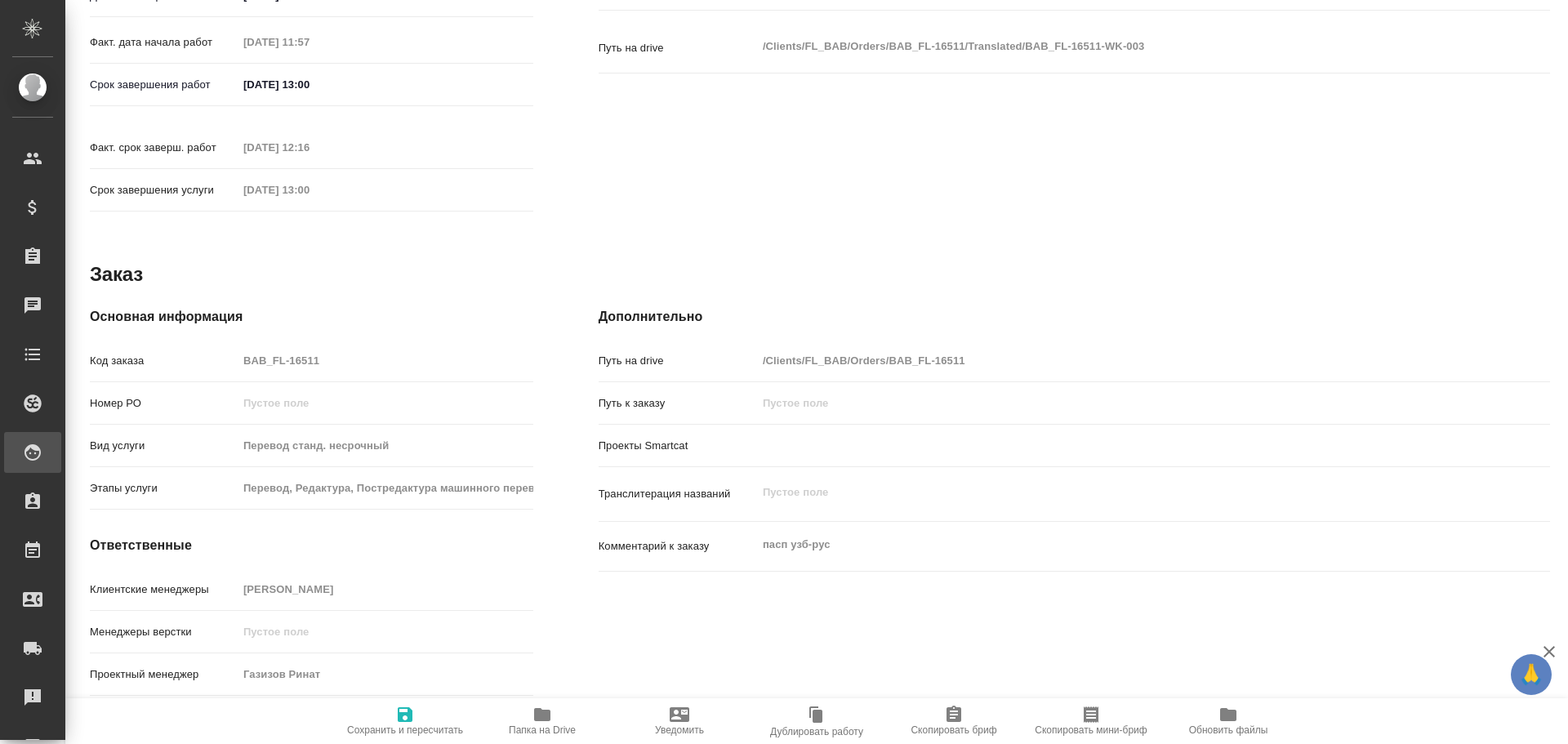
type textarea "x"
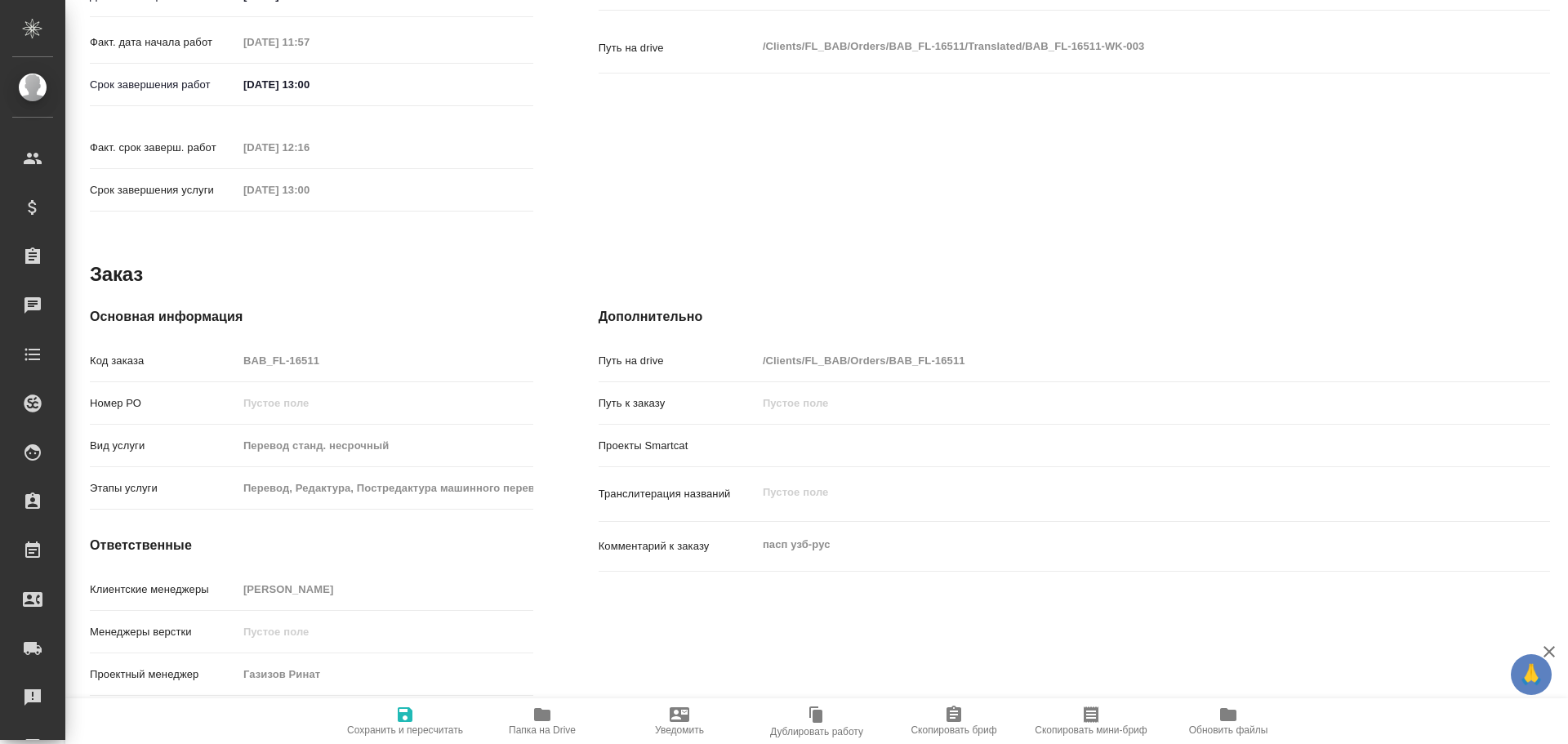
click at [219, 346] on div "Код заказа BAB_FL-16511" at bounding box center [311, 361] width 444 height 29
type textarea "x"
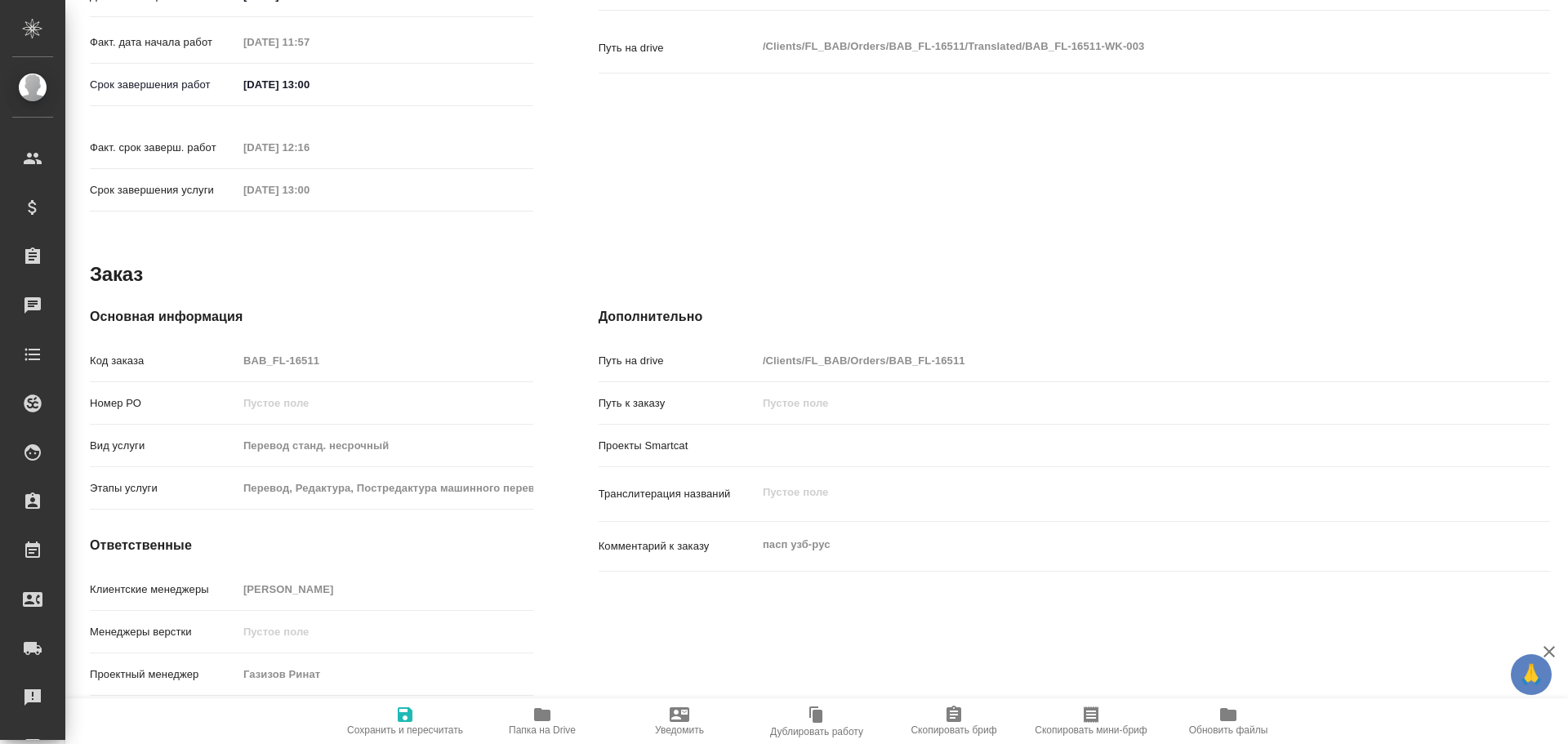
type textarea "x"
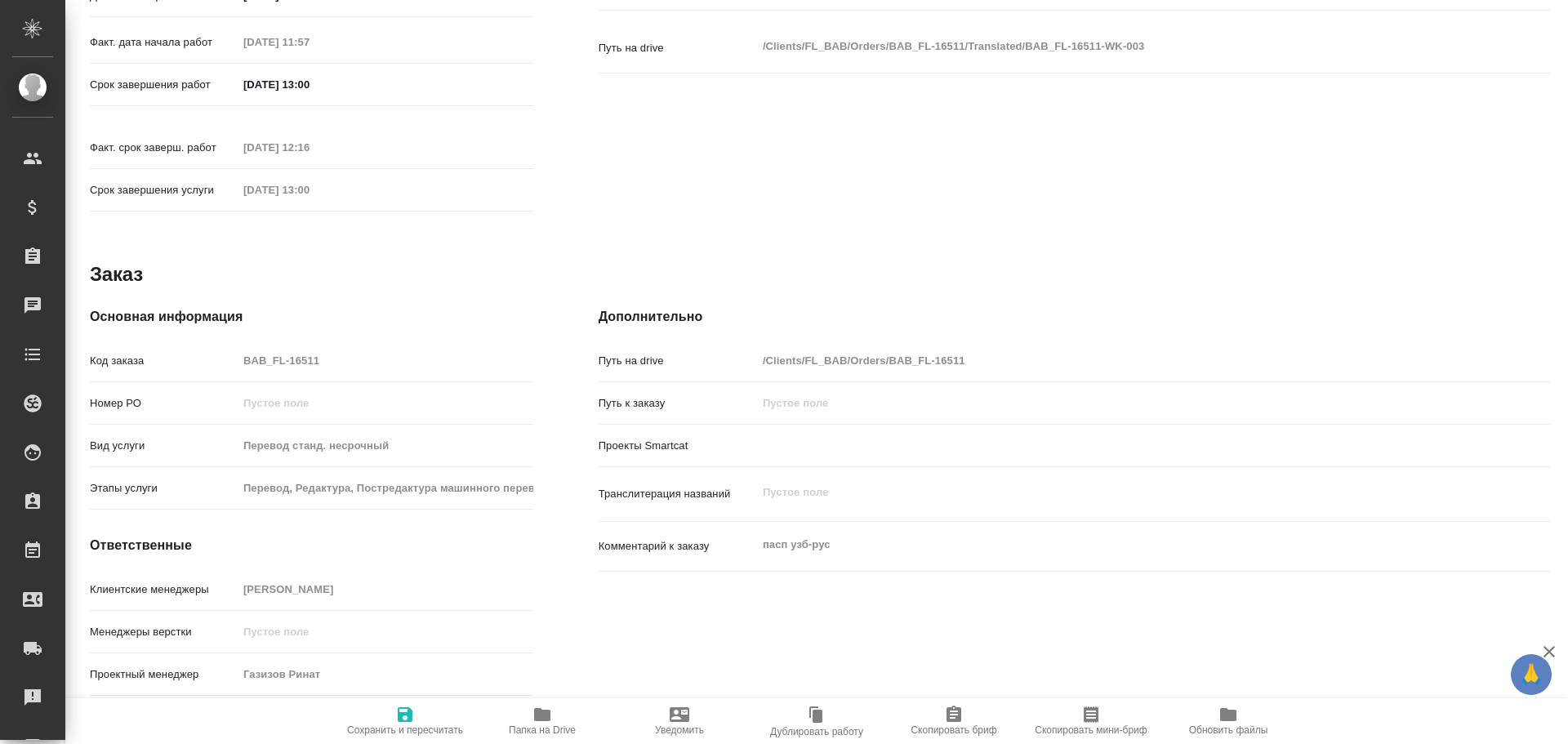
type textarea "x"
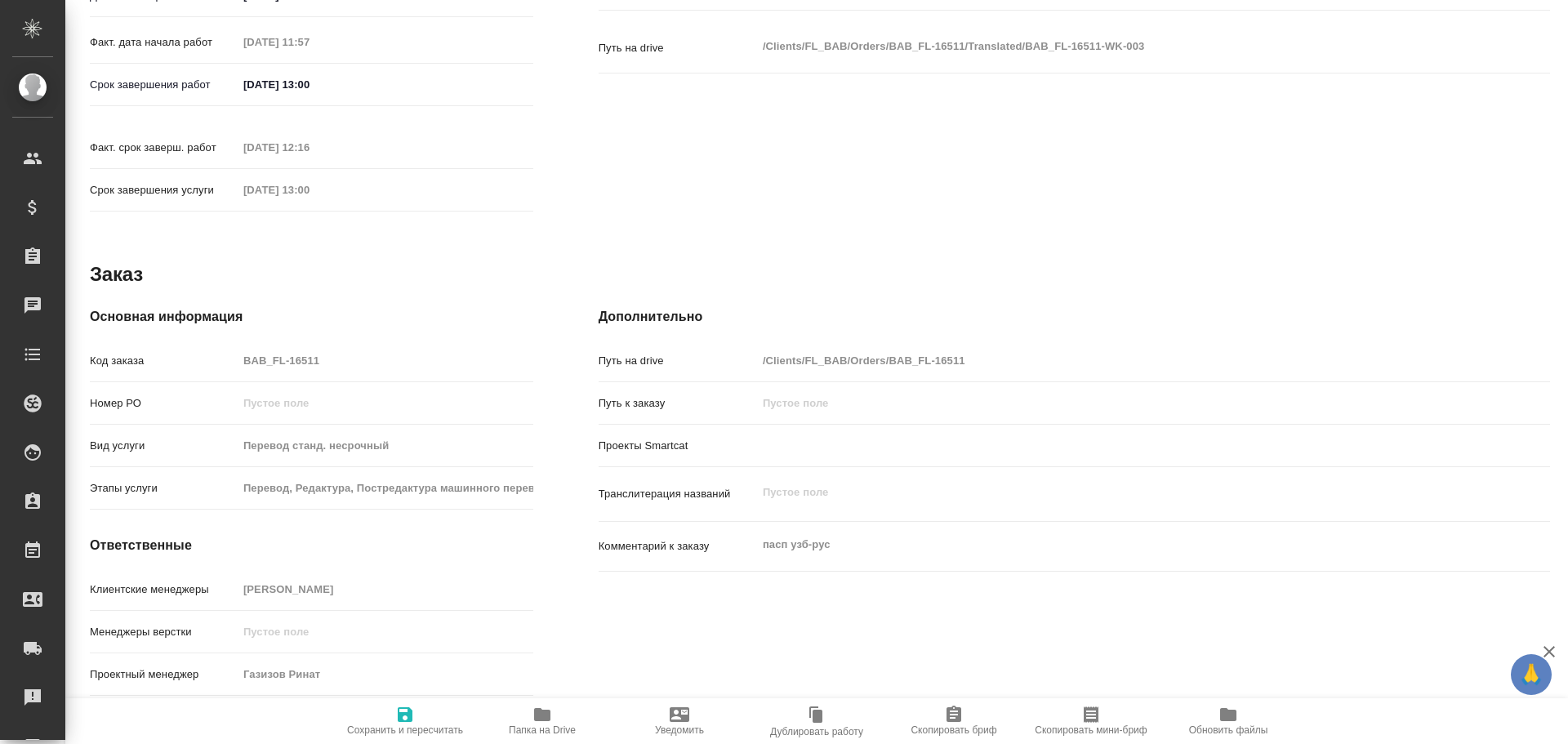
type textarea "x"
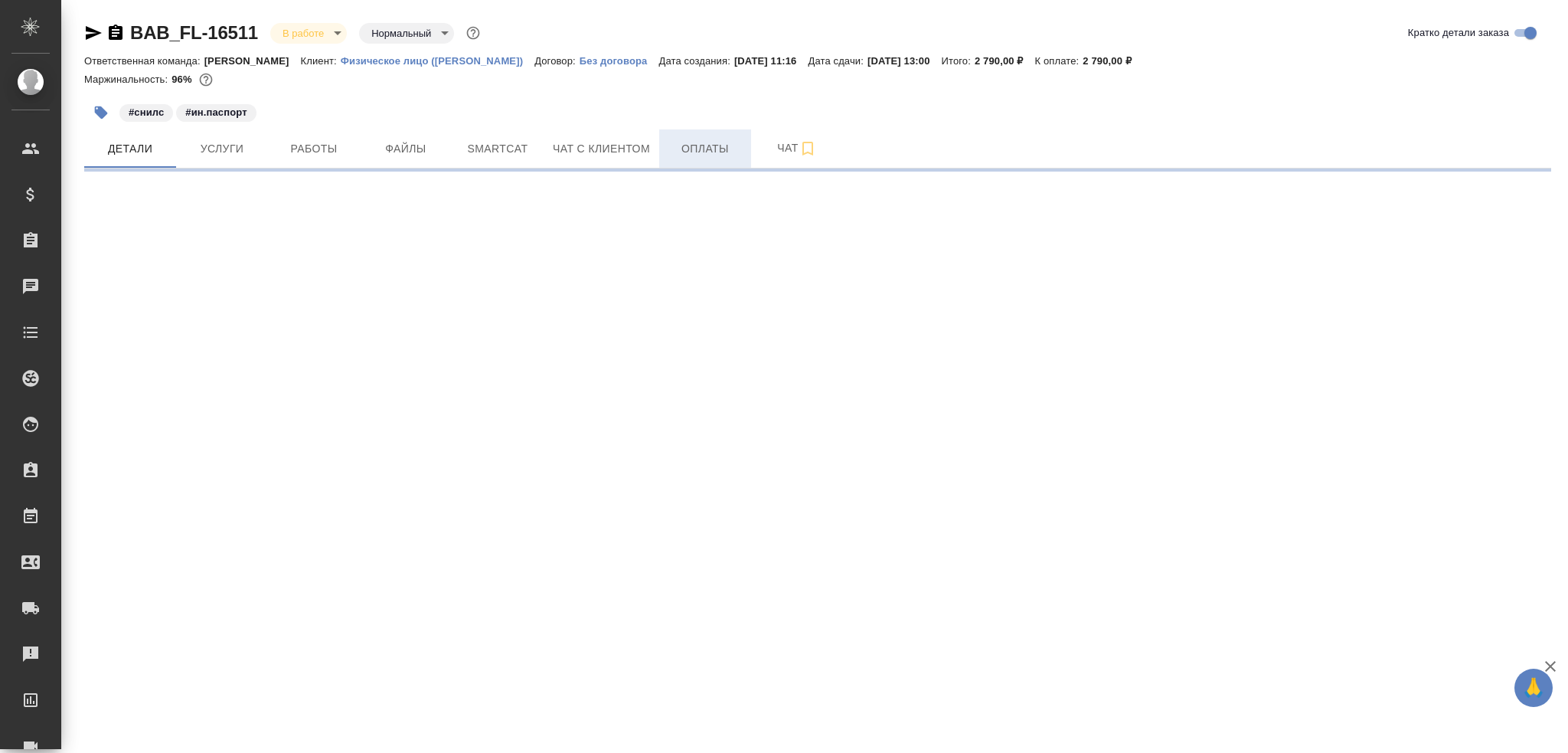
select select "RU"
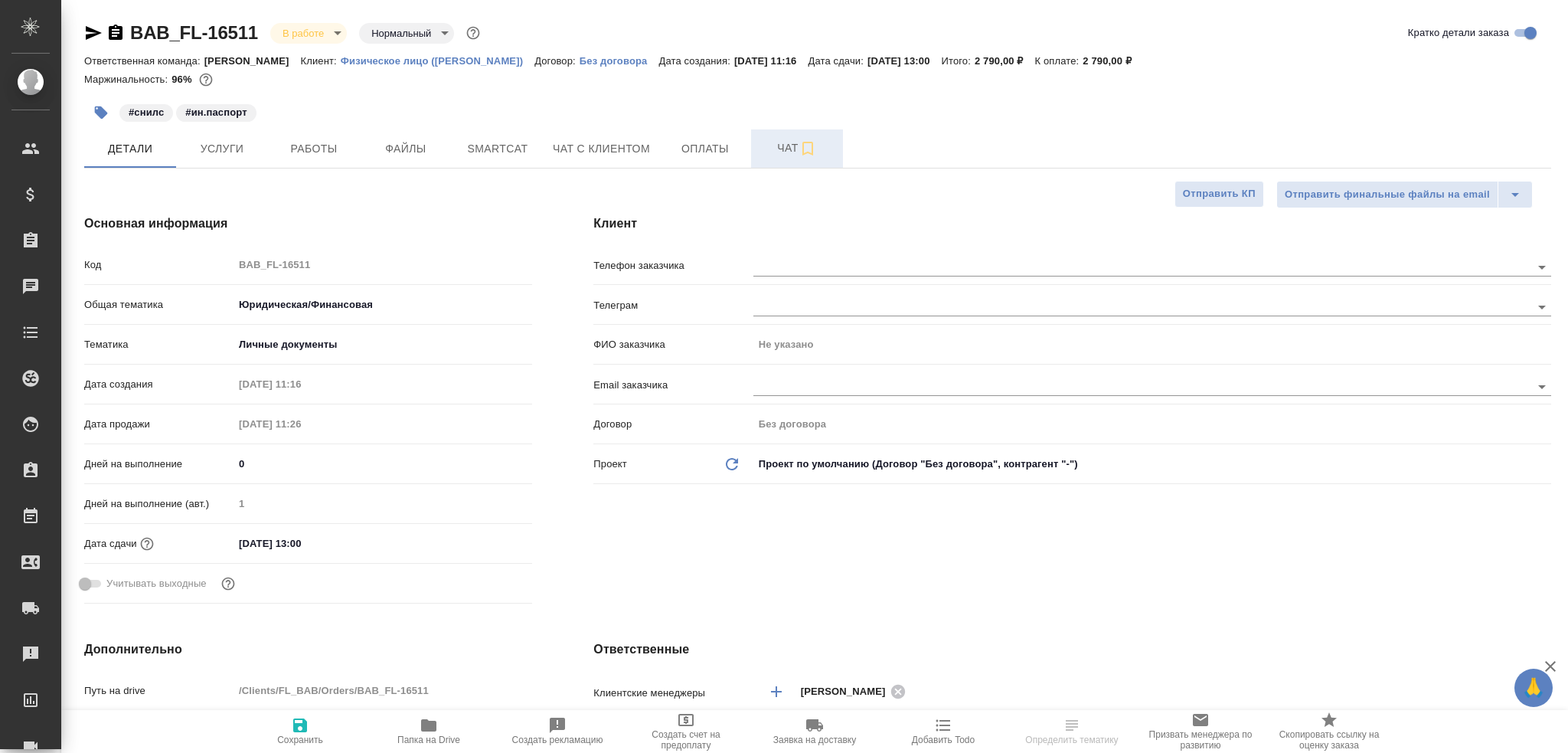
type textarea "x"
click at [771, 156] on span "Чат" at bounding box center [797, 148] width 73 height 19
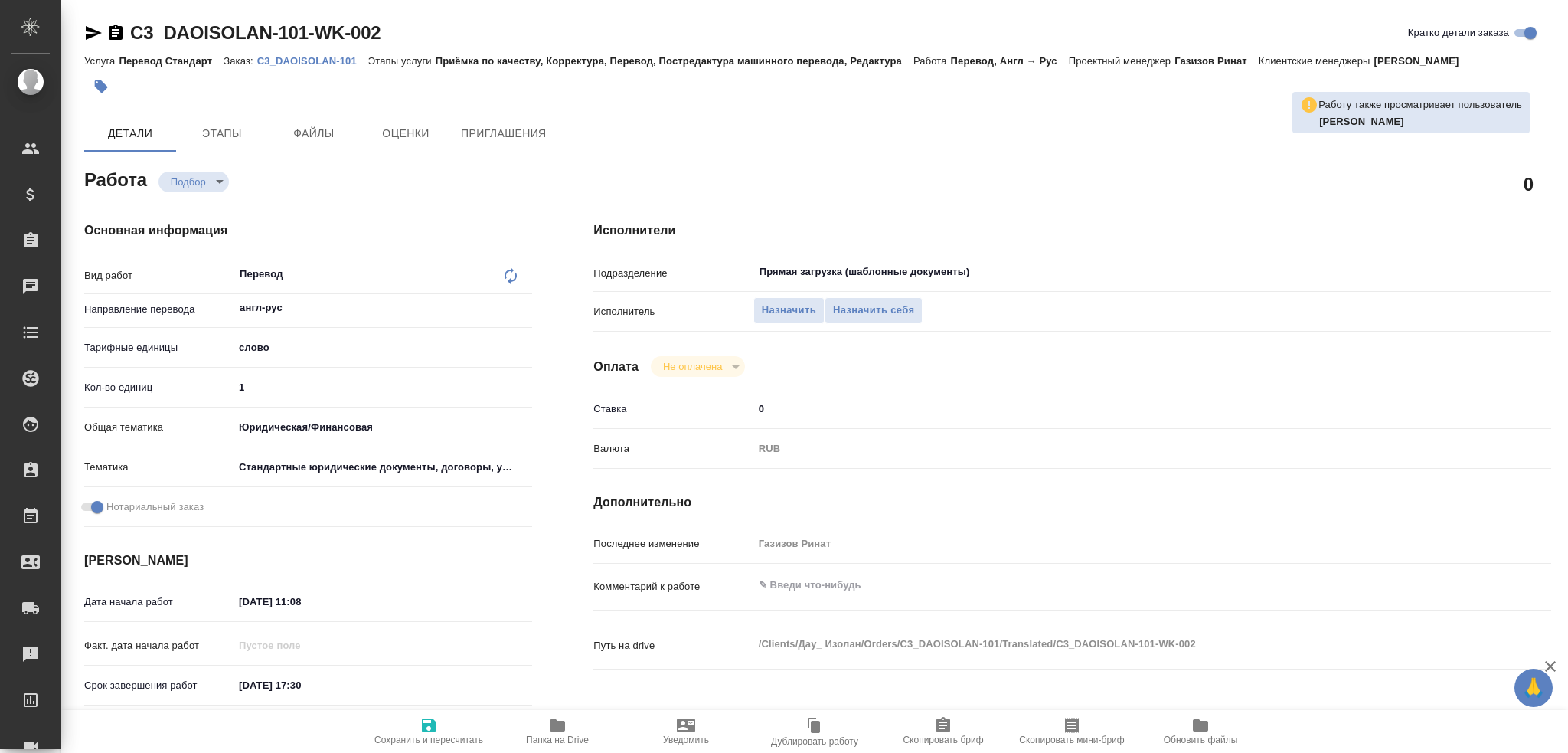
type textarea "x"
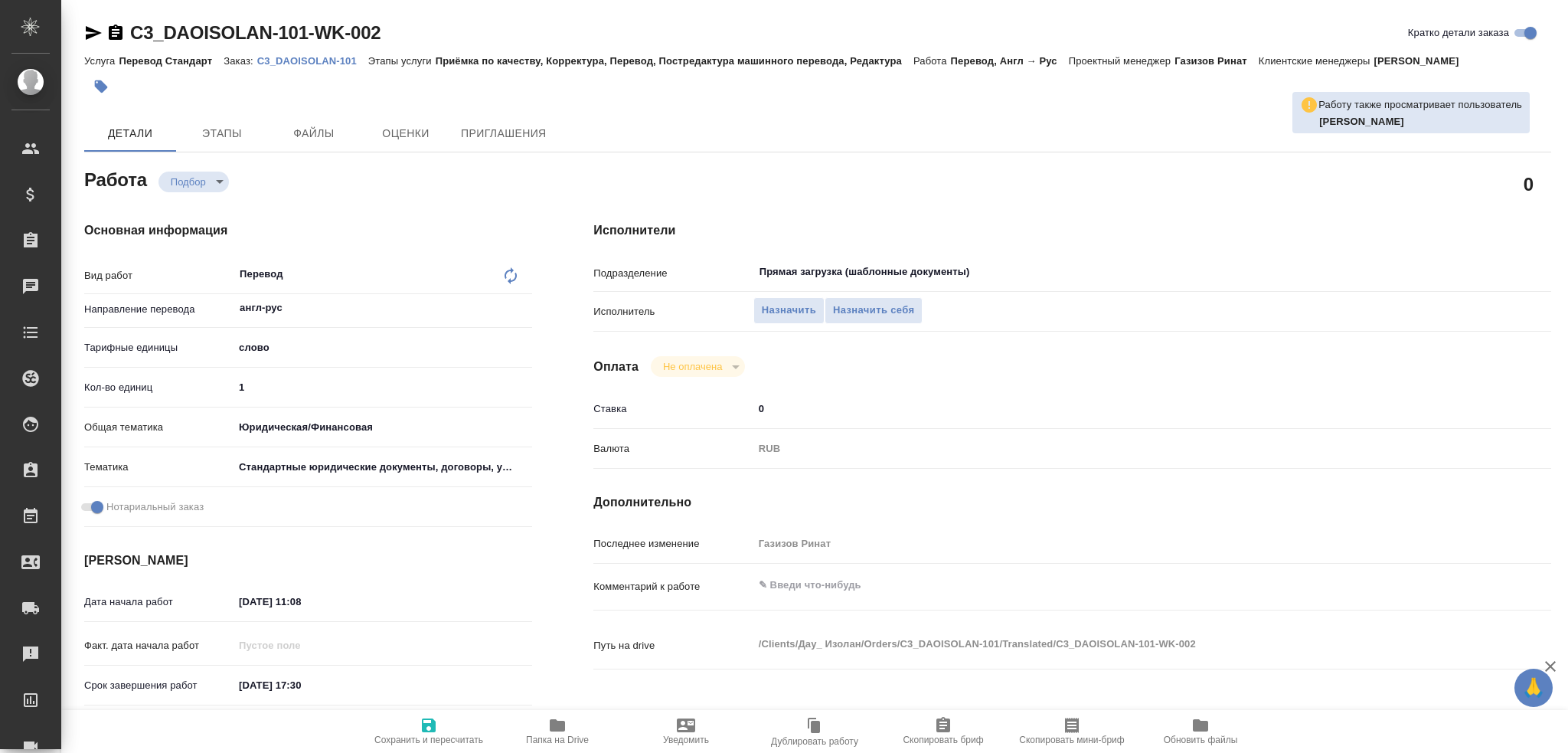
type textarea "x"
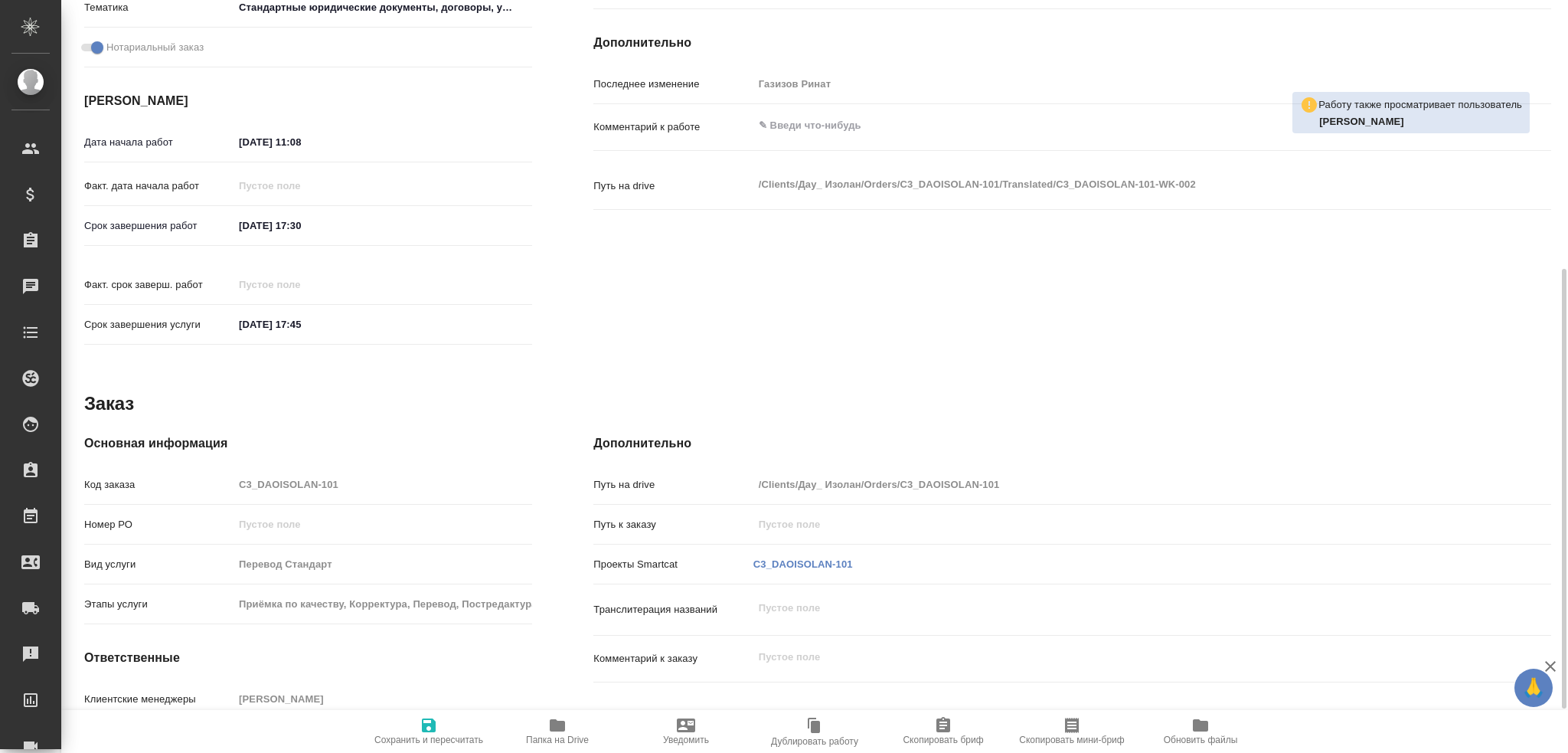
type textarea "x"
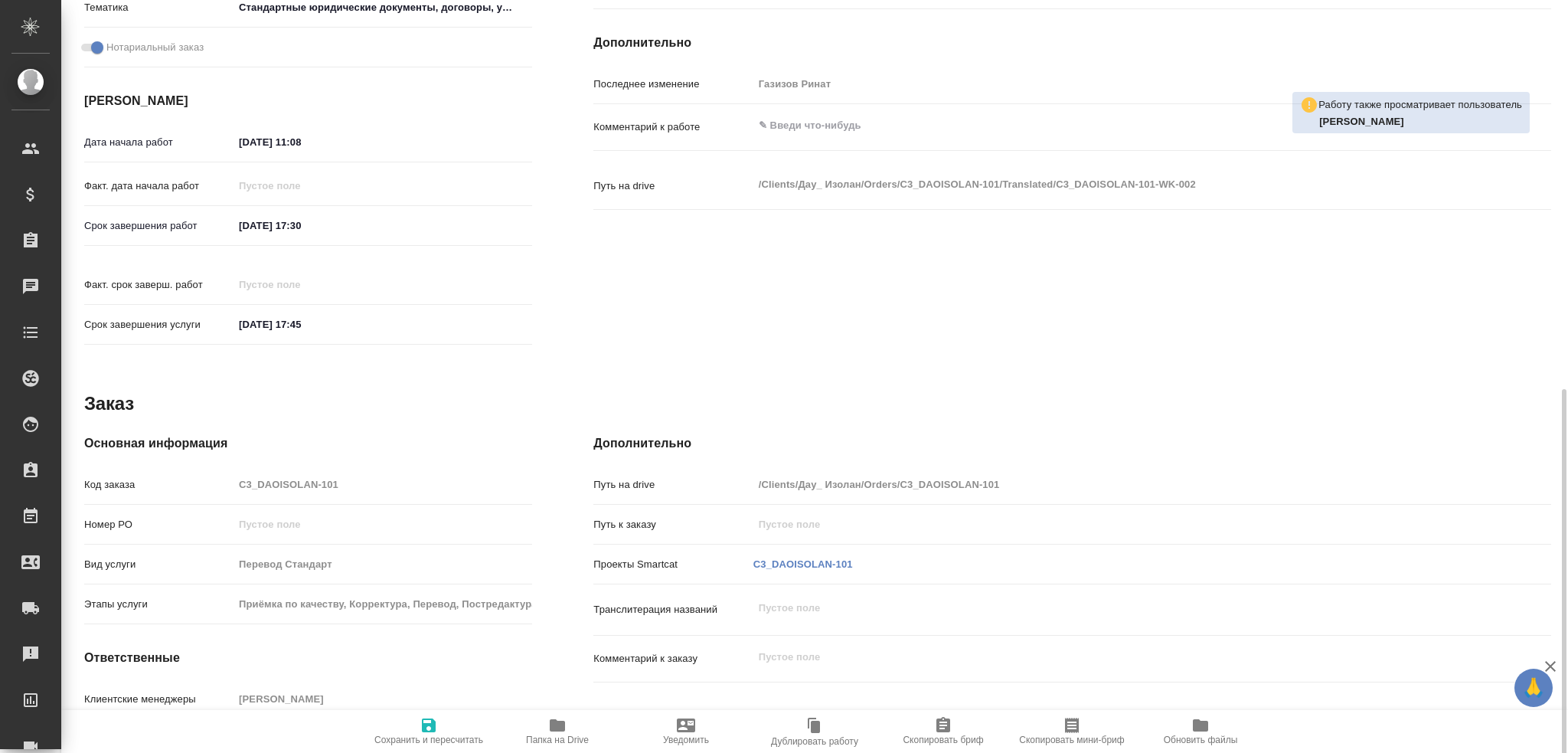
scroll to position [536, 0]
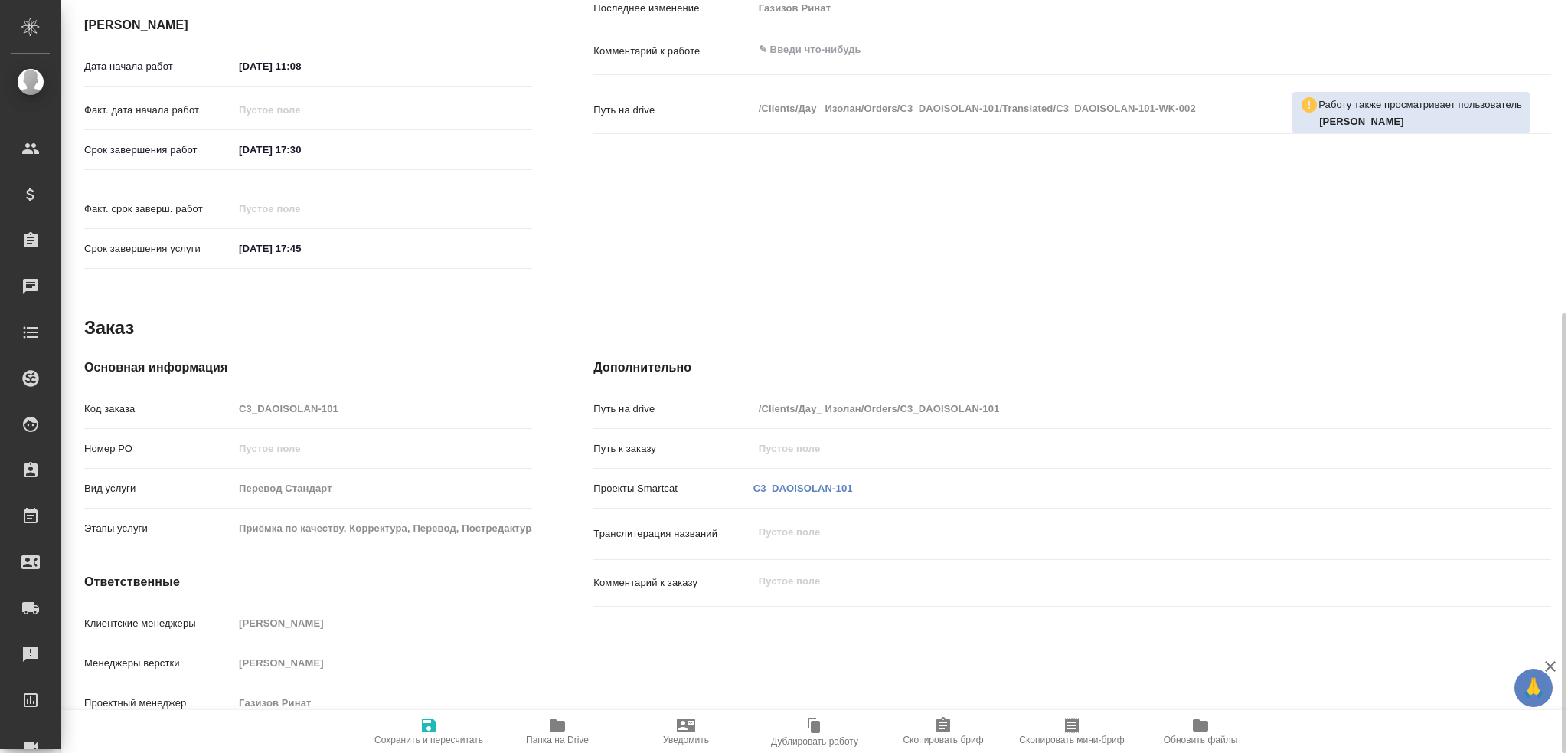
type textarea "x"
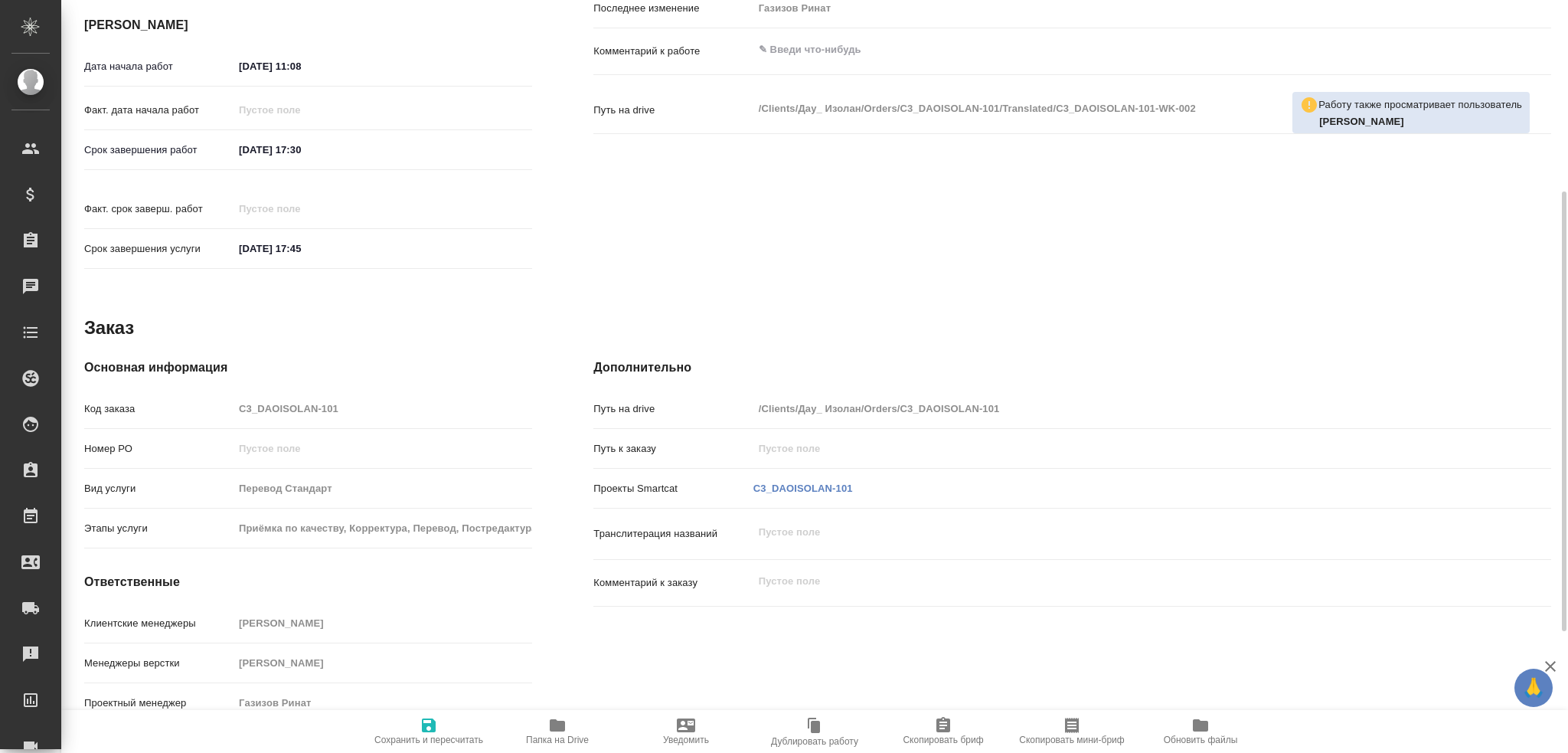
type textarea "x"
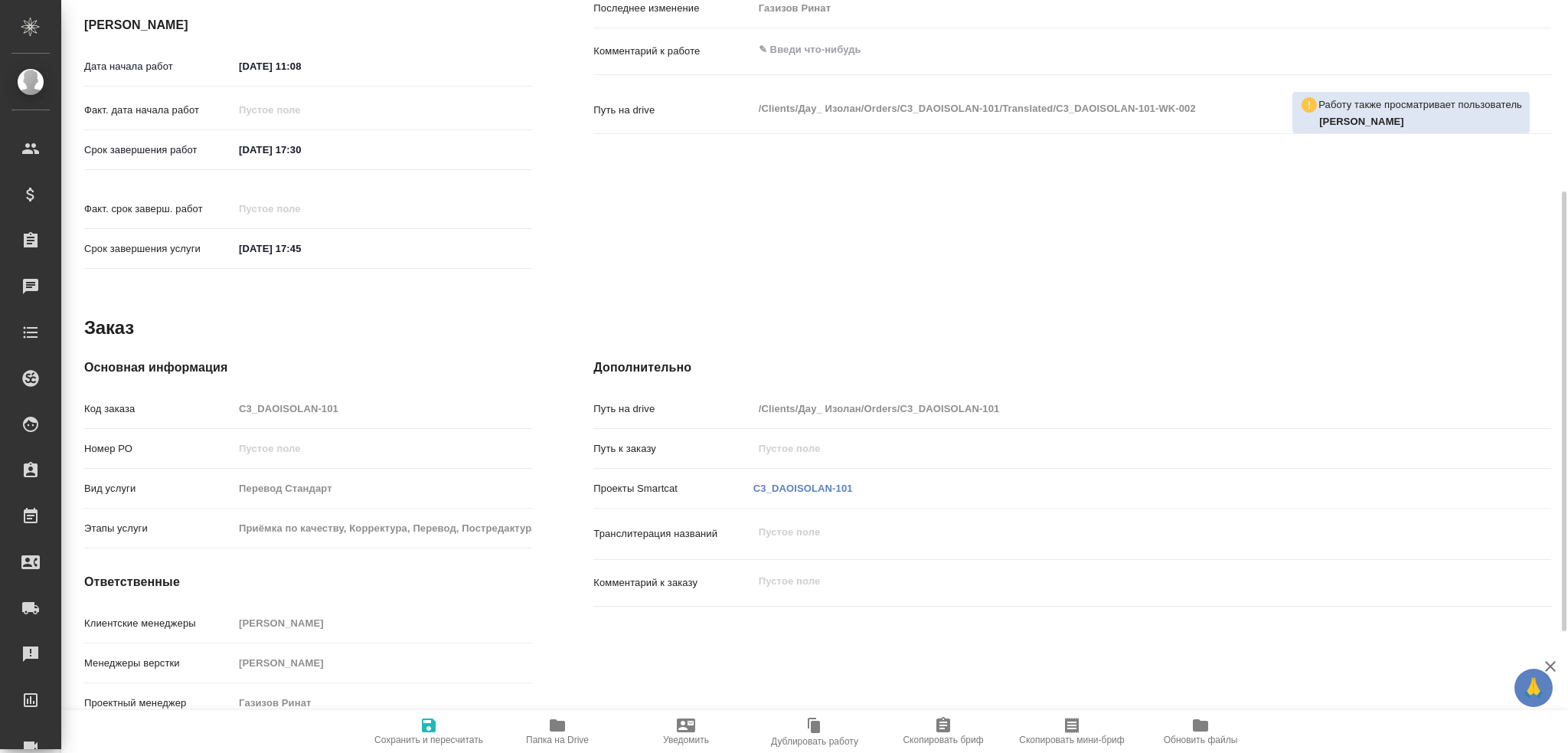
scroll to position [382, 0]
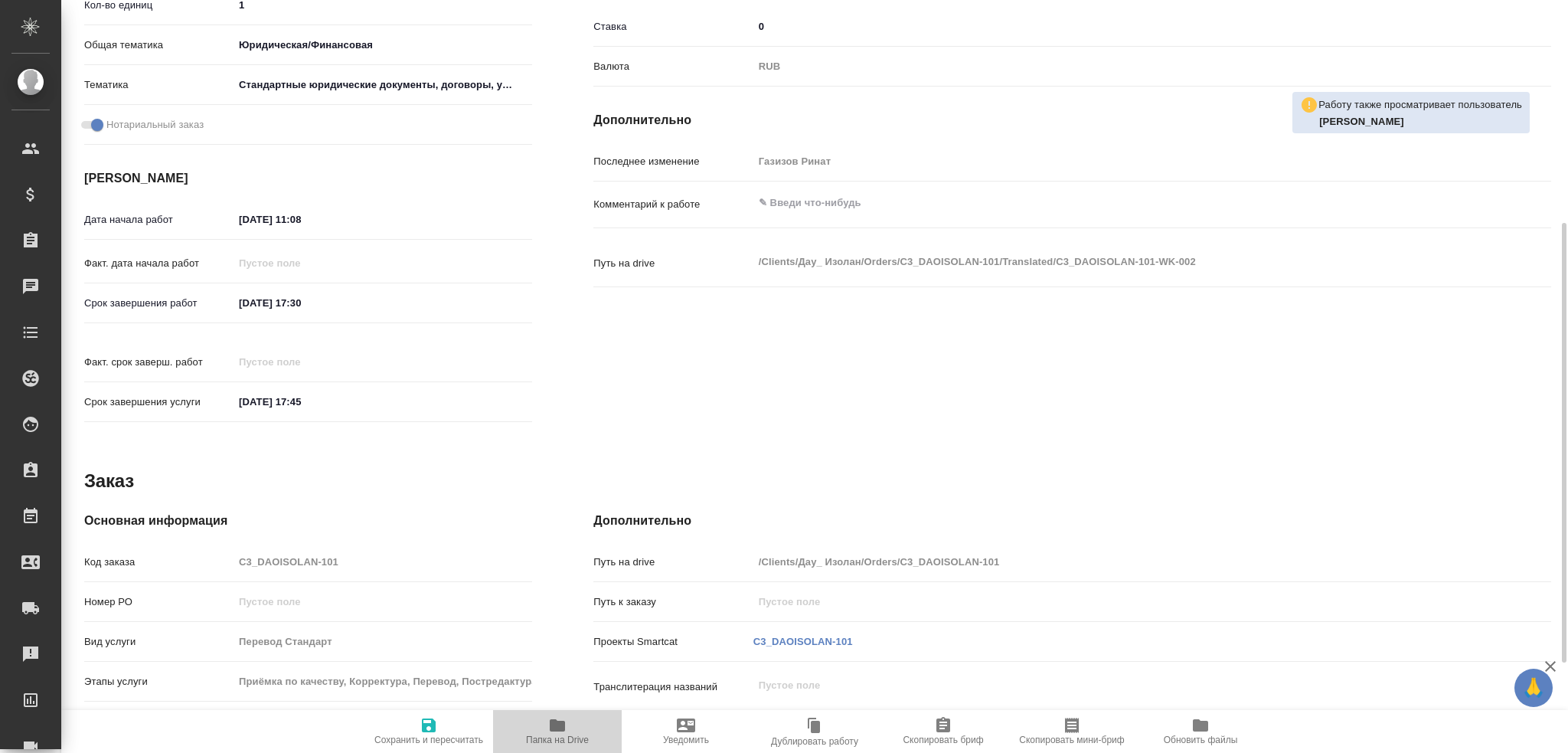
click at [554, 731] on icon "button" at bounding box center [557, 725] width 15 height 13
